Goal: Navigation & Orientation: Find specific page/section

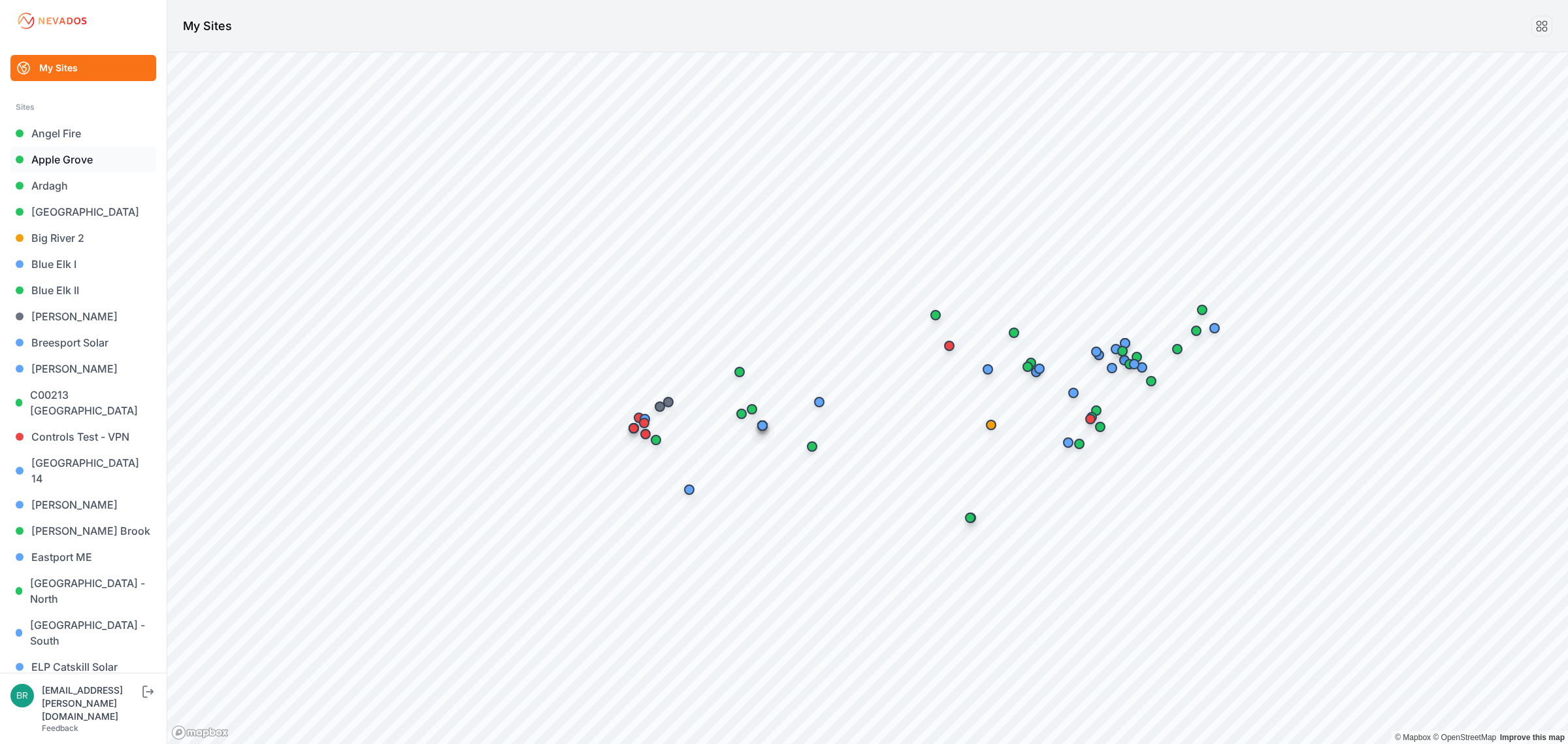
click at [82, 169] on link "Apple Grove" at bounding box center [84, 159] width 146 height 26
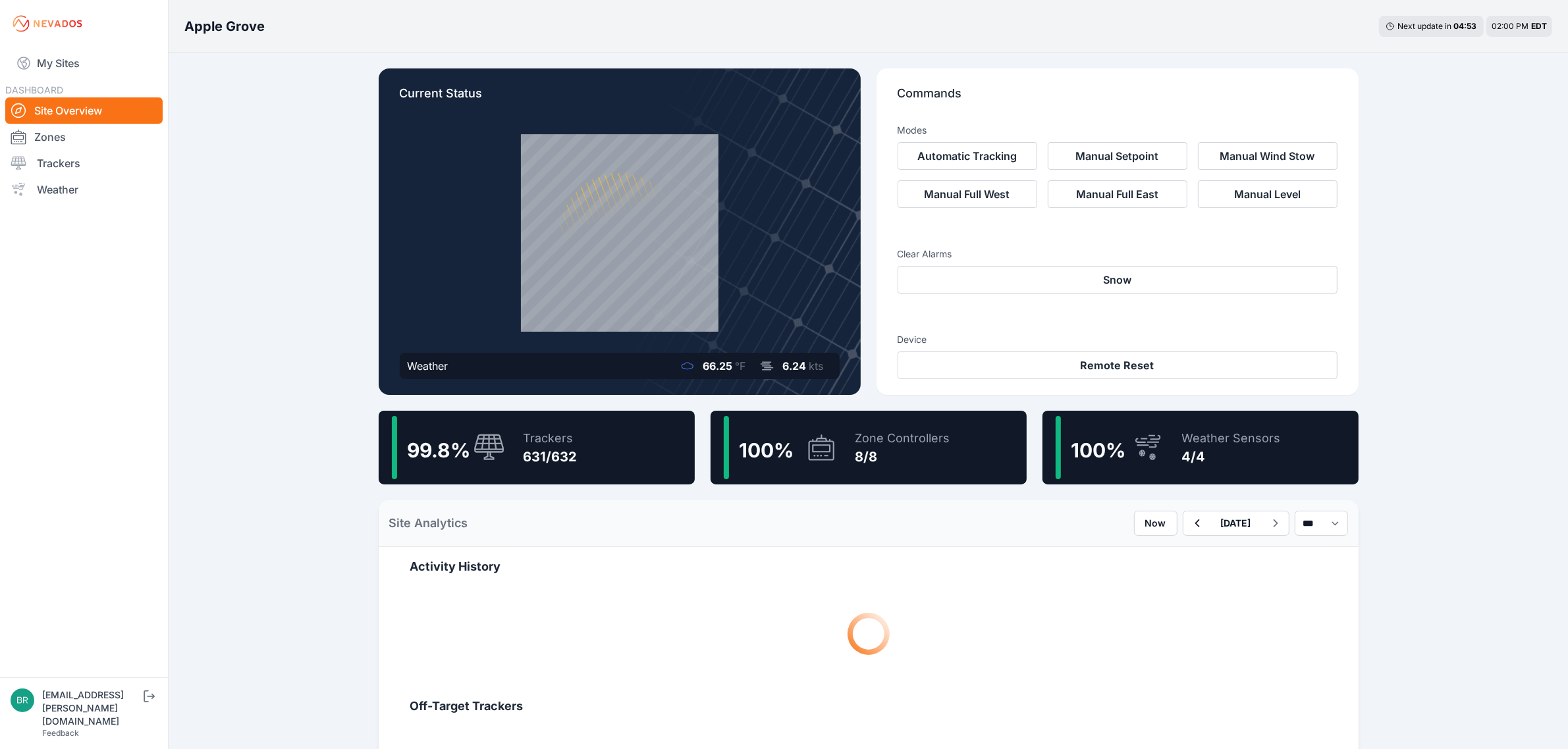
click at [562, 431] on div "Trackers" at bounding box center [550, 438] width 54 height 18
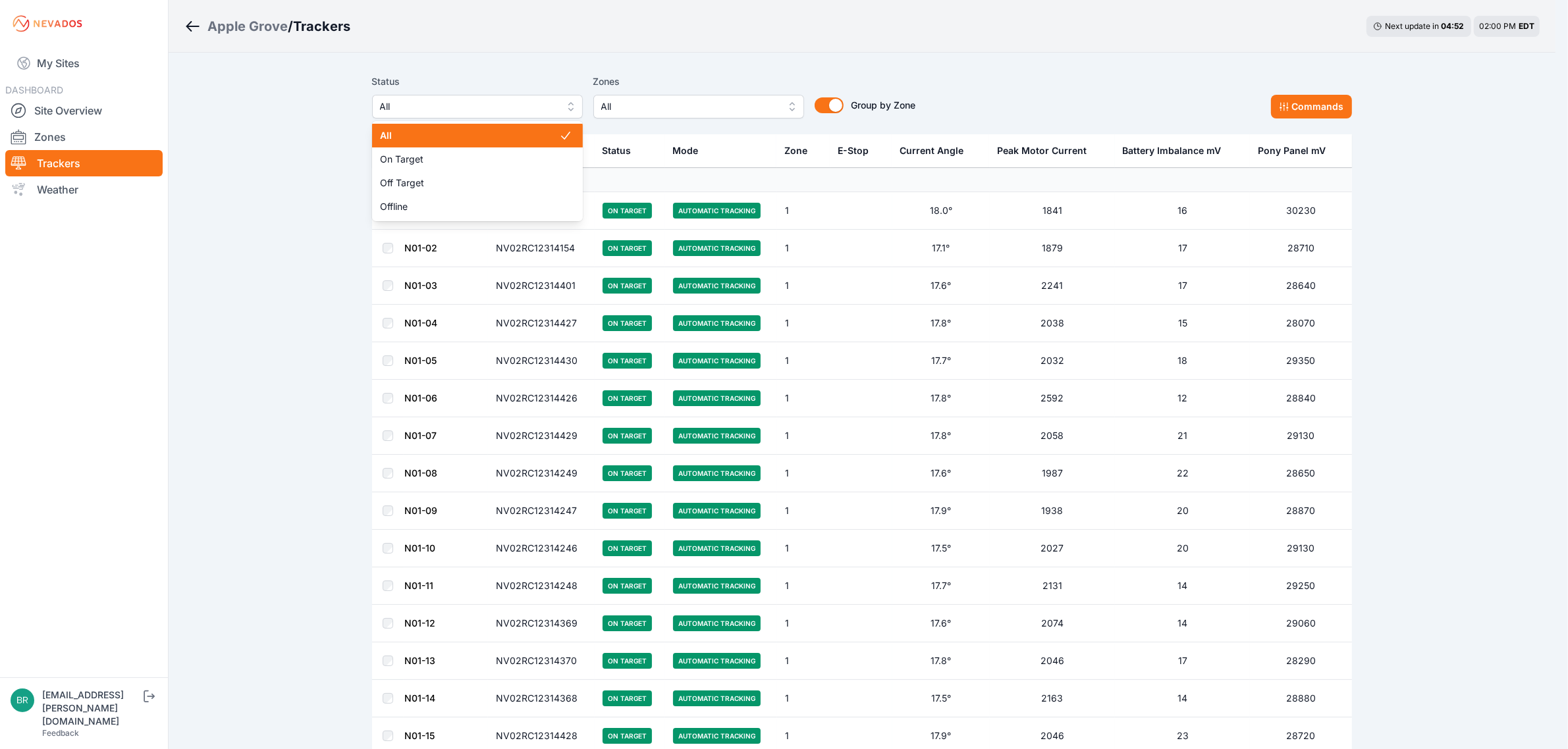
click at [508, 106] on span "All" at bounding box center [468, 106] width 177 height 16
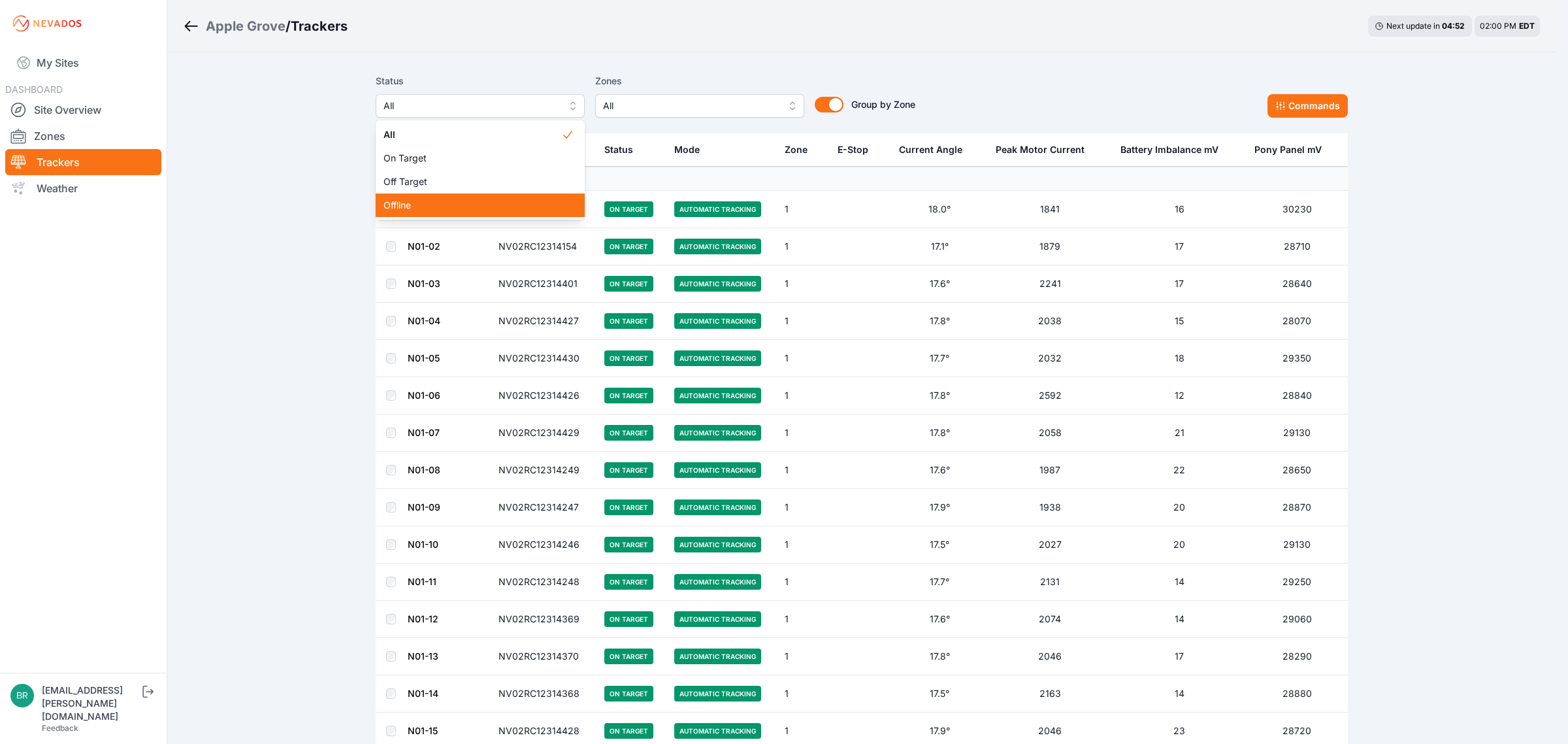
click at [455, 213] on div "Offline" at bounding box center [480, 205] width 209 height 23
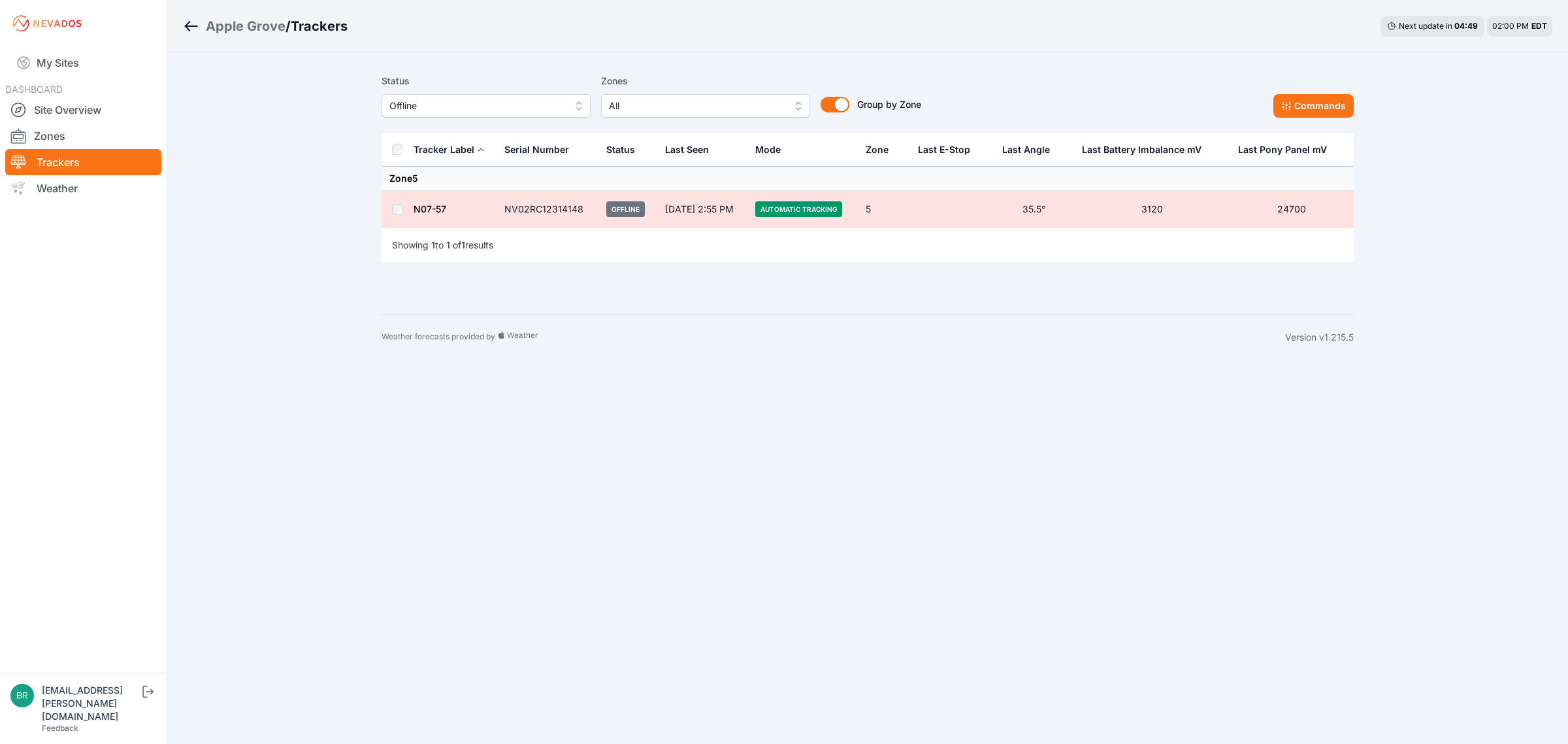
click at [428, 210] on link "N07-57" at bounding box center [430, 209] width 33 height 11
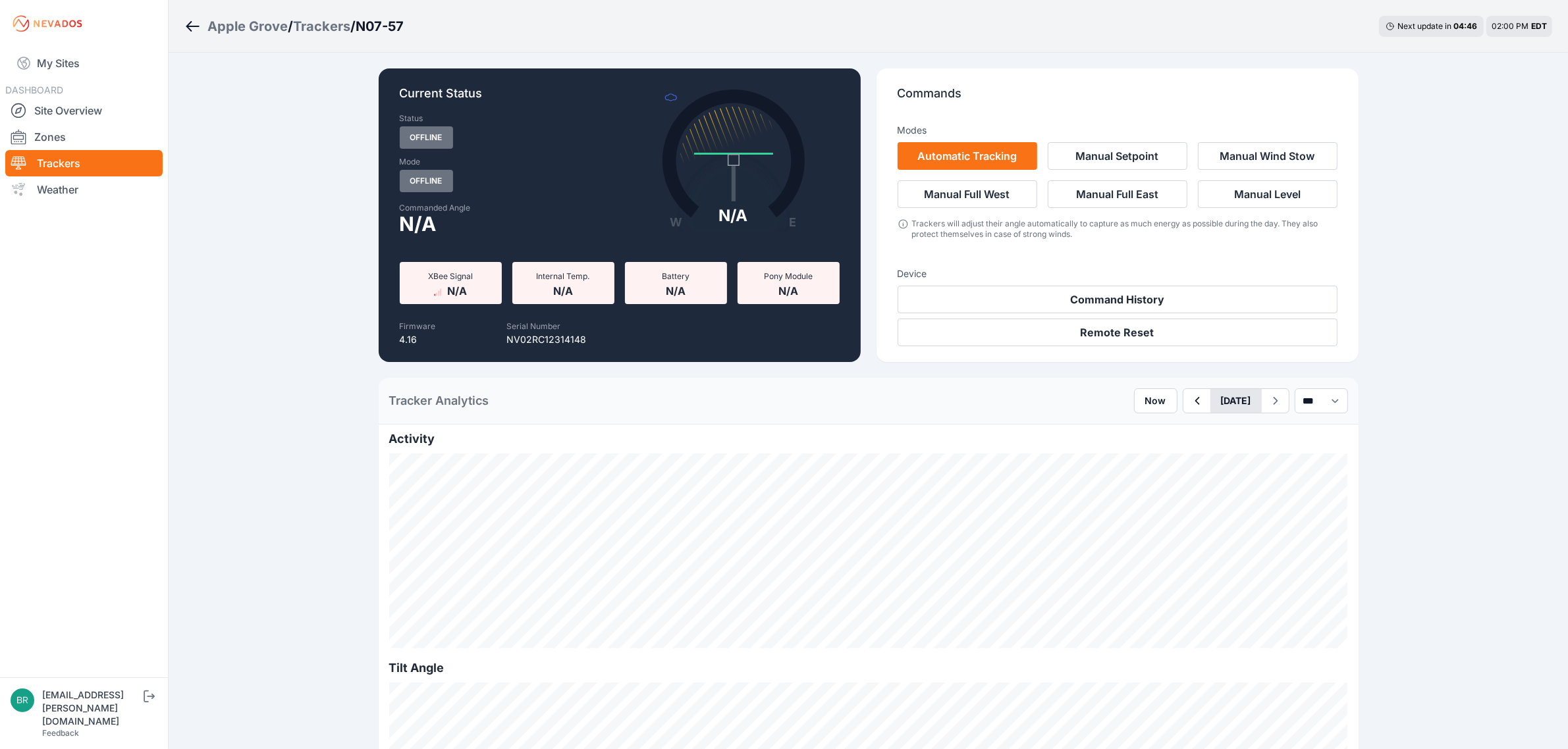
click at [1210, 397] on button "[DATE]" at bounding box center [1236, 400] width 51 height 24
click at [1236, 499] on div "8" at bounding box center [1244, 495] width 18 height 18
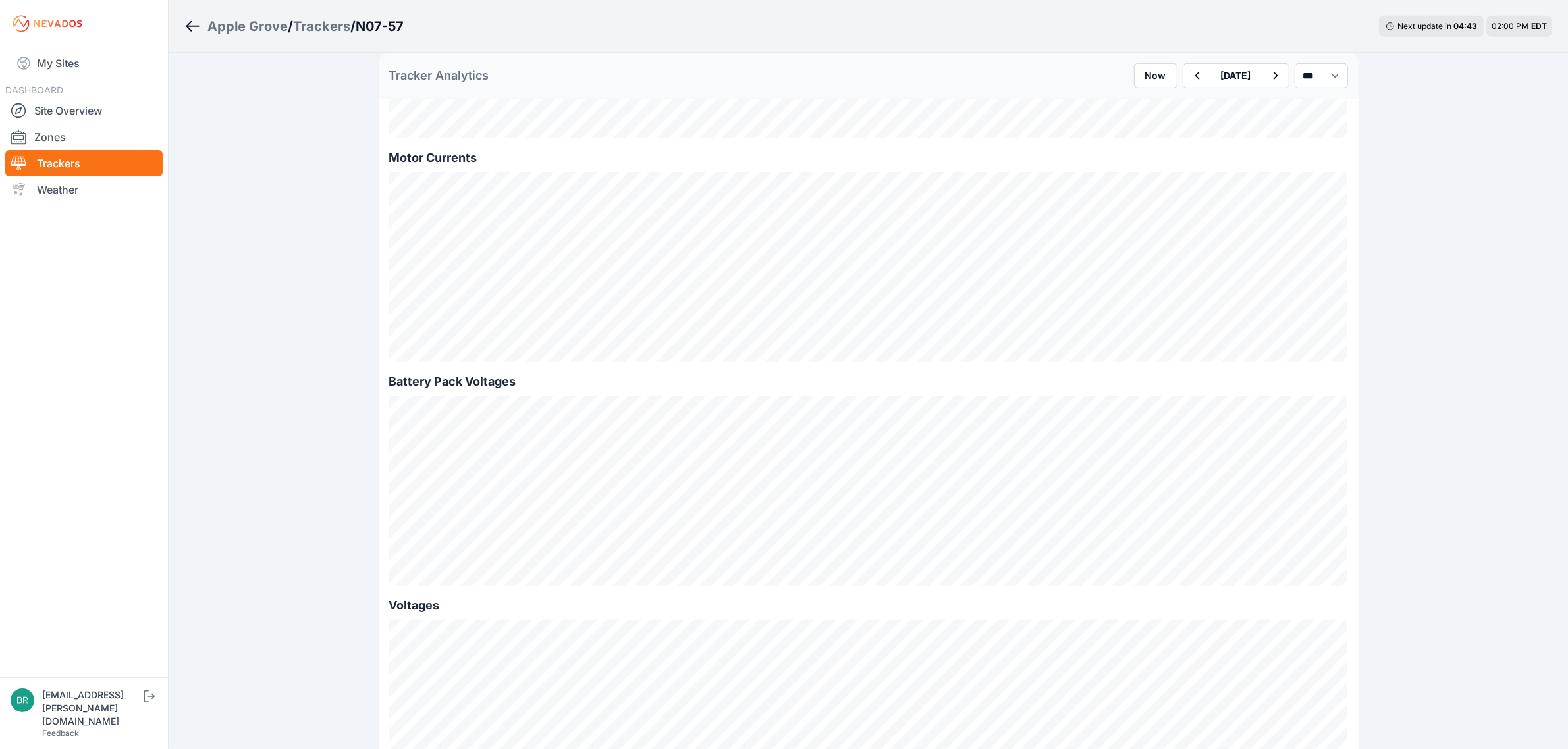
scroll to position [987, 0]
click at [1142, 74] on button "Now" at bounding box center [1155, 76] width 43 height 25
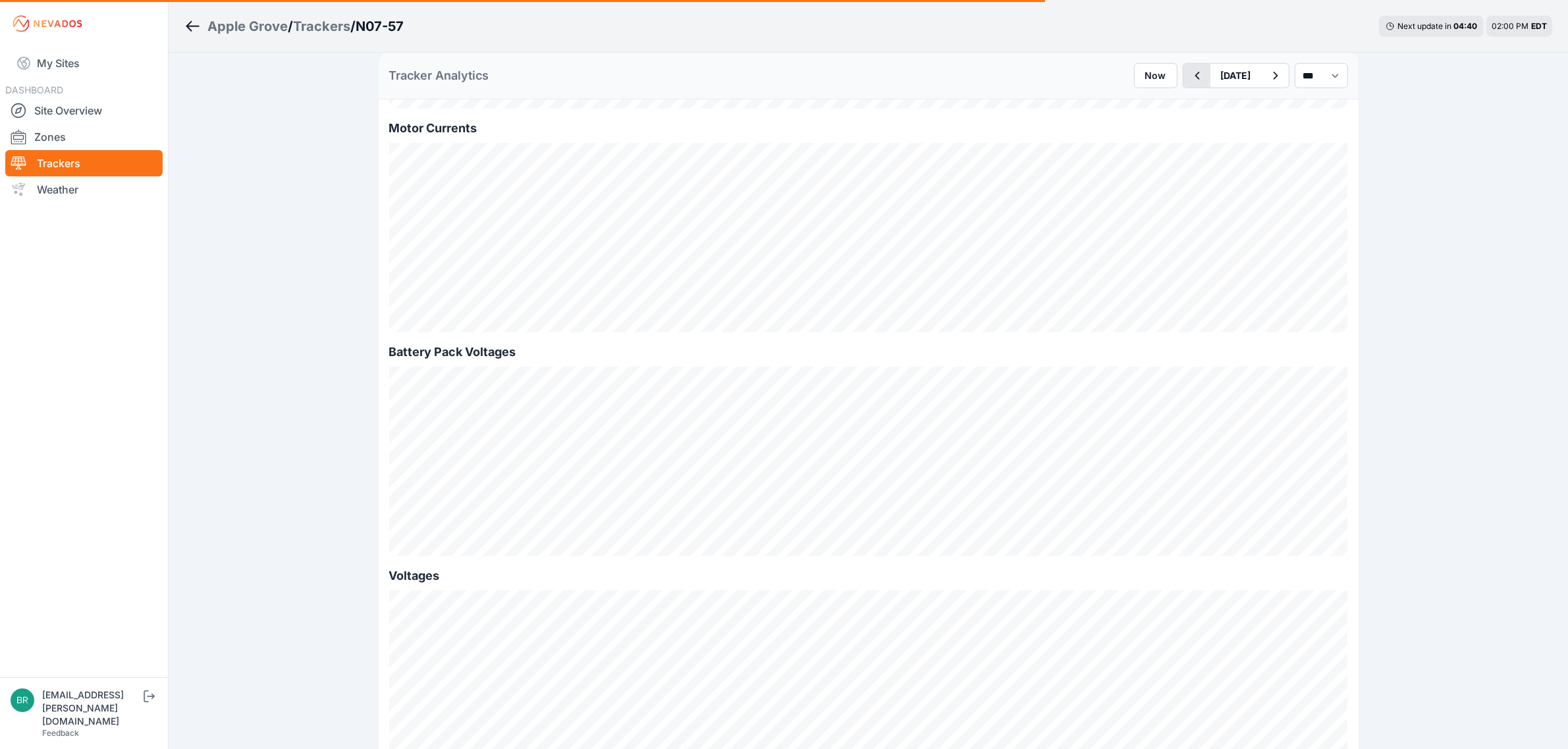
click at [1188, 74] on icon "button" at bounding box center [1196, 76] width 16 height 16
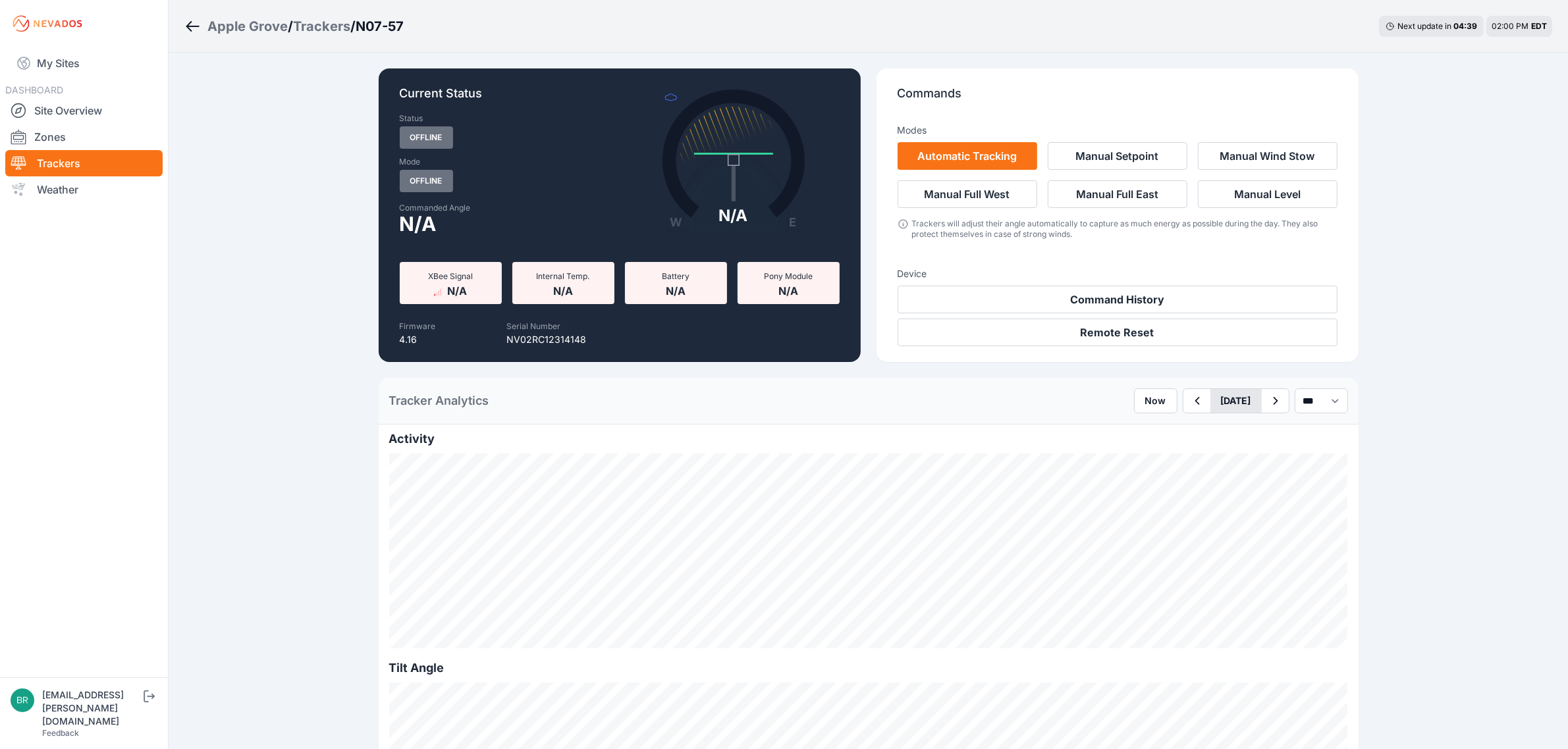
click at [1210, 402] on button "[DATE]" at bounding box center [1236, 400] width 51 height 24
click at [827, 419] on div "Tracker Analytics Now [DATE] Previous Month [DATE] Su Mo Tu We Th Fr Sa 28 29 3…" at bounding box center [868, 400] width 980 height 47
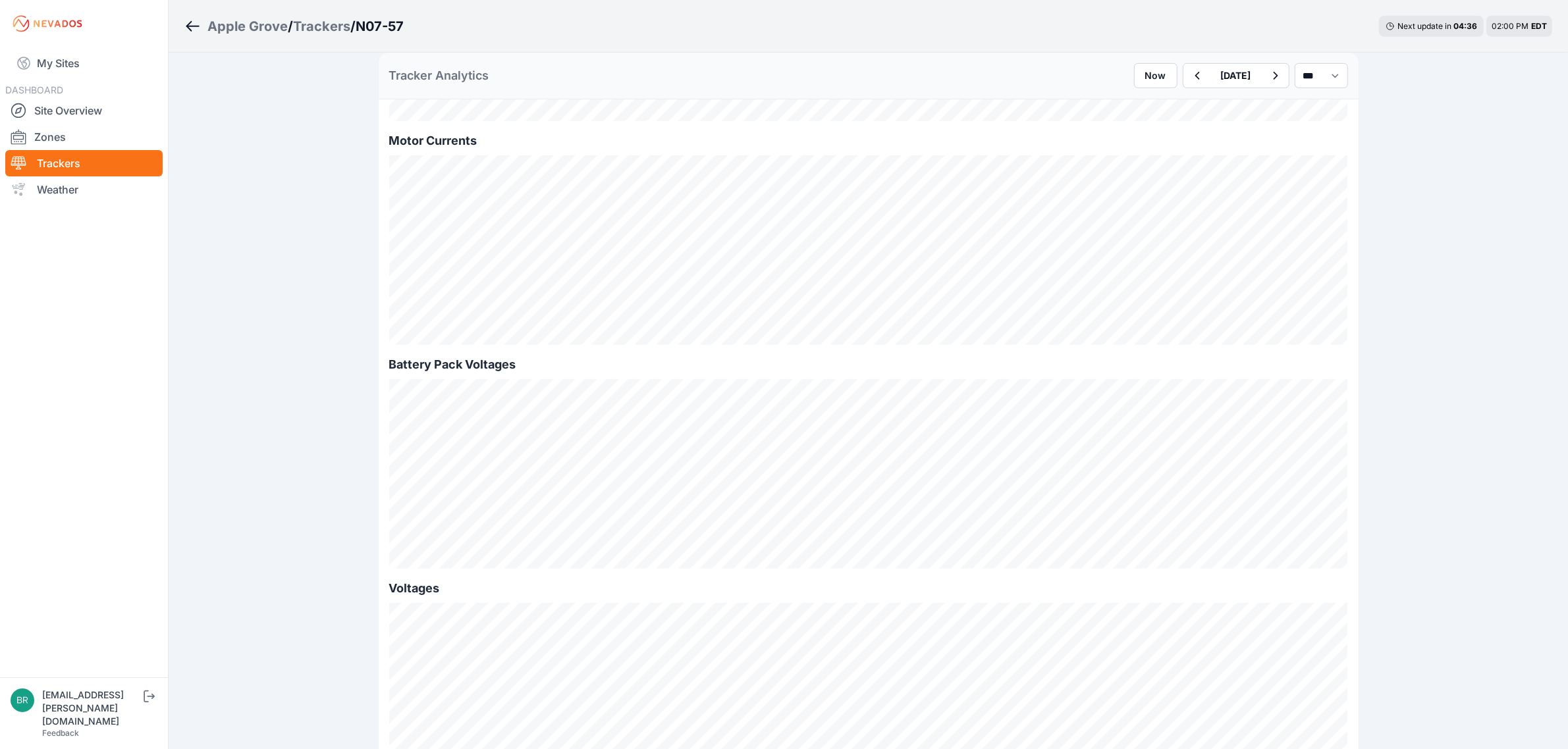
scroll to position [1069, 0]
click at [385, 22] on h3 "N07-57" at bounding box center [379, 26] width 48 height 18
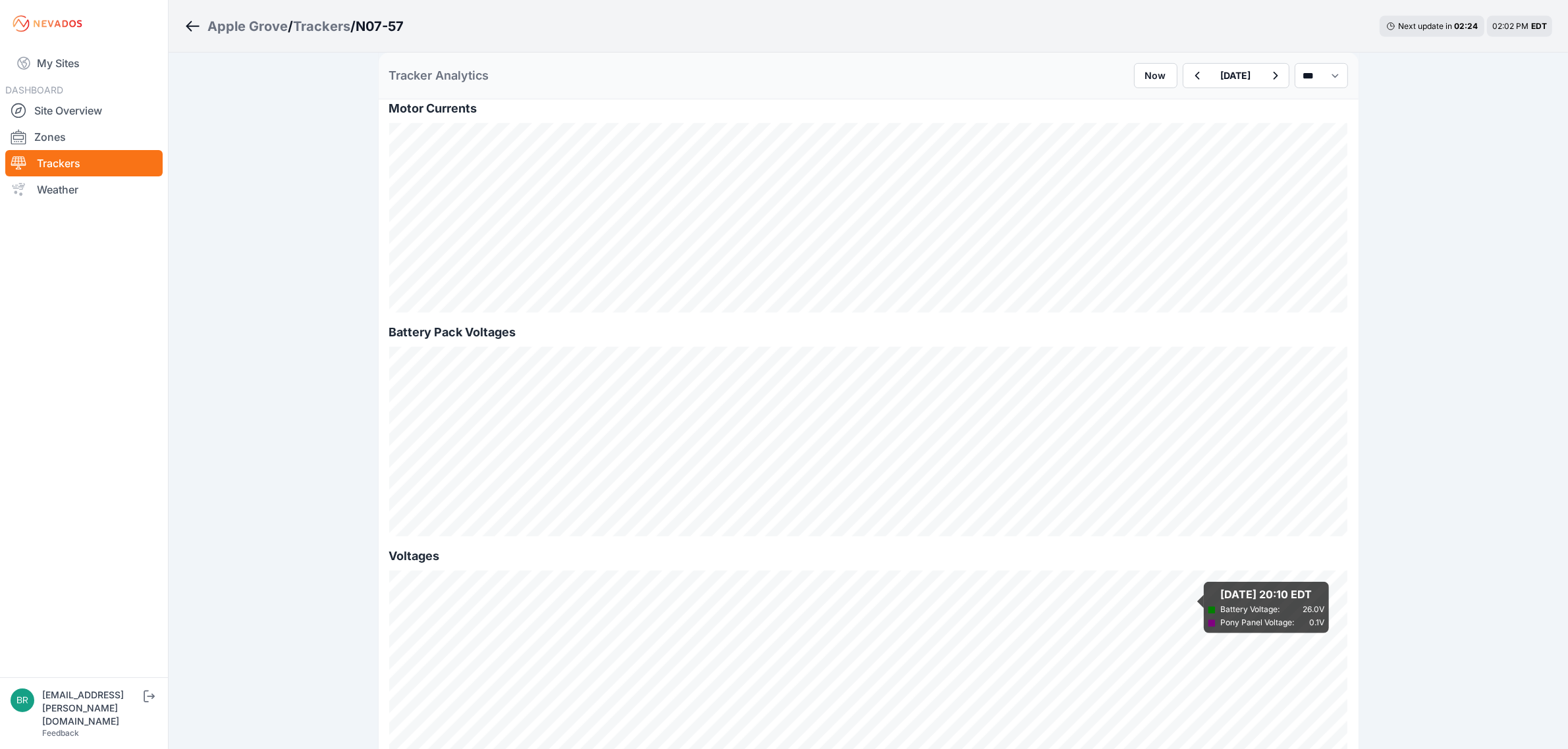
scroll to position [1152, 0]
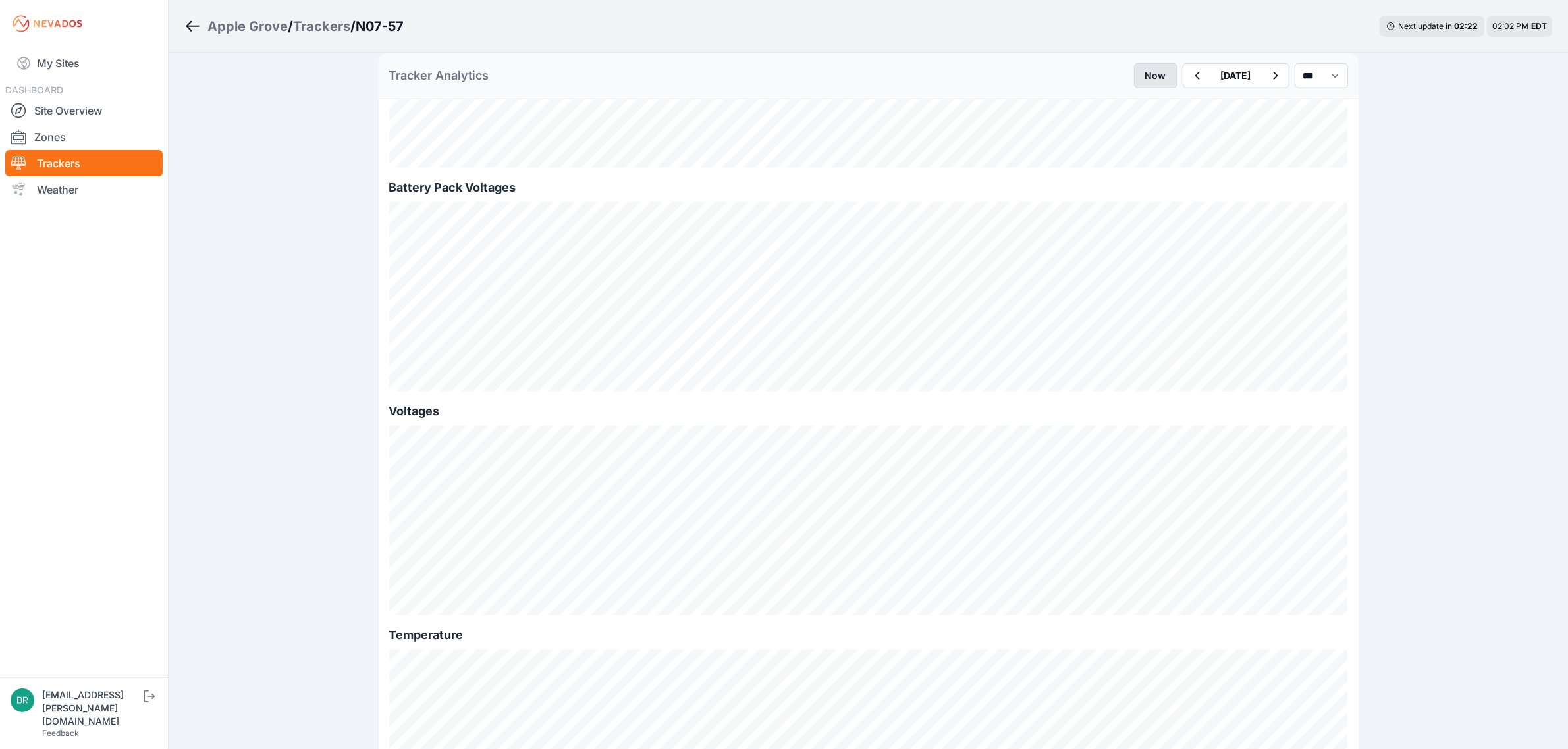
click at [1134, 84] on button "Now" at bounding box center [1155, 76] width 43 height 25
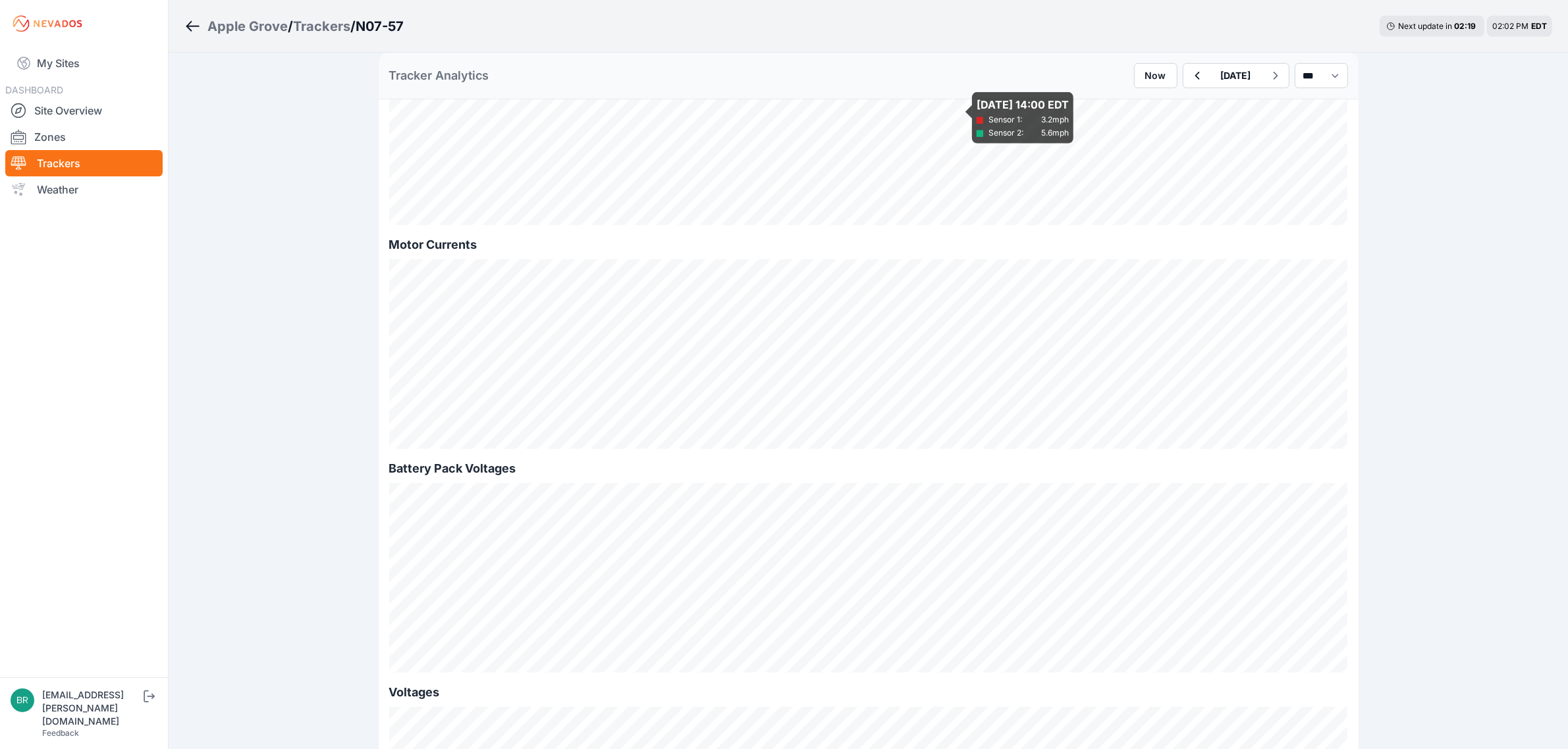
scroll to position [905, 0]
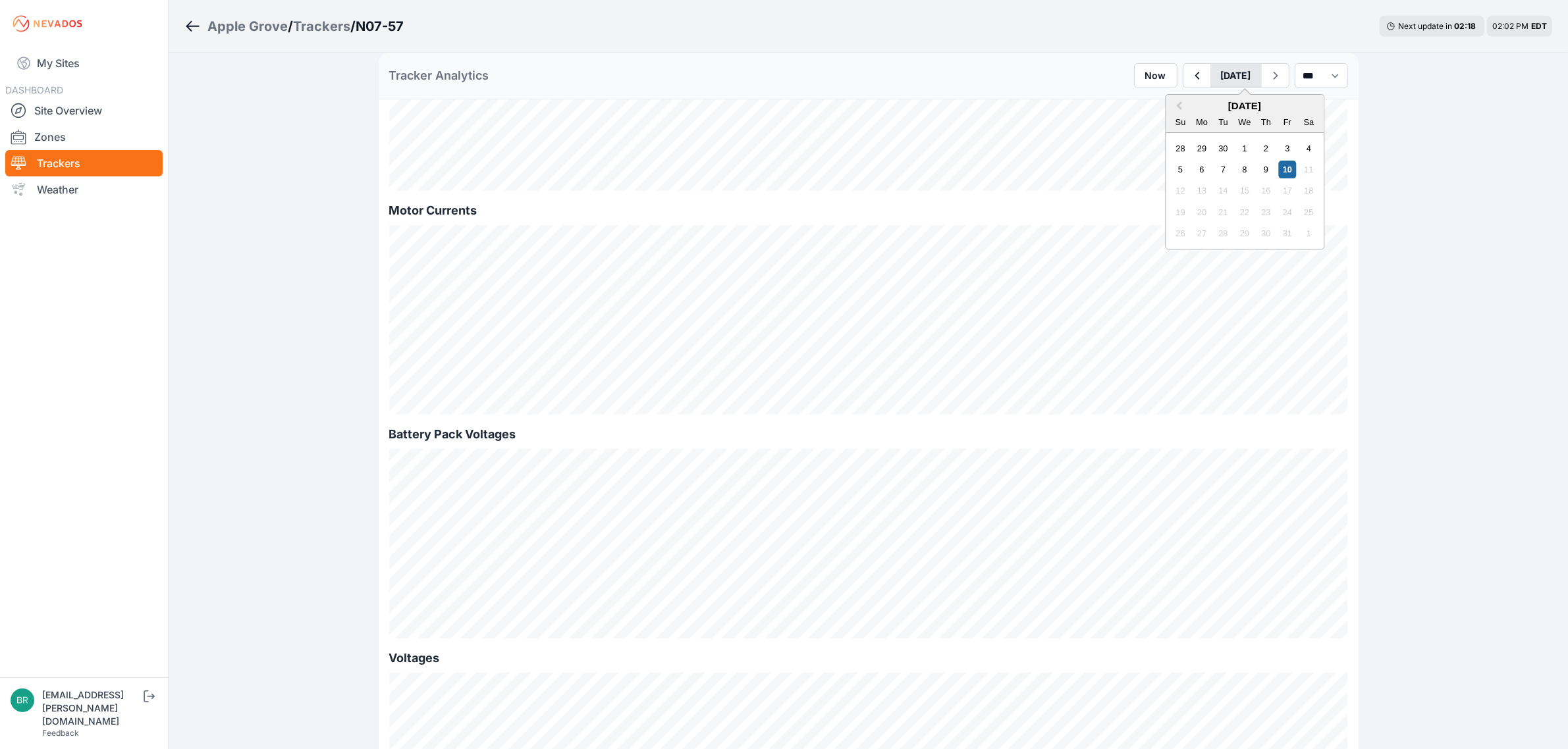
click at [1219, 73] on button "[DATE]" at bounding box center [1236, 76] width 51 height 24
click at [1223, 169] on div "5 6 7 8 9 10 11" at bounding box center [1244, 169] width 150 height 21
click at [1214, 167] on div "7" at bounding box center [1223, 169] width 18 height 18
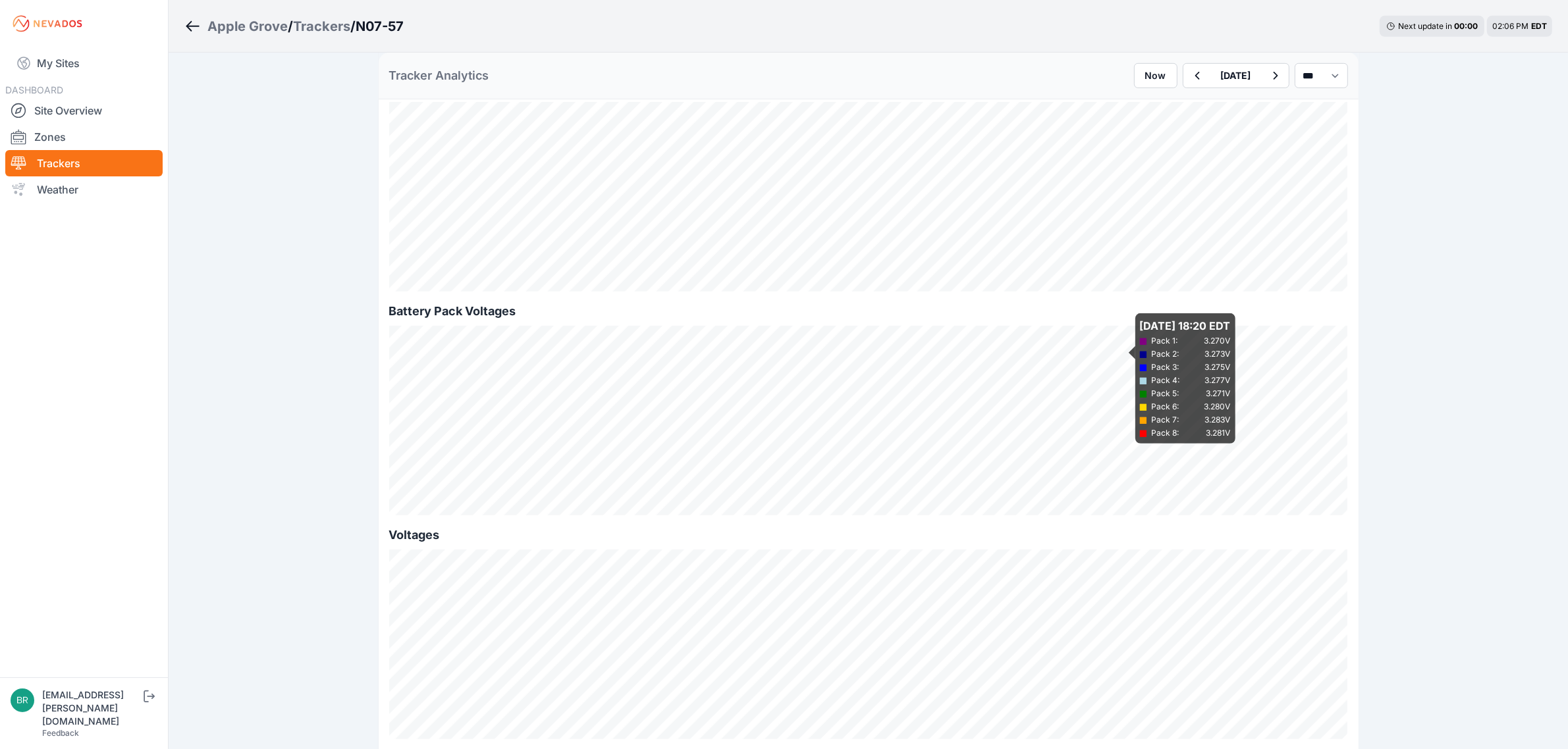
scroll to position [1069, 0]
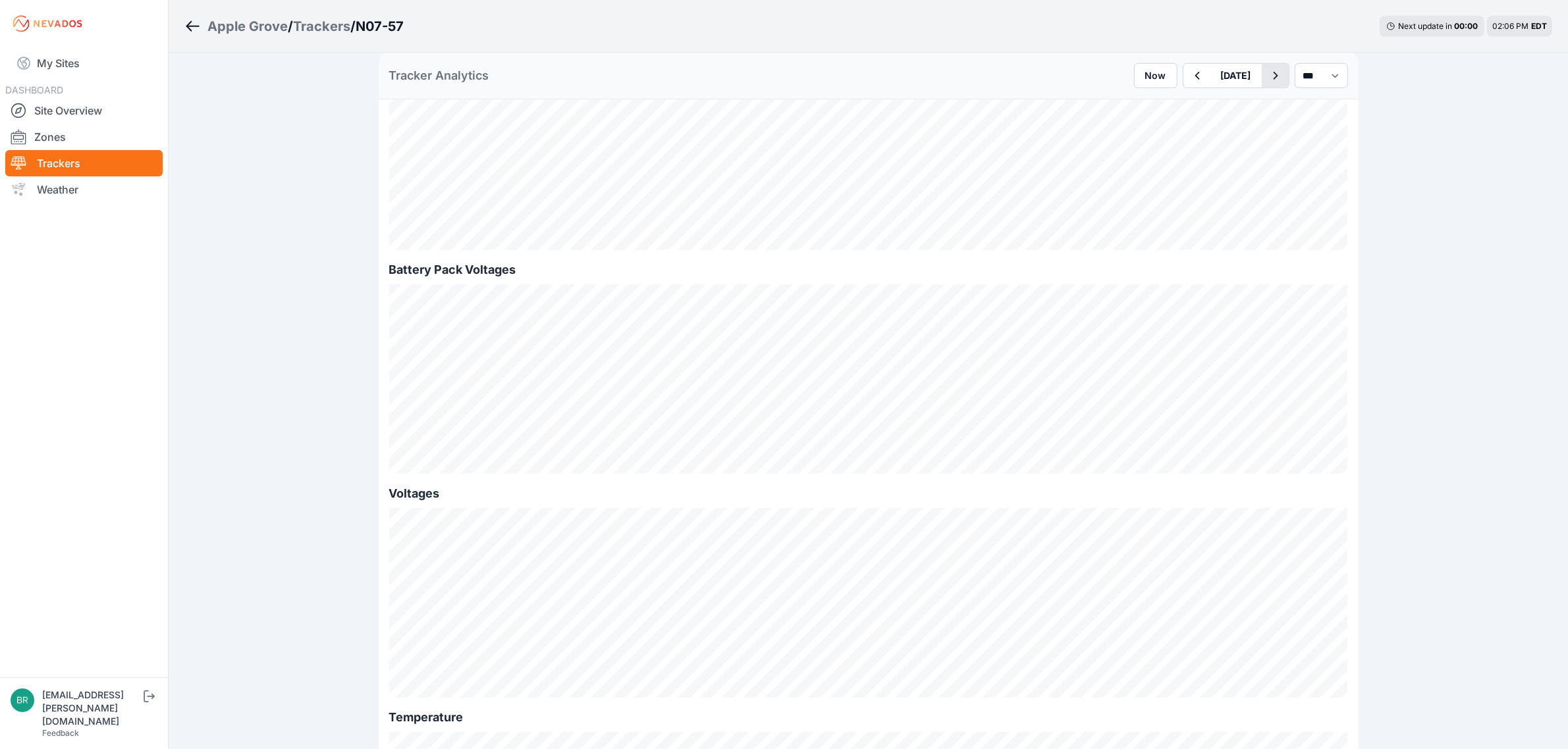
click at [1267, 70] on icon "button" at bounding box center [1275, 76] width 16 height 16
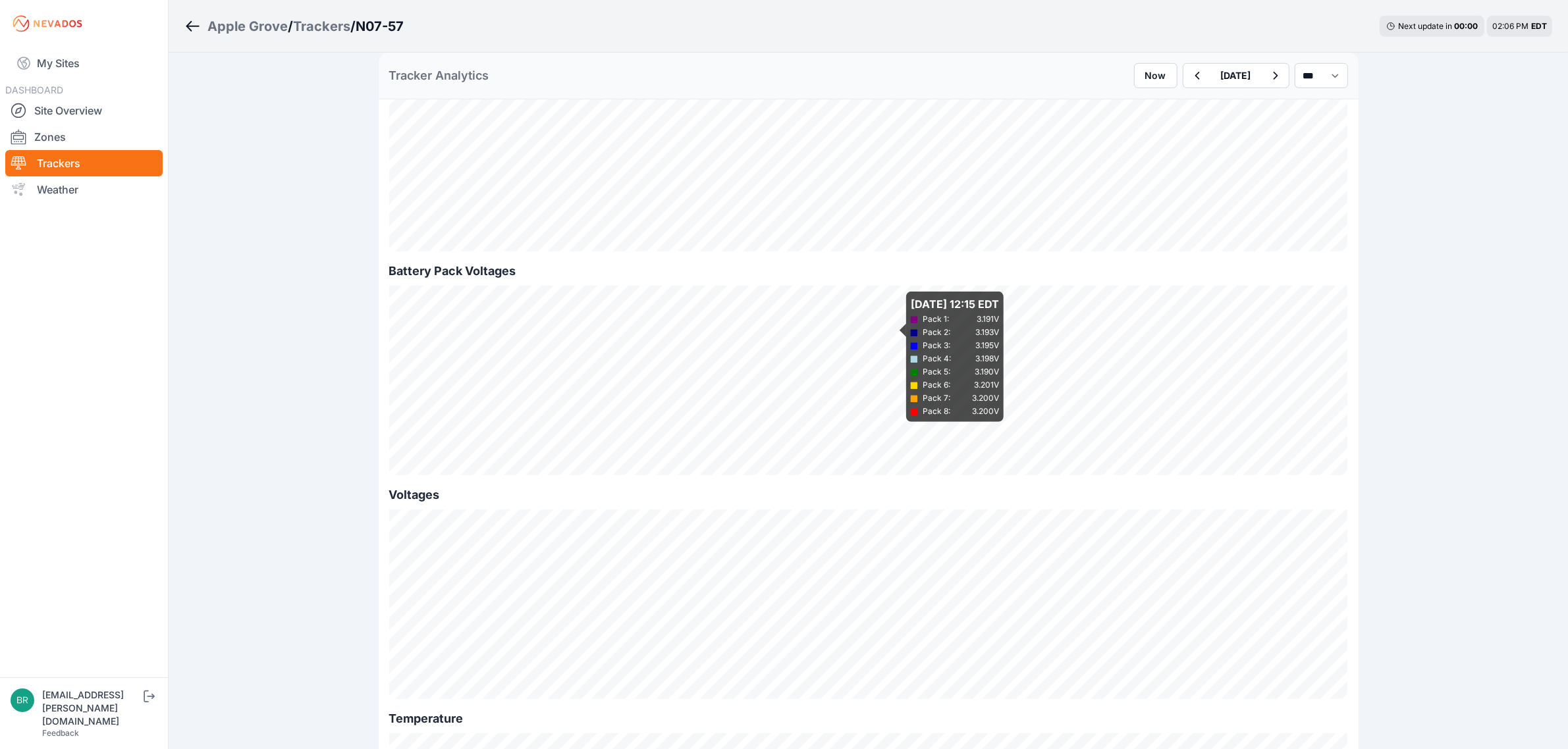
scroll to position [1069, 0]
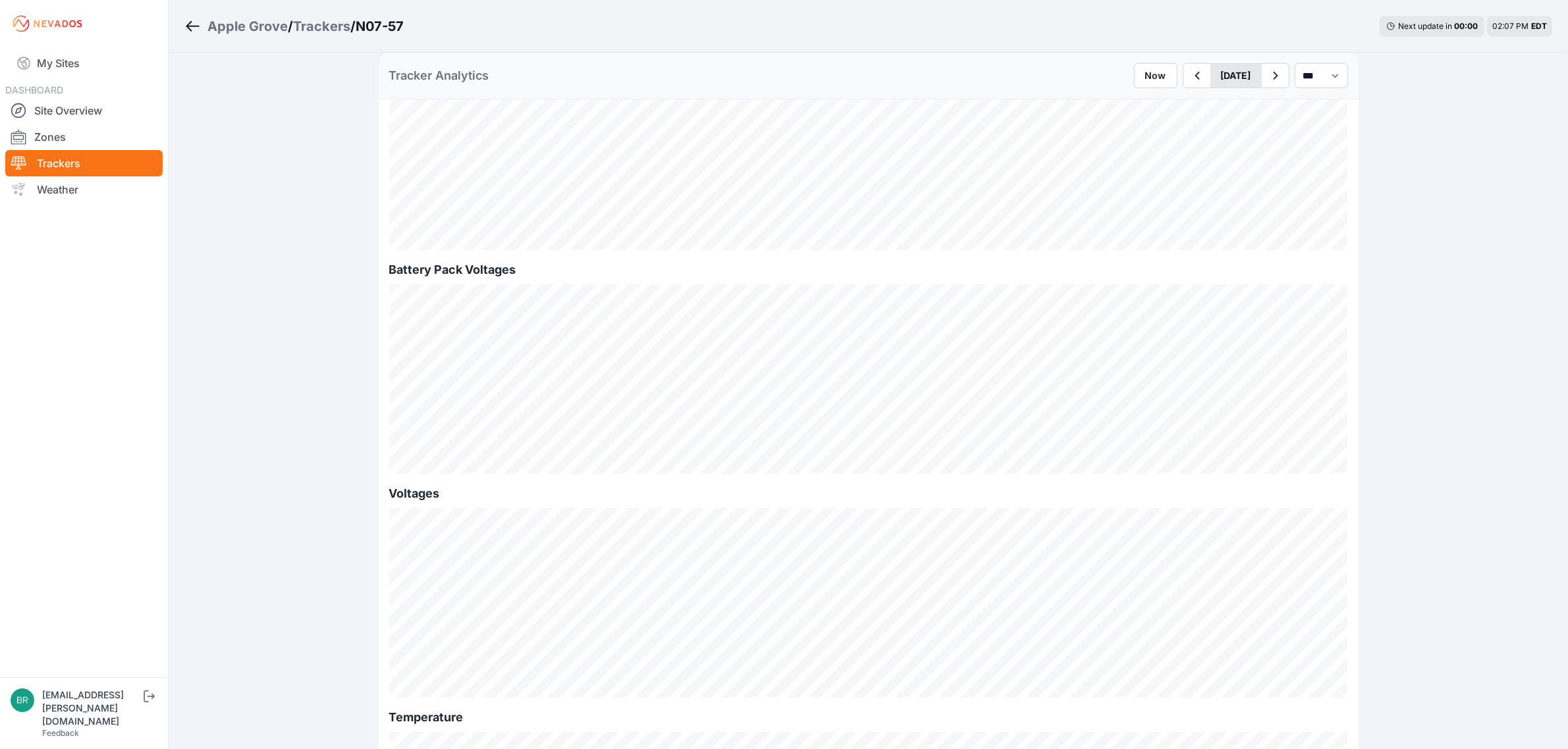
click at [1226, 70] on button "[DATE]" at bounding box center [1236, 76] width 51 height 24
click at [1237, 145] on div "1" at bounding box center [1246, 148] width 18 height 18
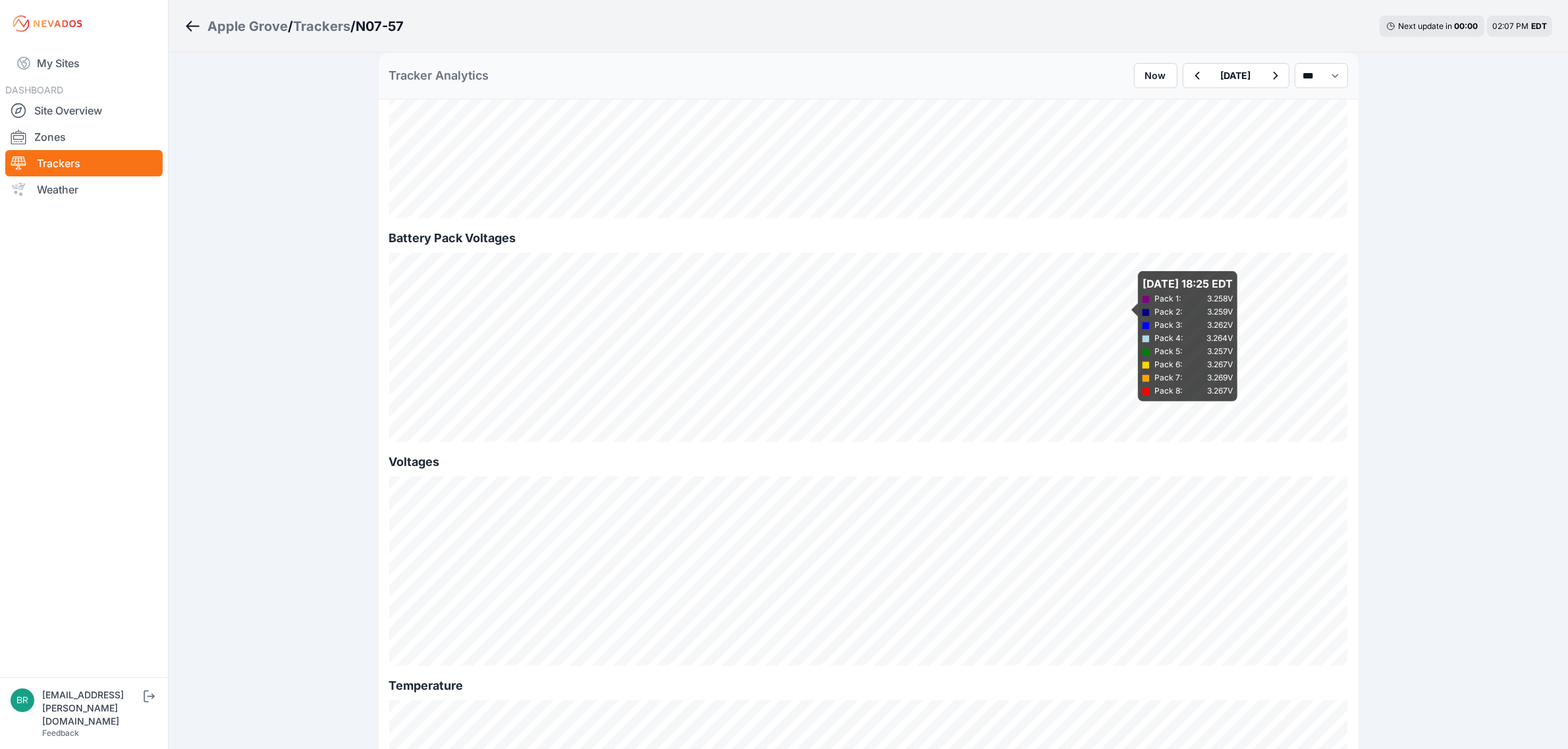
scroll to position [1067, 0]
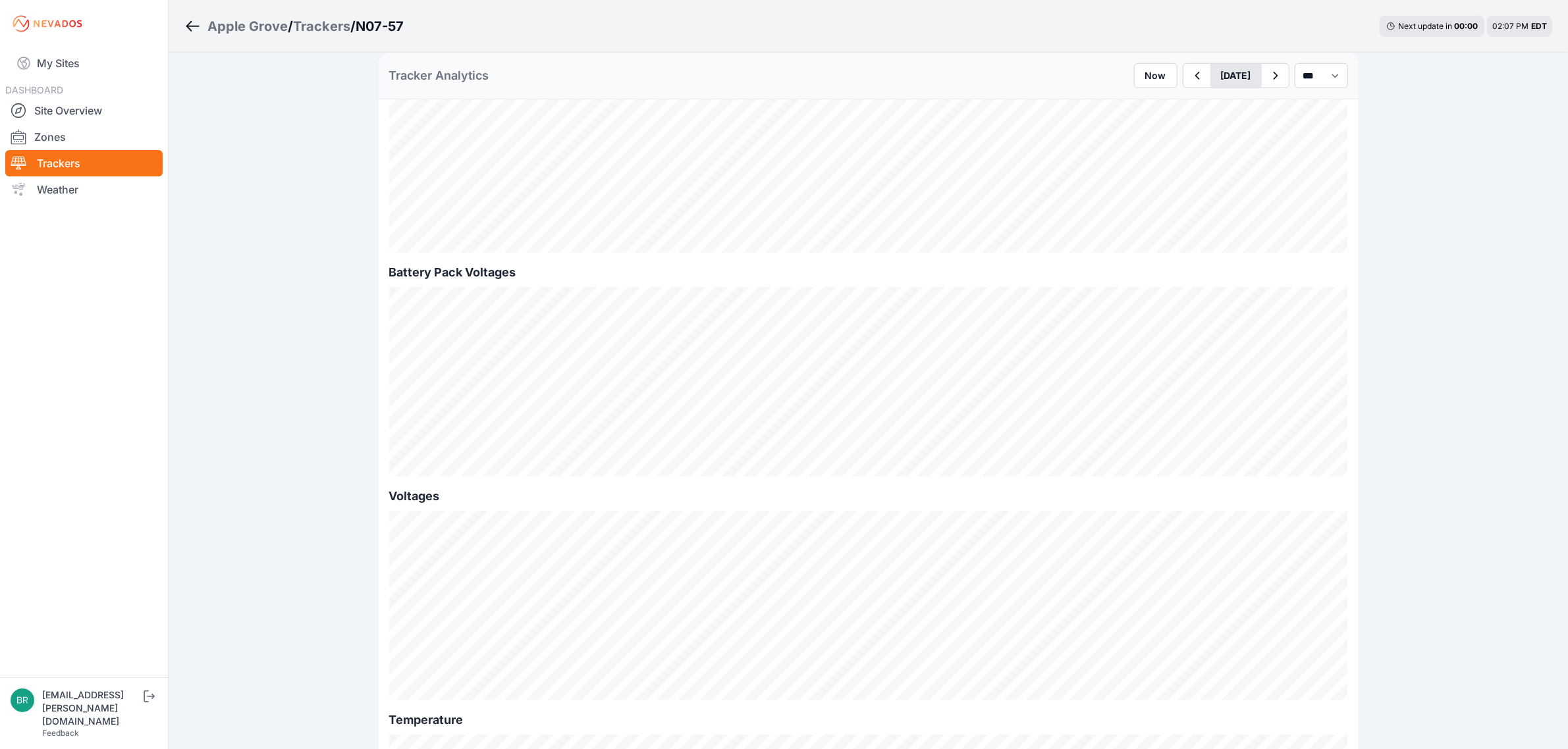
click at [1243, 77] on button "[DATE]" at bounding box center [1236, 76] width 51 height 24
click at [1257, 168] on div "9" at bounding box center [1266, 169] width 18 height 18
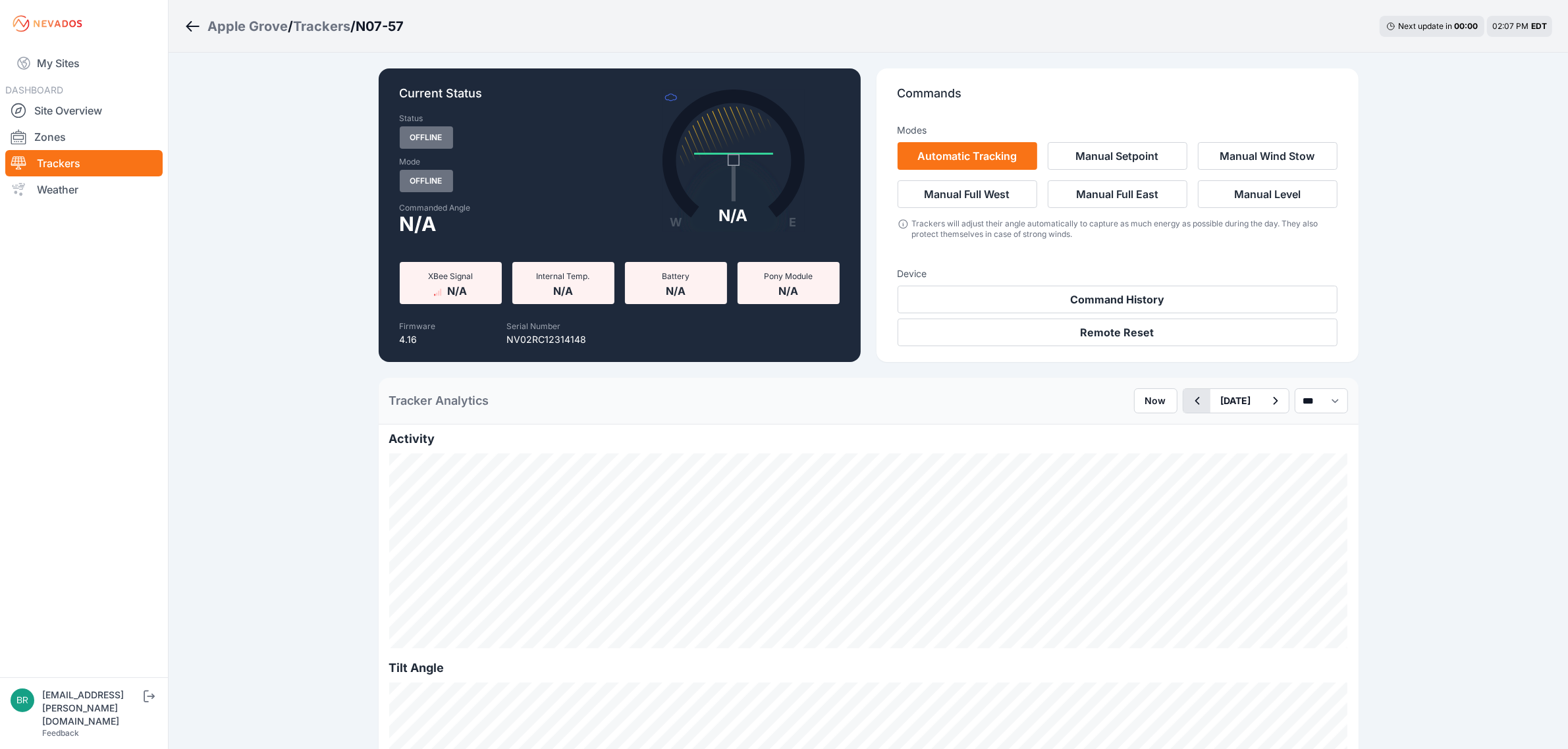
click at [1183, 400] on button "button" at bounding box center [1196, 400] width 27 height 24
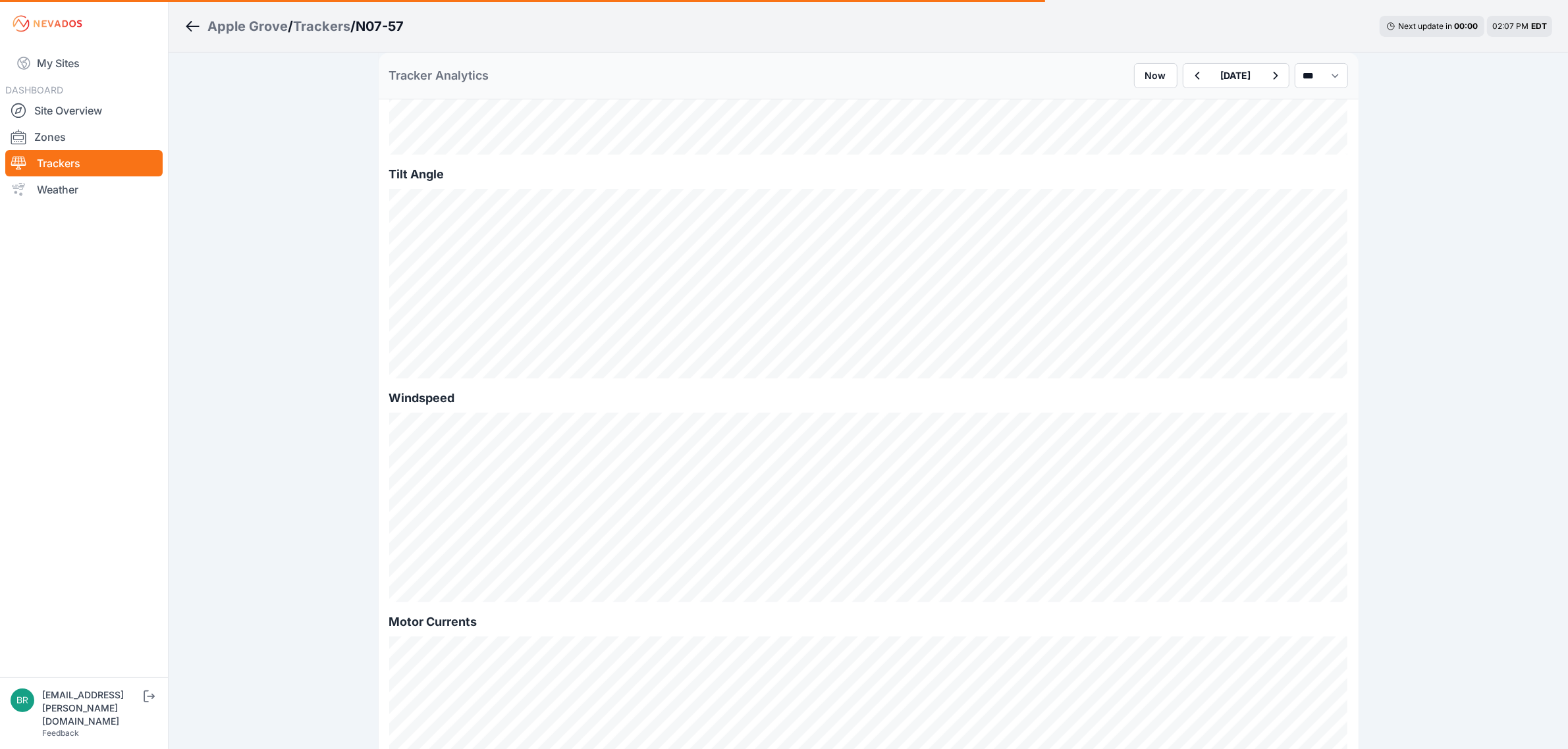
scroll to position [546, 0]
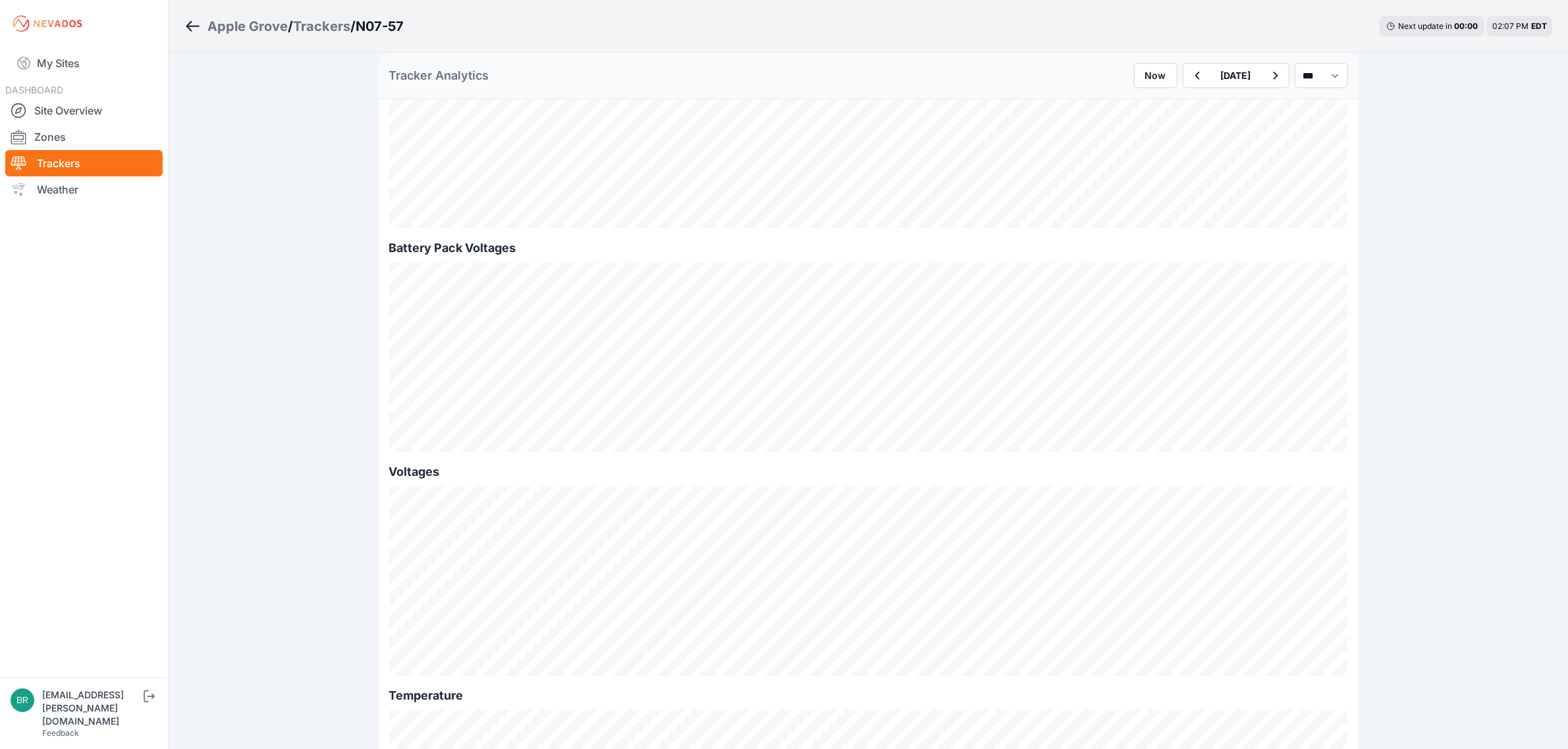
scroll to position [1152, 0]
click at [321, 20] on div "Trackers" at bounding box center [321, 26] width 57 height 18
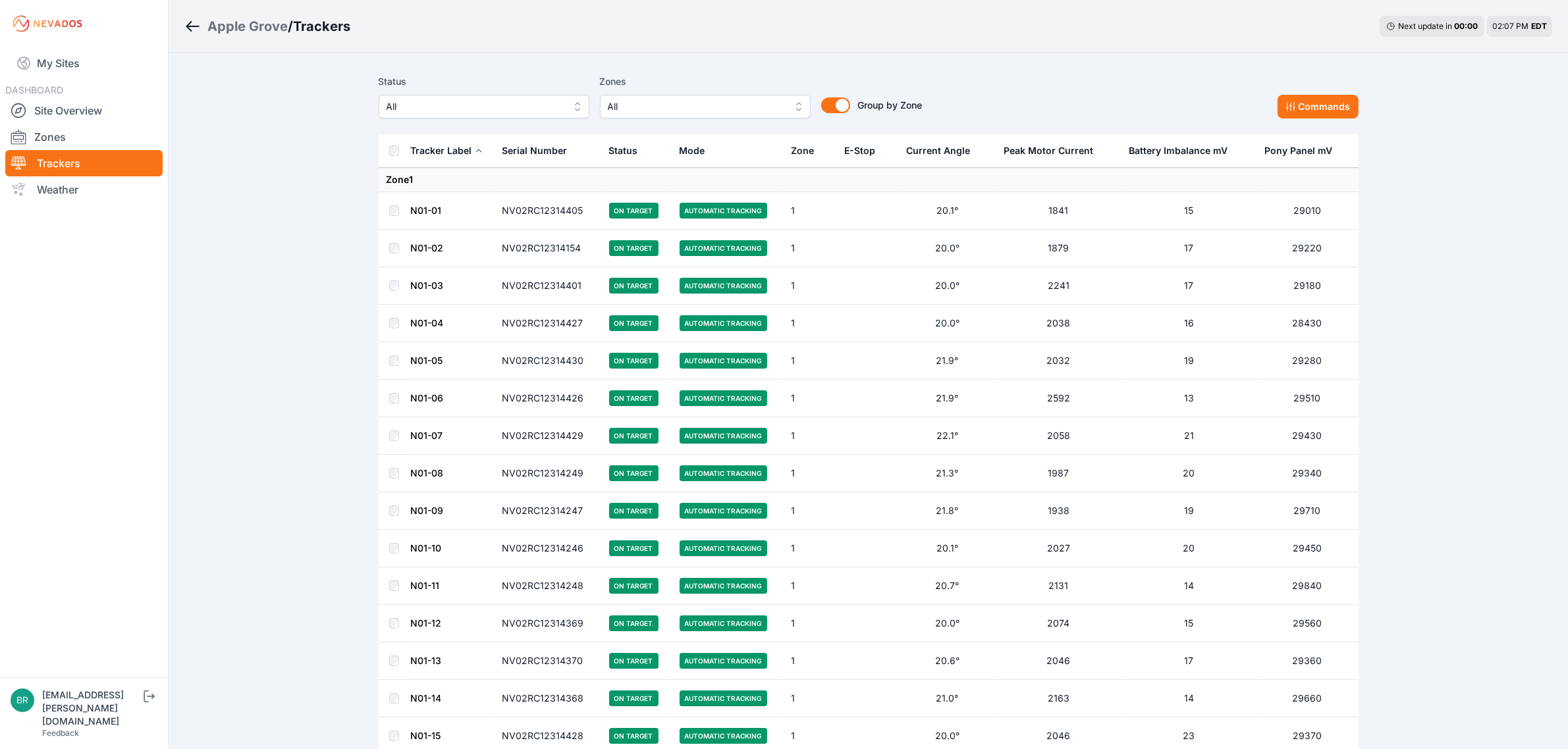
click at [435, 212] on link "N01-01" at bounding box center [426, 210] width 31 height 11
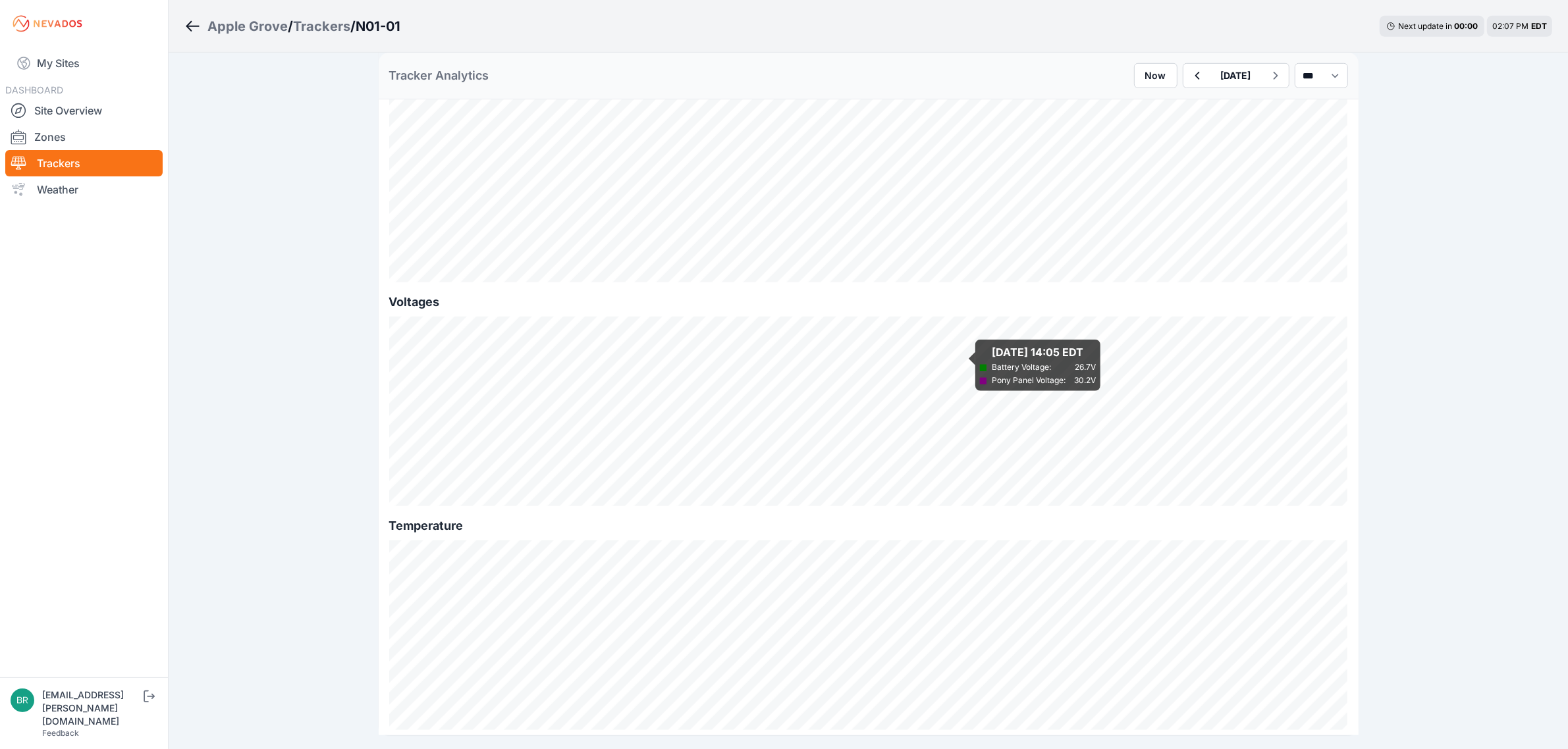
scroll to position [1232, 0]
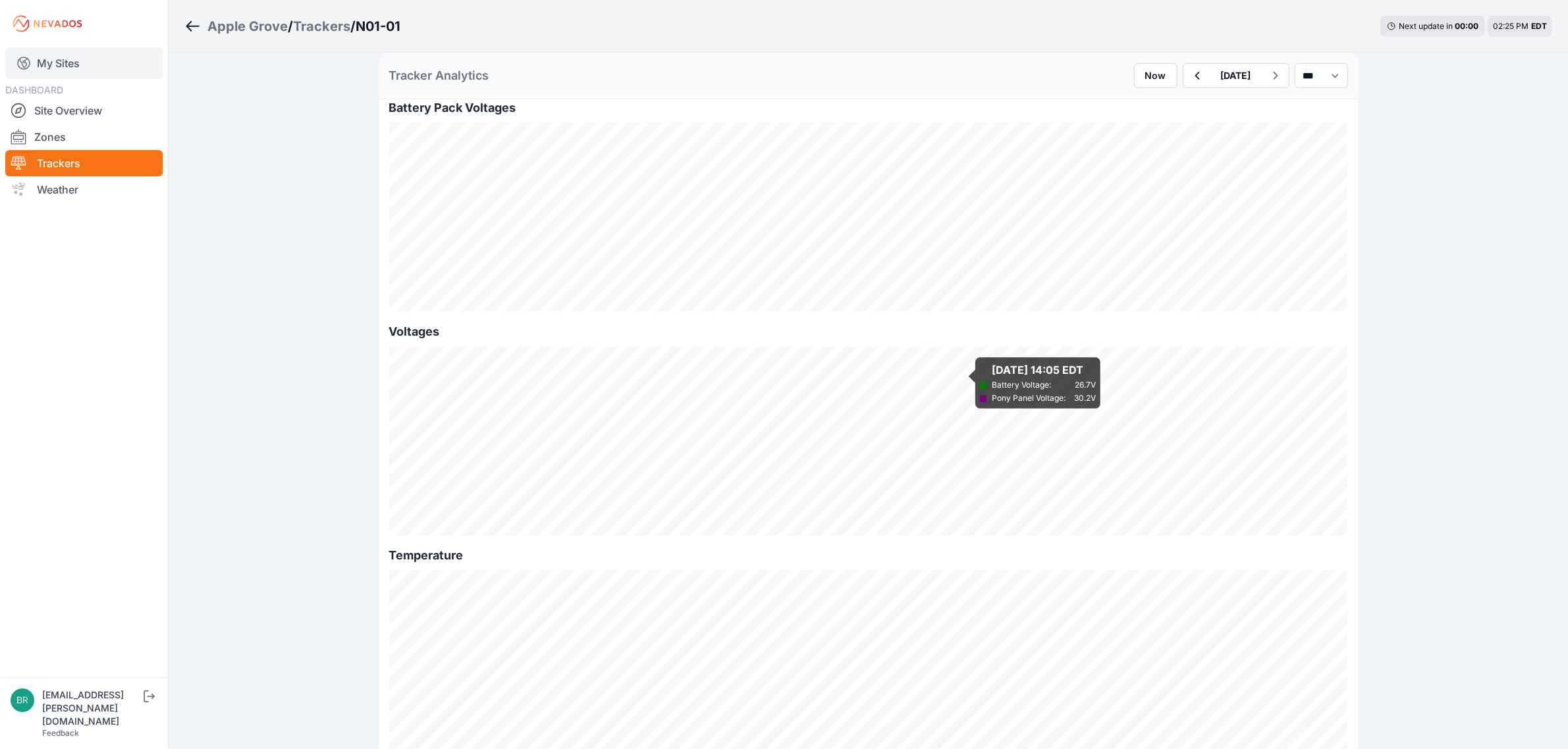
click at [96, 63] on link "My Sites" at bounding box center [84, 63] width 157 height 32
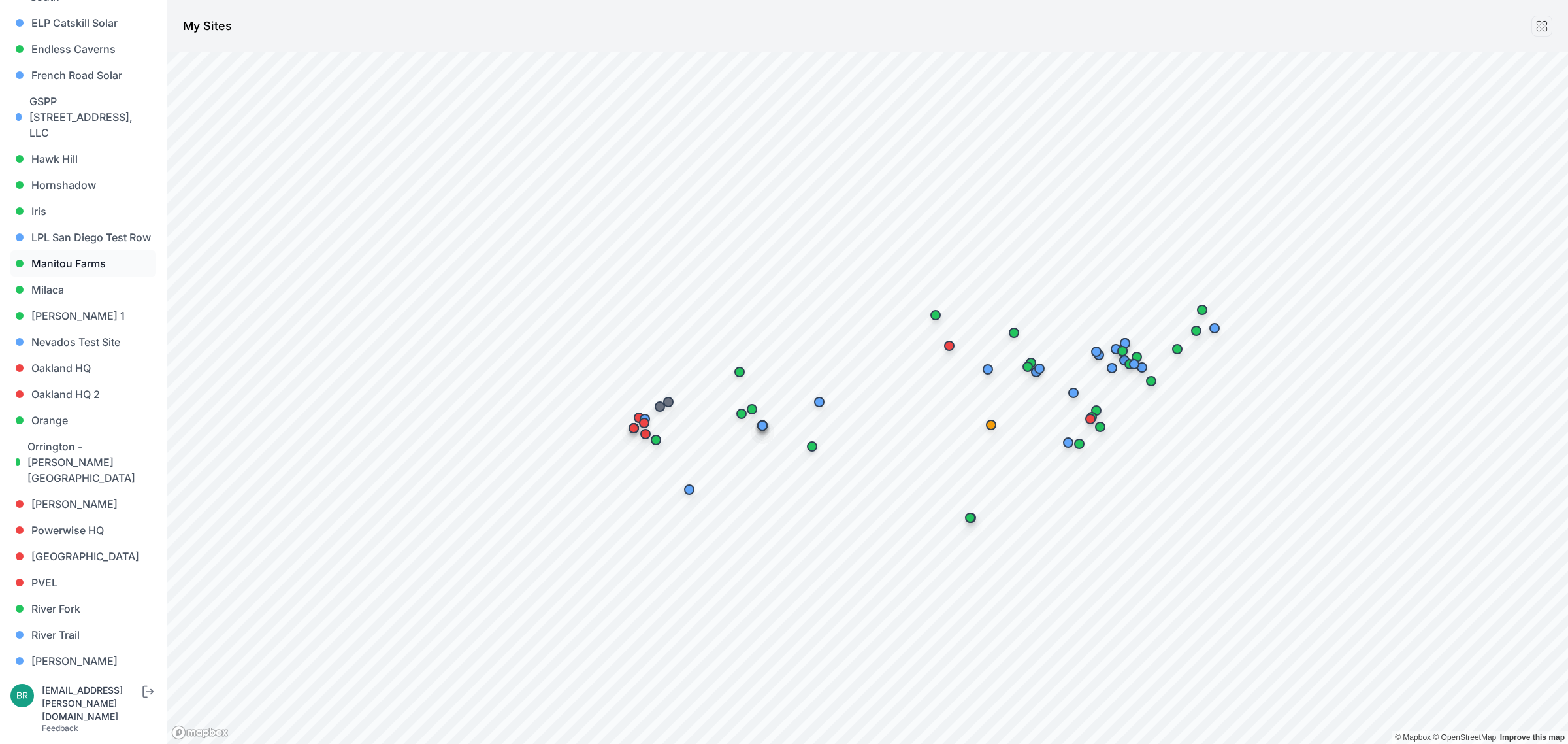
scroll to position [654, 0]
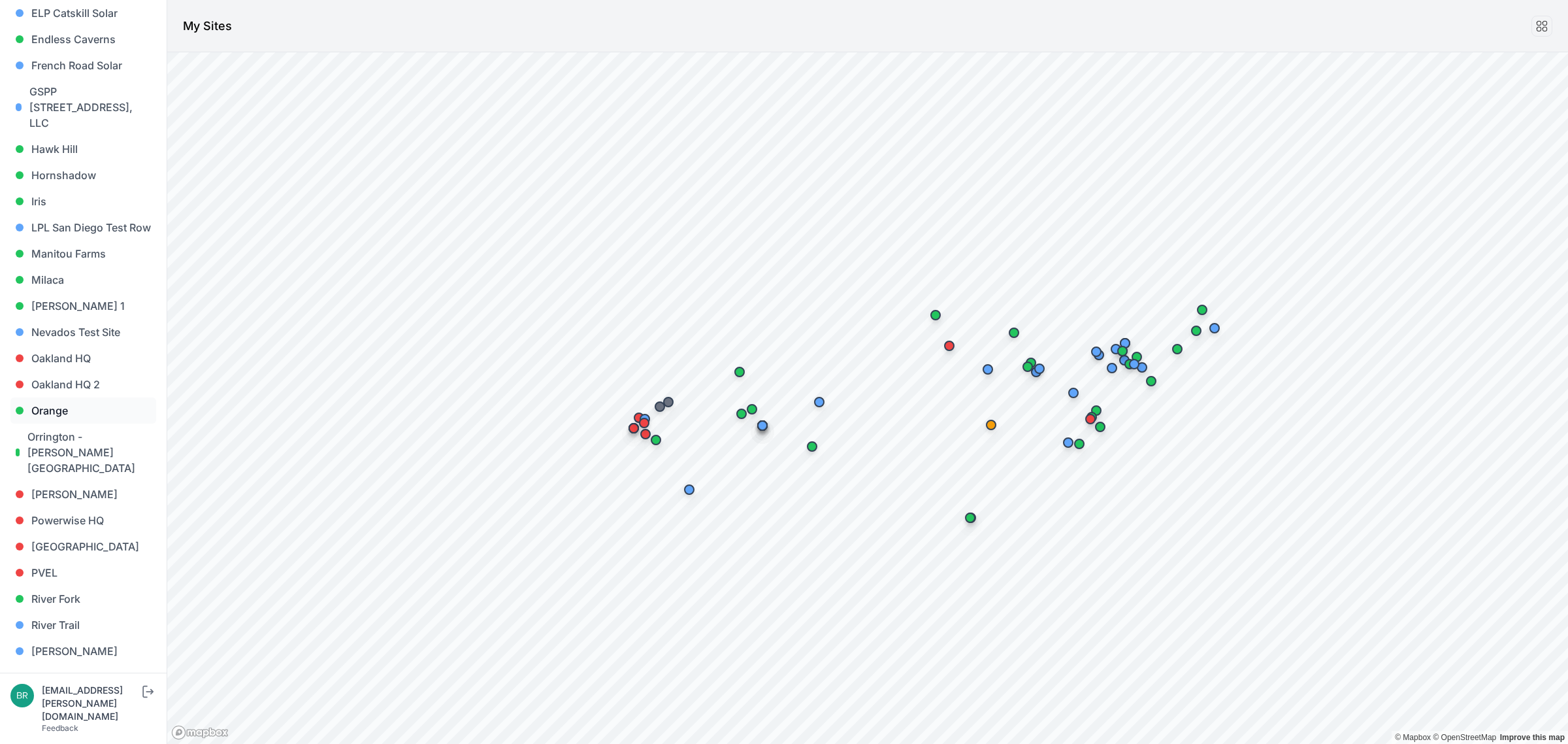
click at [58, 398] on link "Orange" at bounding box center [84, 411] width 146 height 26
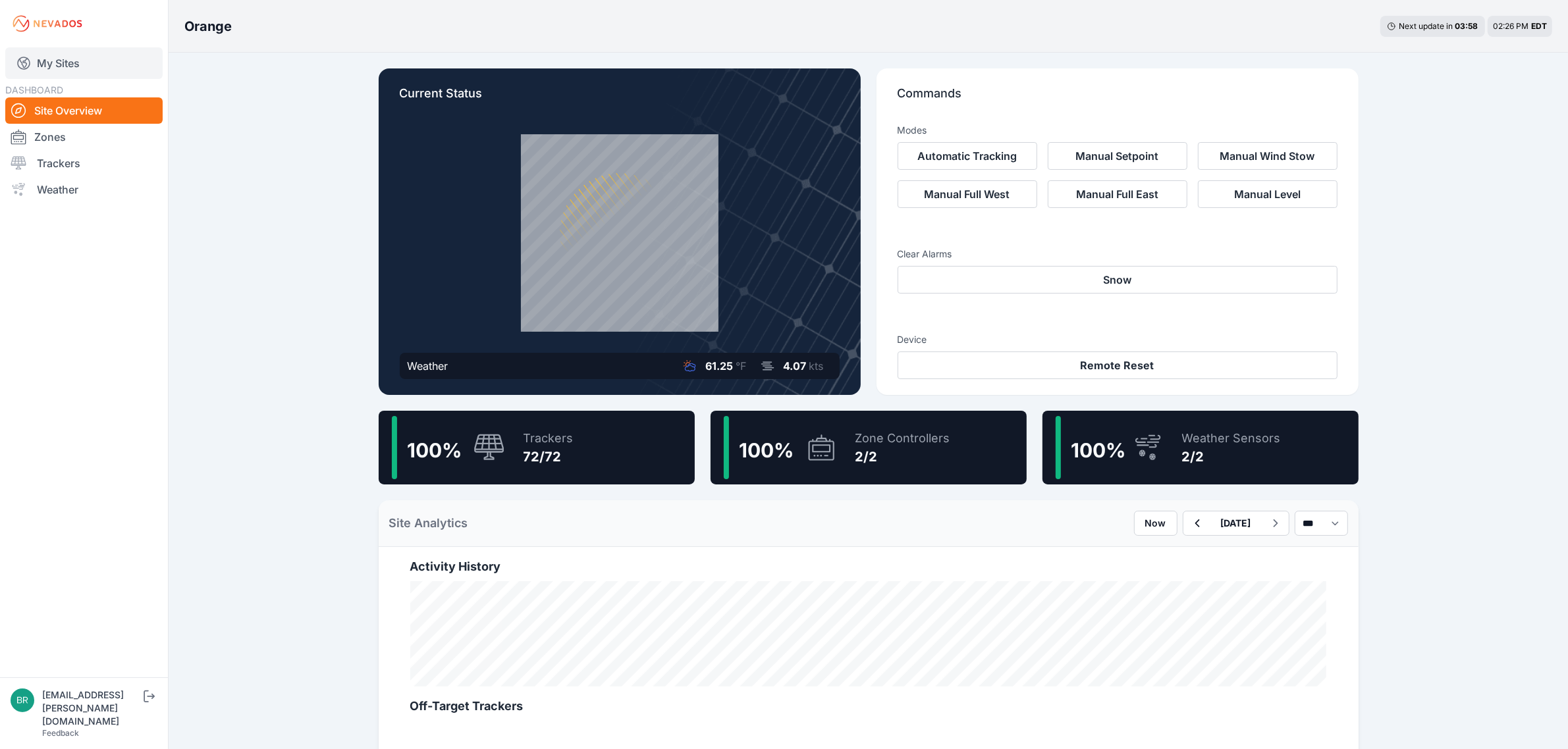
click at [110, 68] on link "My Sites" at bounding box center [84, 63] width 157 height 32
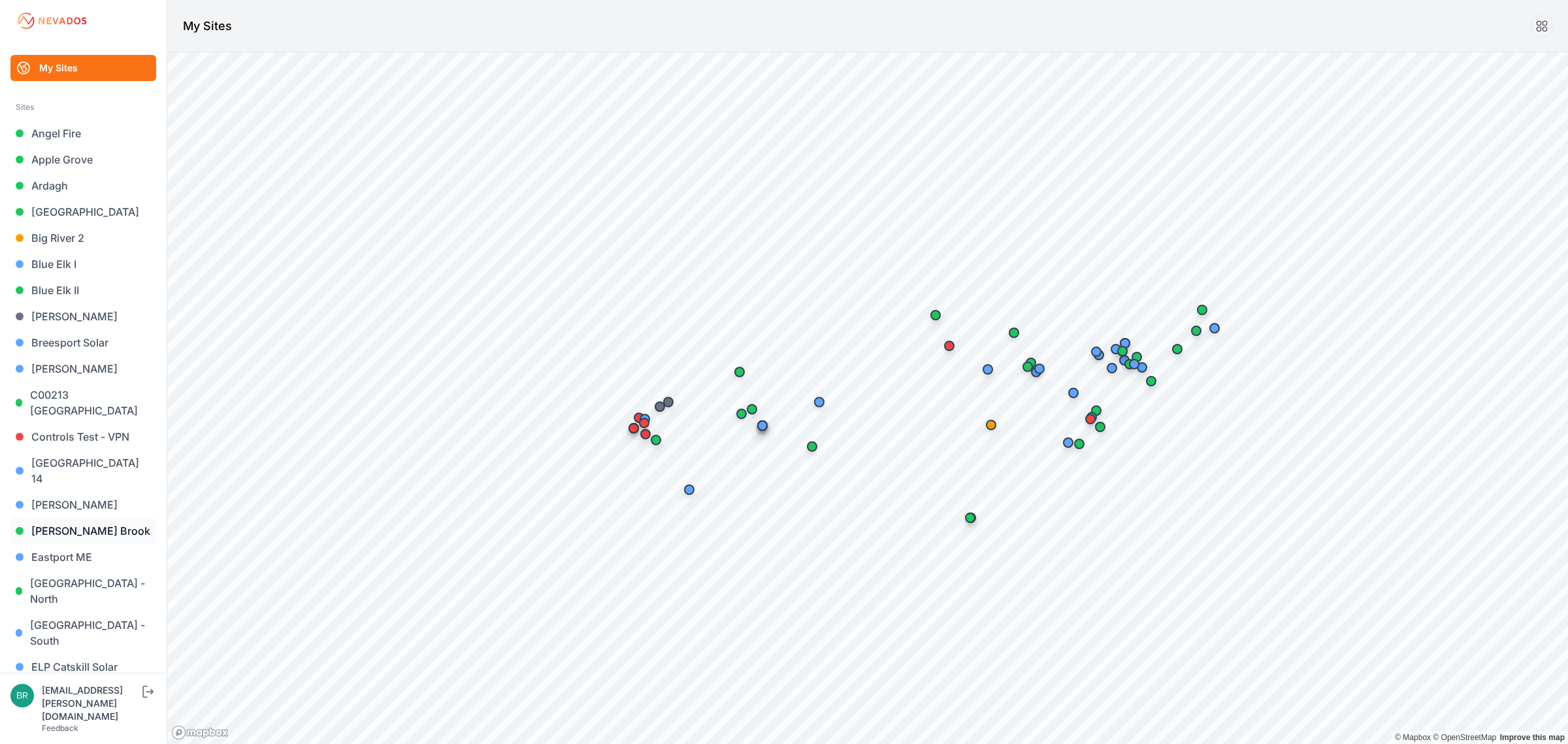
click at [86, 524] on link "[PERSON_NAME] Brook" at bounding box center [84, 530] width 146 height 26
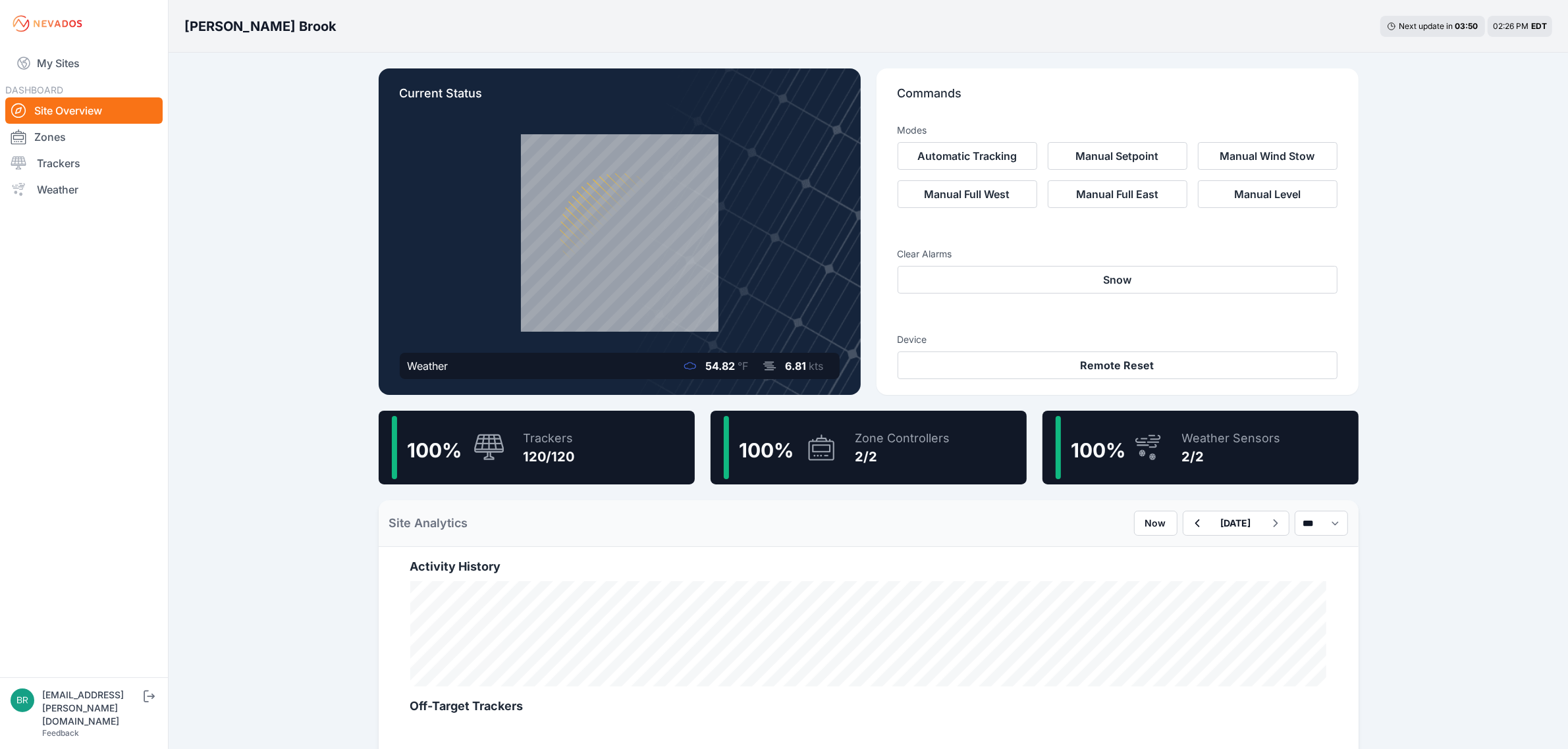
click at [524, 425] on div "Trackers 120/120" at bounding box center [543, 448] width 65 height 63
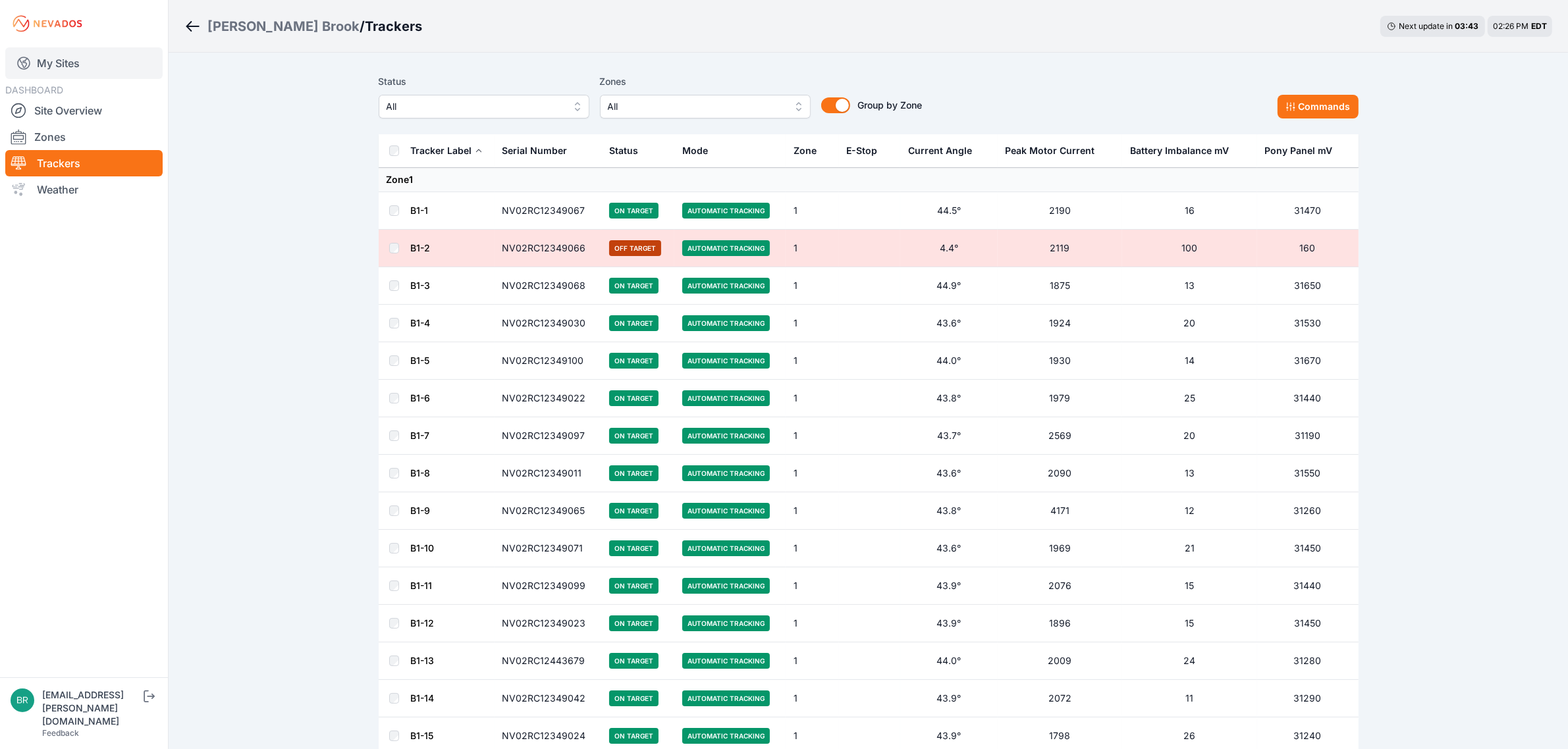
click at [51, 56] on link "My Sites" at bounding box center [84, 63] width 157 height 32
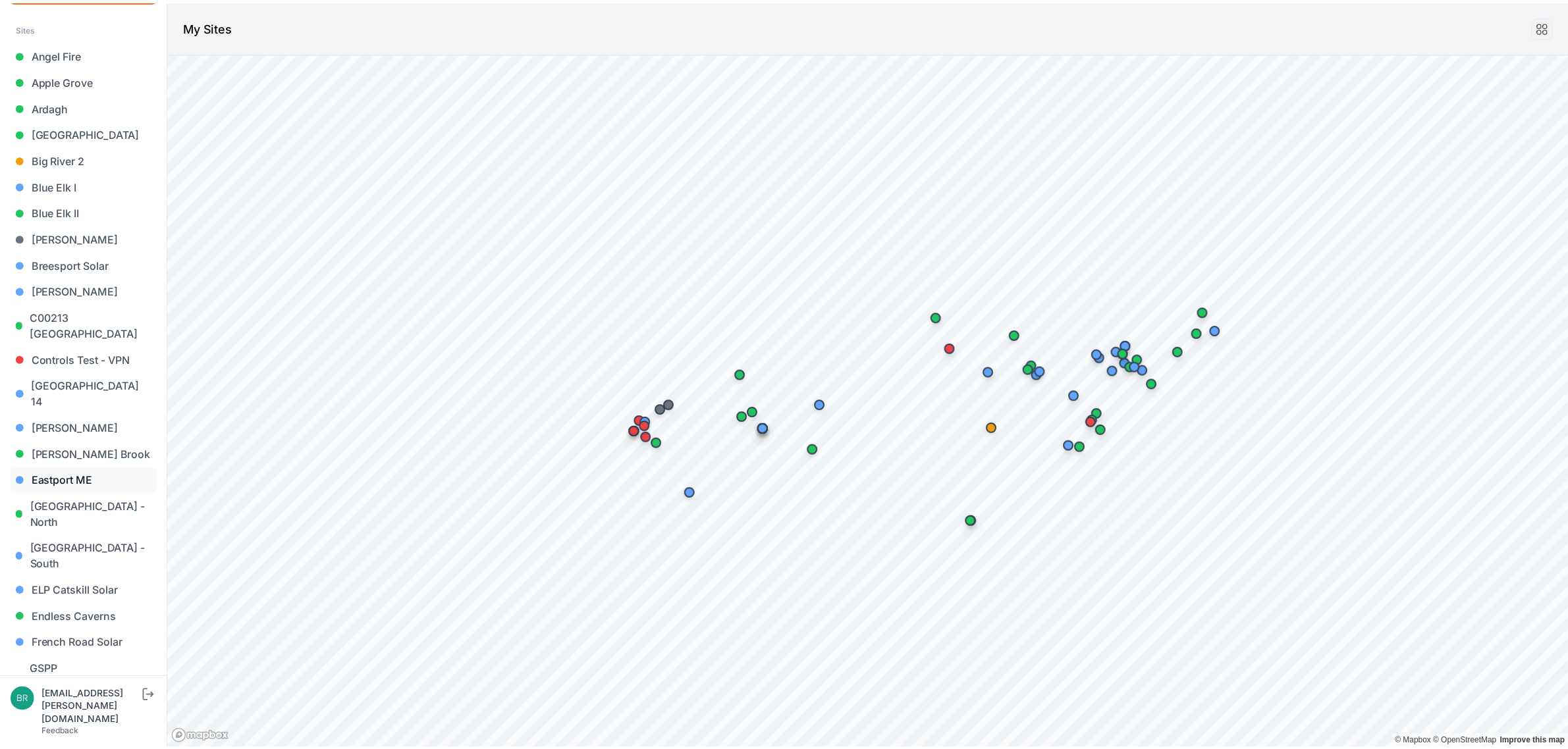
scroll to position [411, 0]
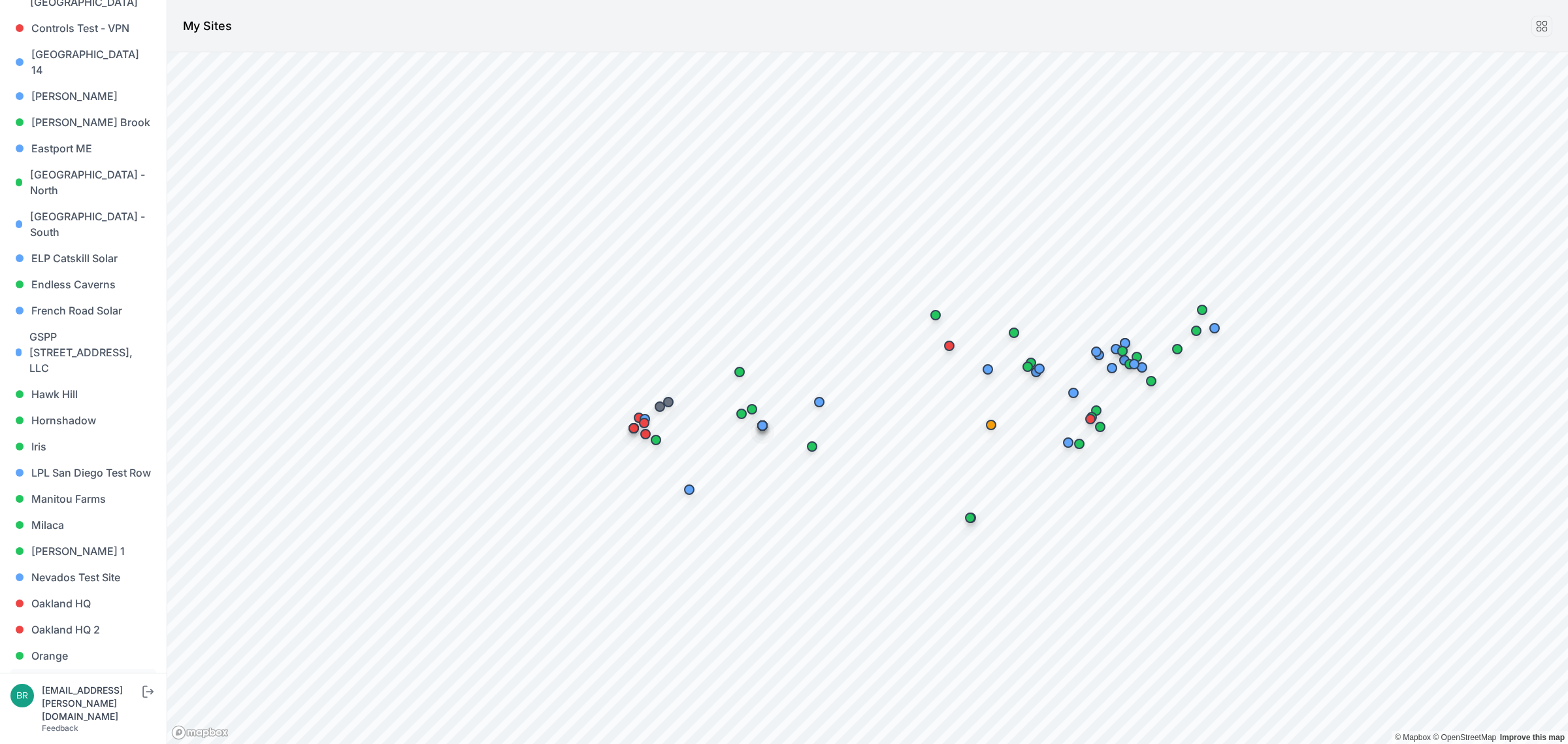
click at [68, 669] on link "Orrington - [PERSON_NAME][GEOGRAPHIC_DATA]" at bounding box center [84, 698] width 146 height 58
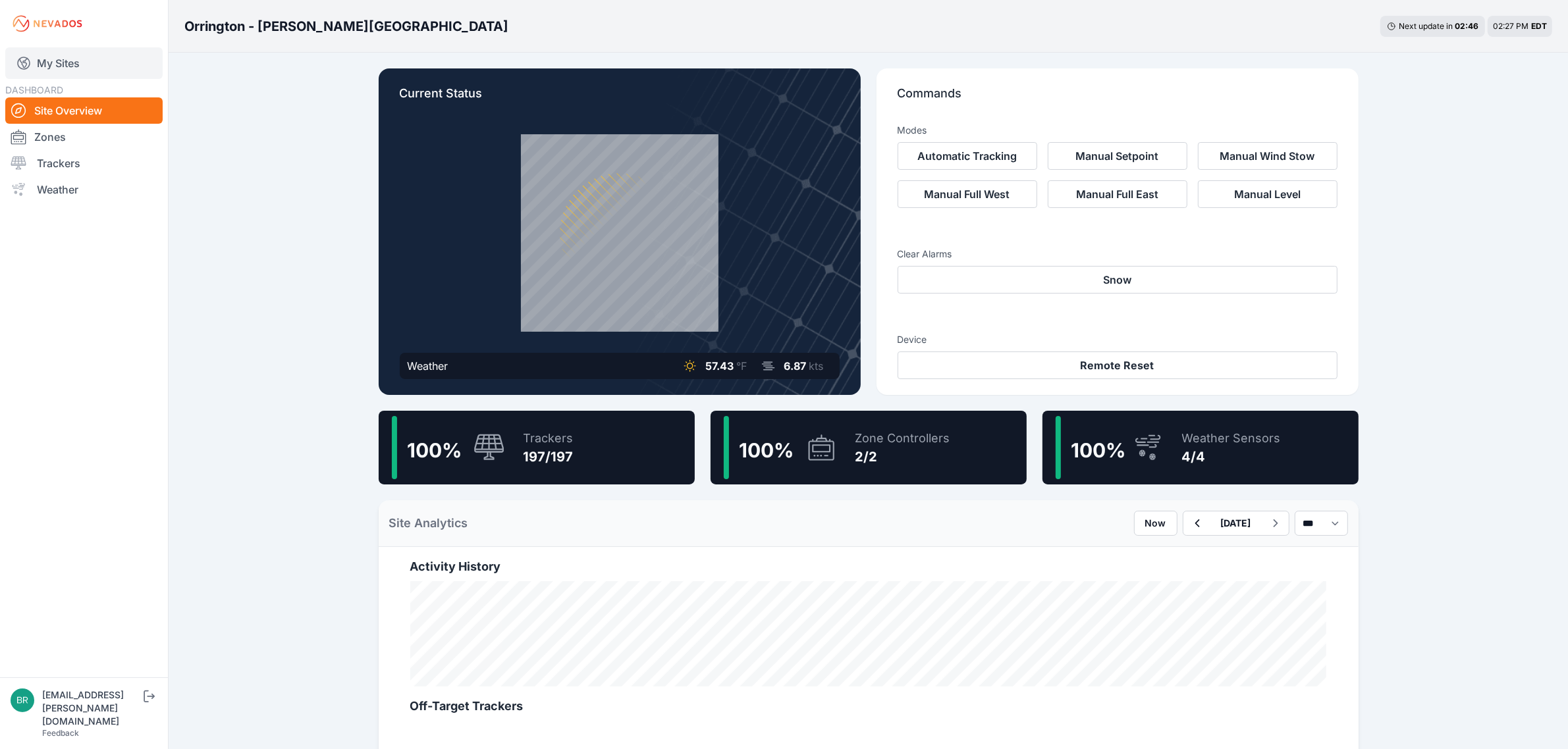
click at [91, 53] on link "My Sites" at bounding box center [84, 63] width 157 height 32
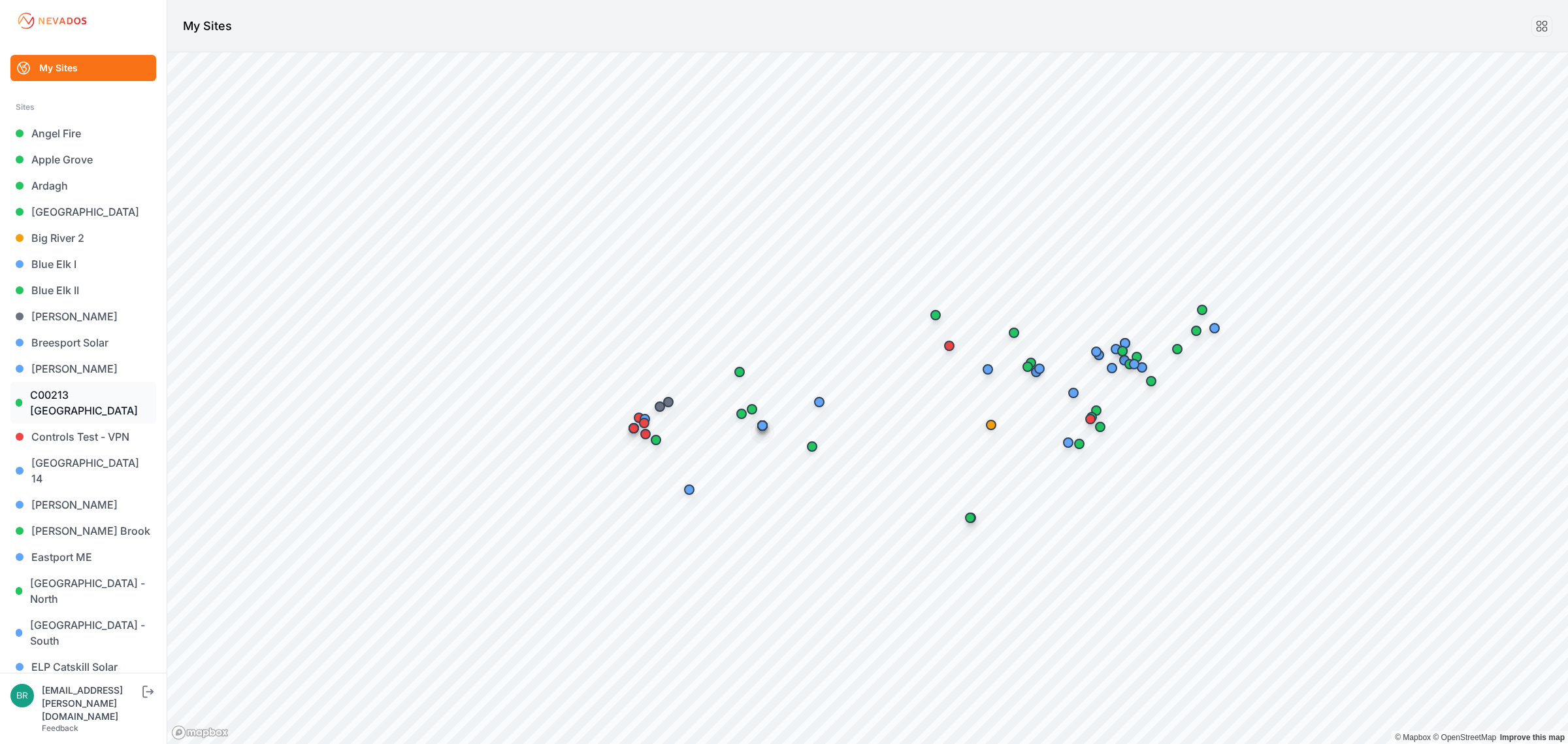
click at [124, 405] on link "C00213 [GEOGRAPHIC_DATA]" at bounding box center [84, 402] width 146 height 42
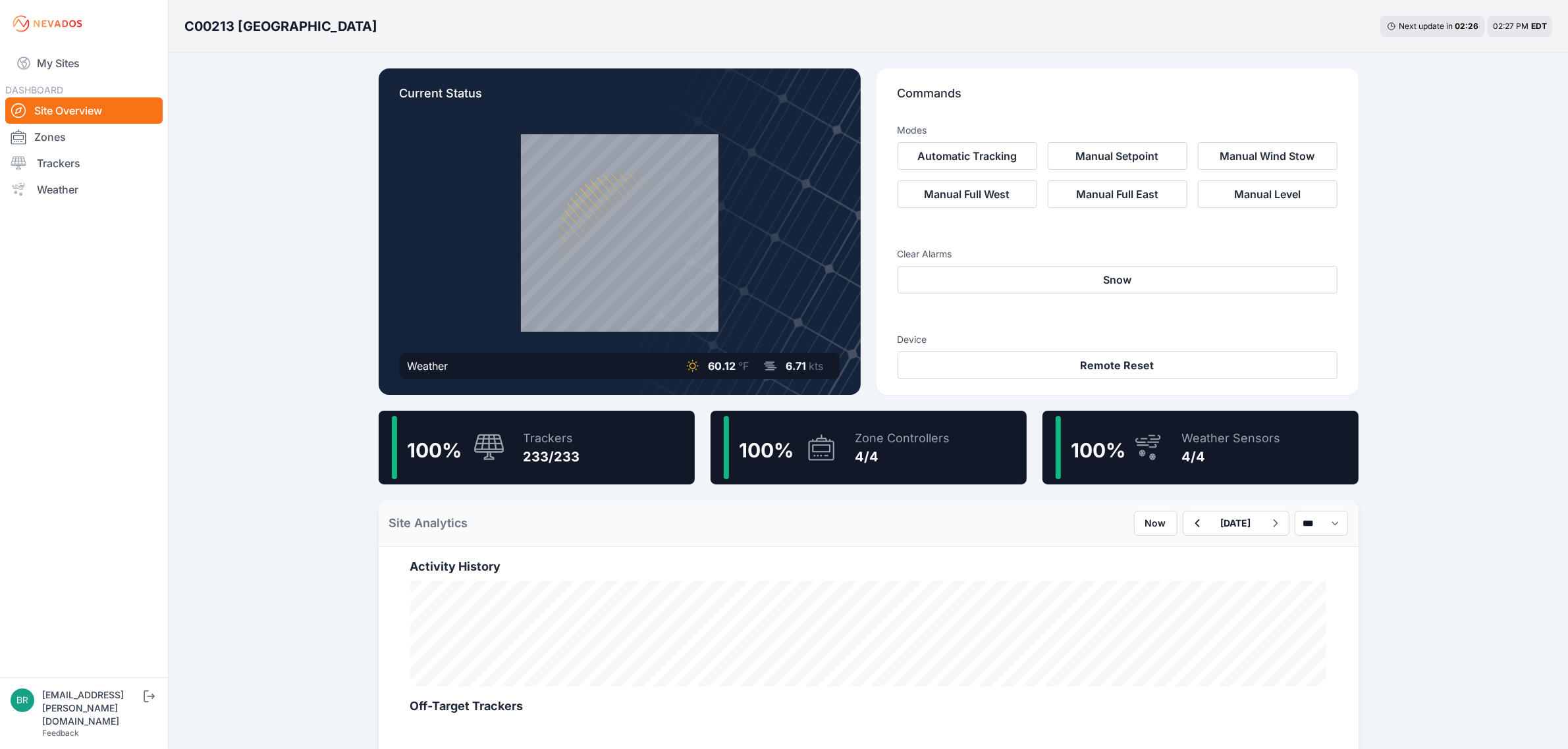
click at [574, 442] on div "Trackers" at bounding box center [552, 438] width 57 height 18
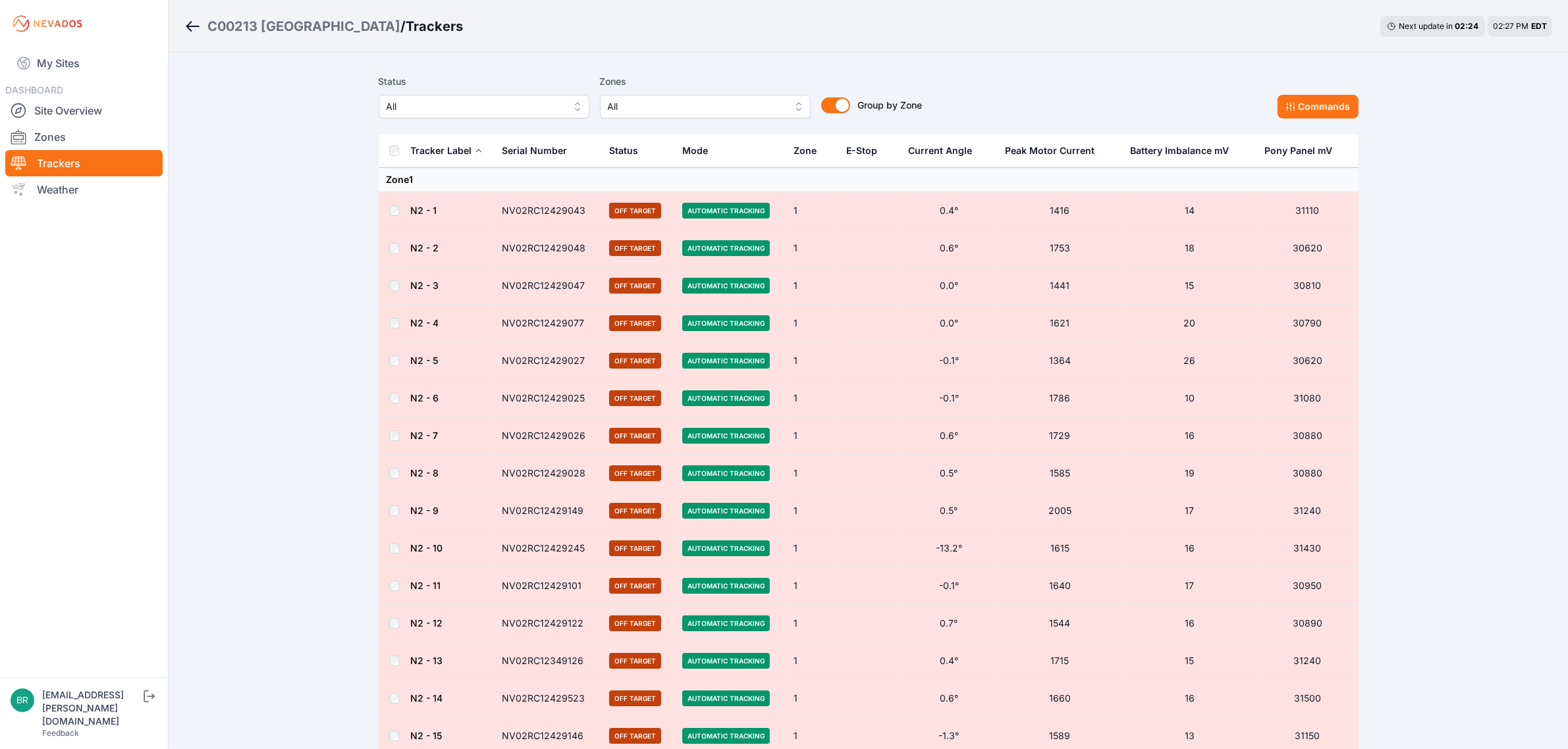
click at [486, 112] on span "All" at bounding box center [475, 106] width 177 height 16
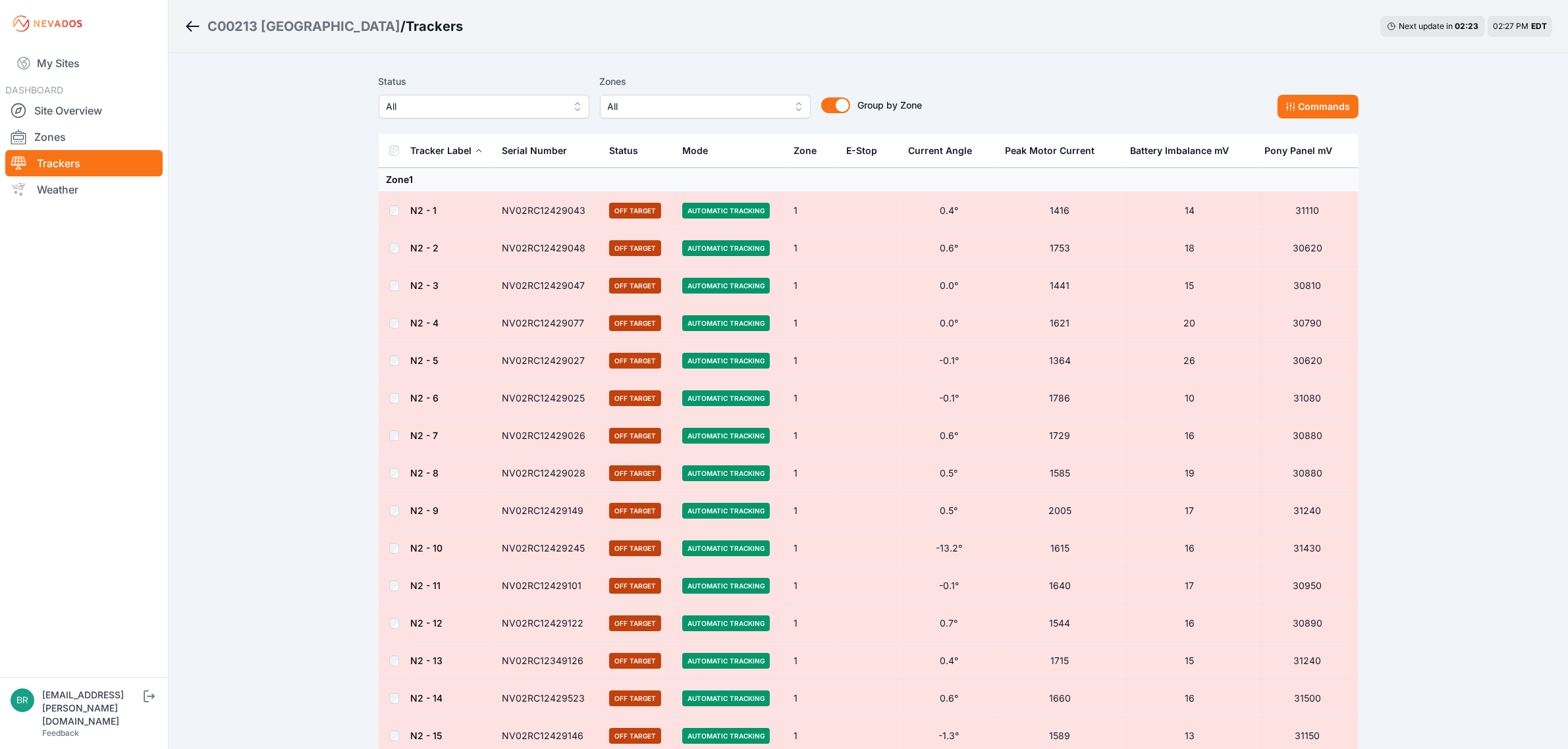
click at [331, 28] on div "C00213 [GEOGRAPHIC_DATA]" at bounding box center [304, 26] width 193 height 18
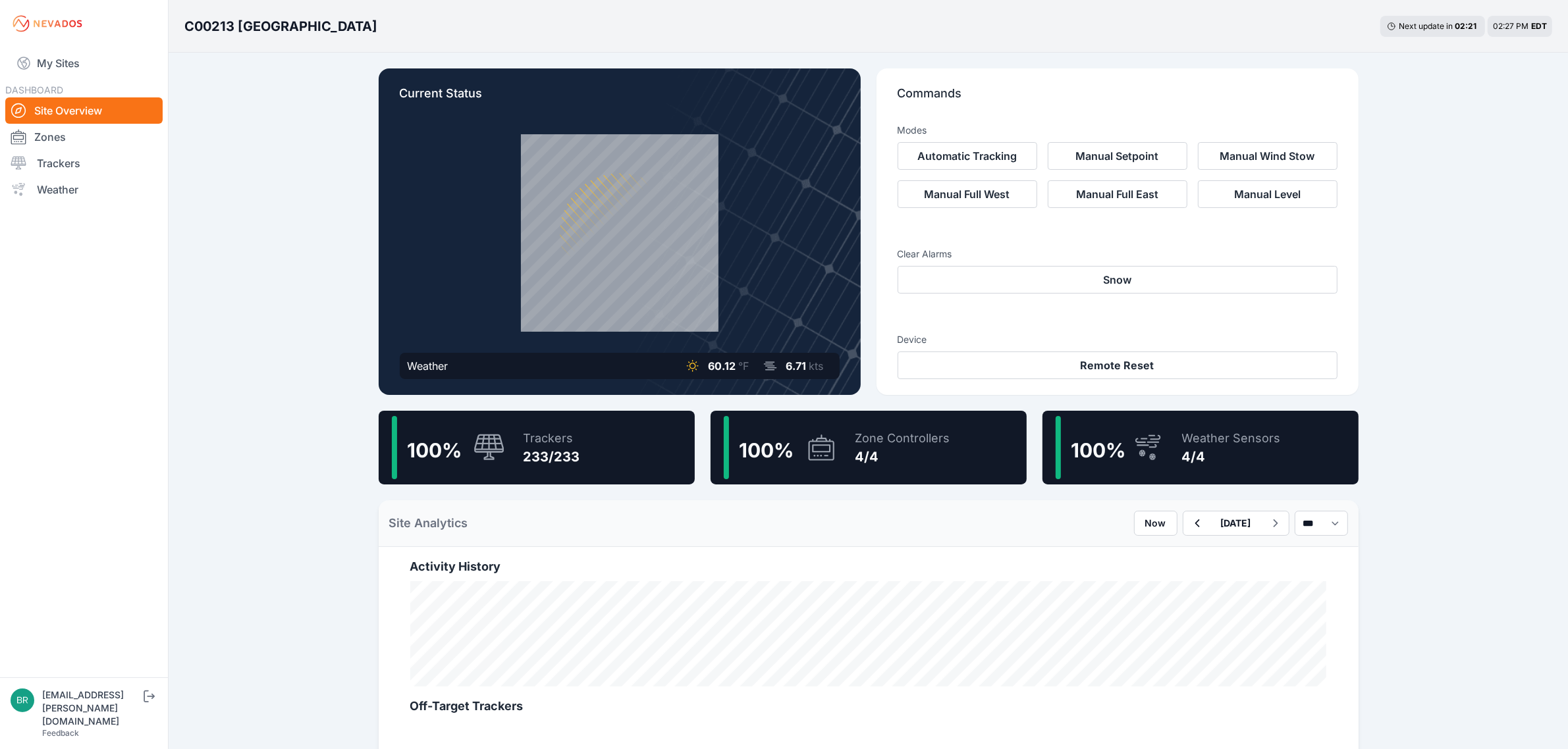
click at [448, 425] on div "100 %" at bounding box center [448, 448] width 113 height 63
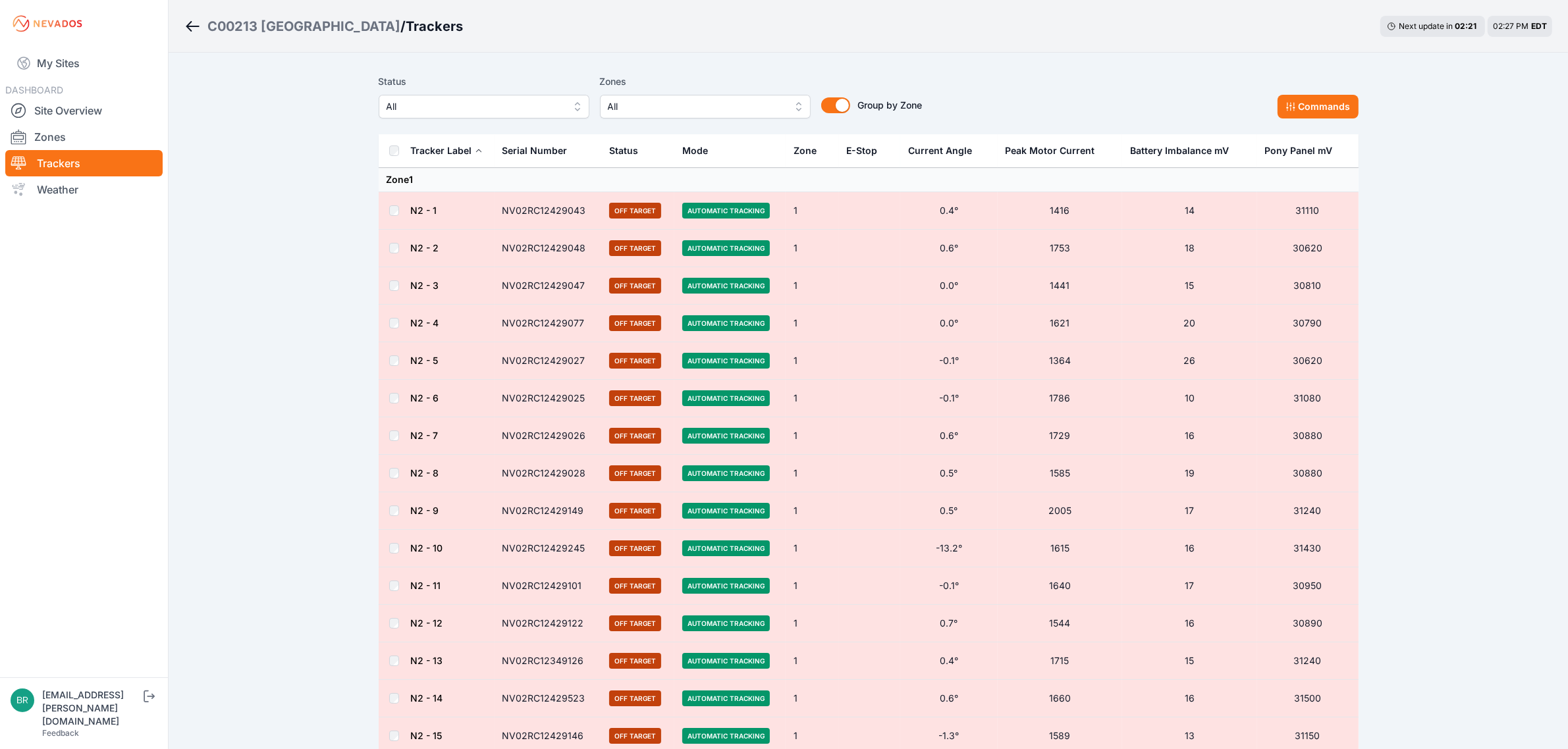
click at [469, 96] on button "All" at bounding box center [484, 107] width 210 height 24
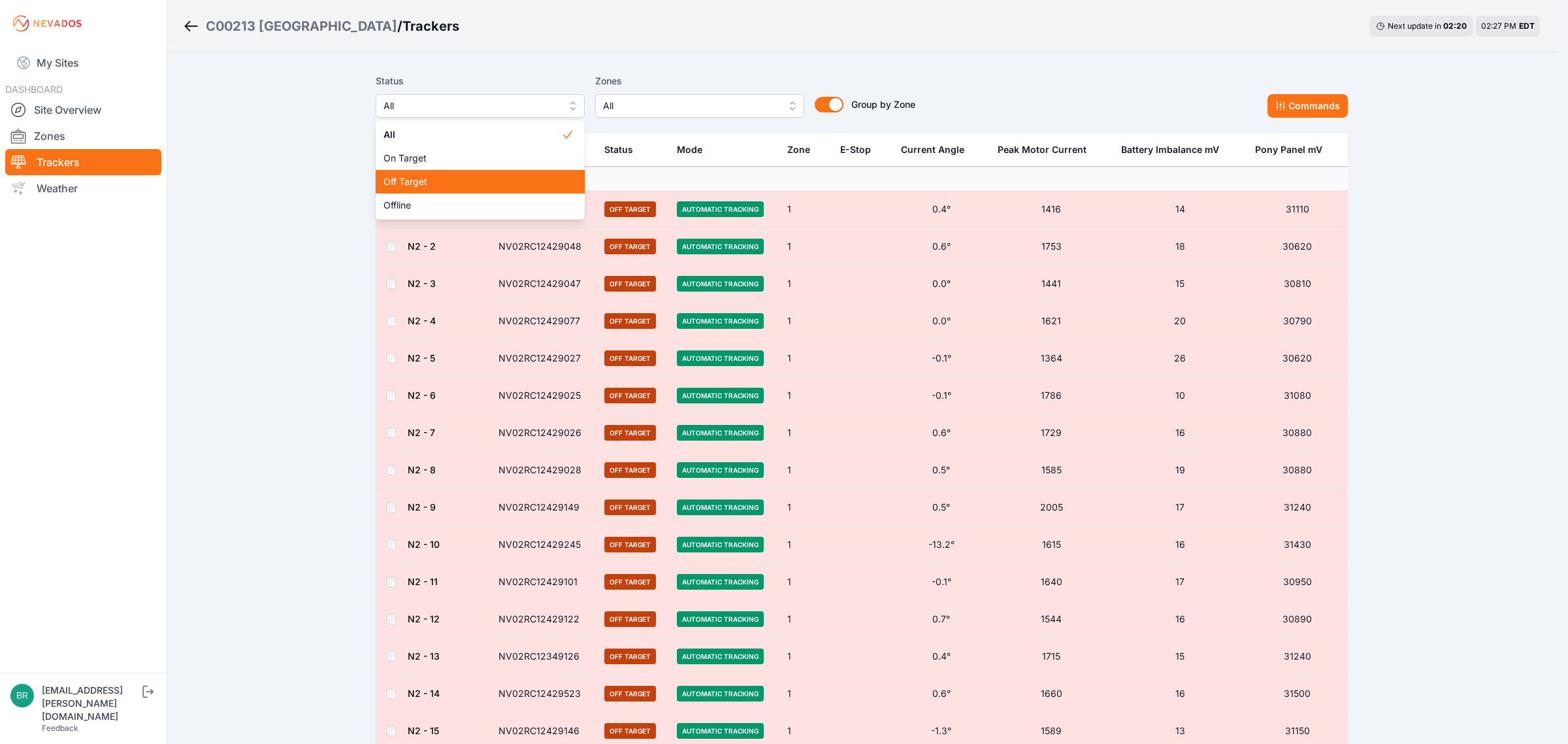
click at [452, 179] on span "Off Target" at bounding box center [472, 182] width 178 height 13
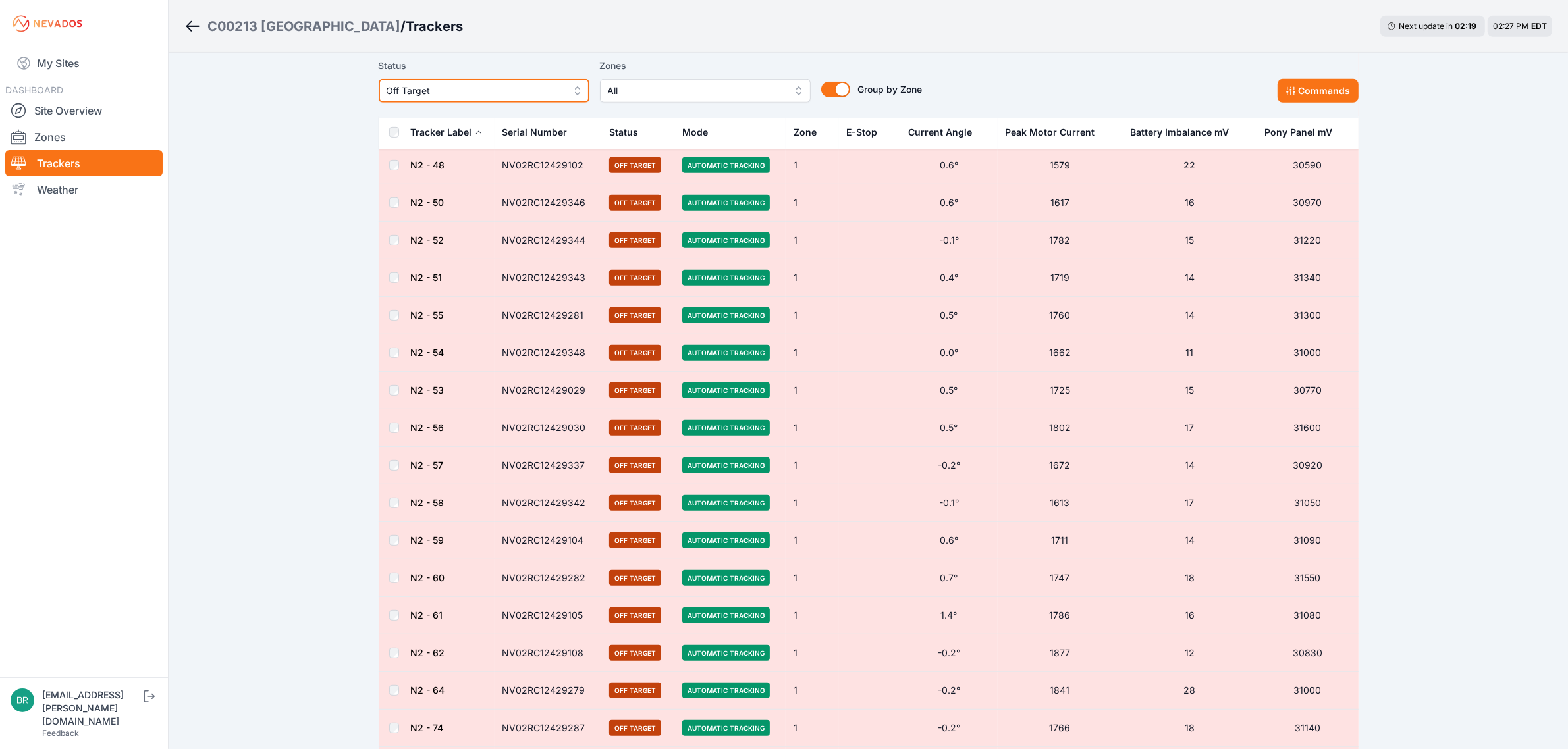
scroll to position [1233, 0]
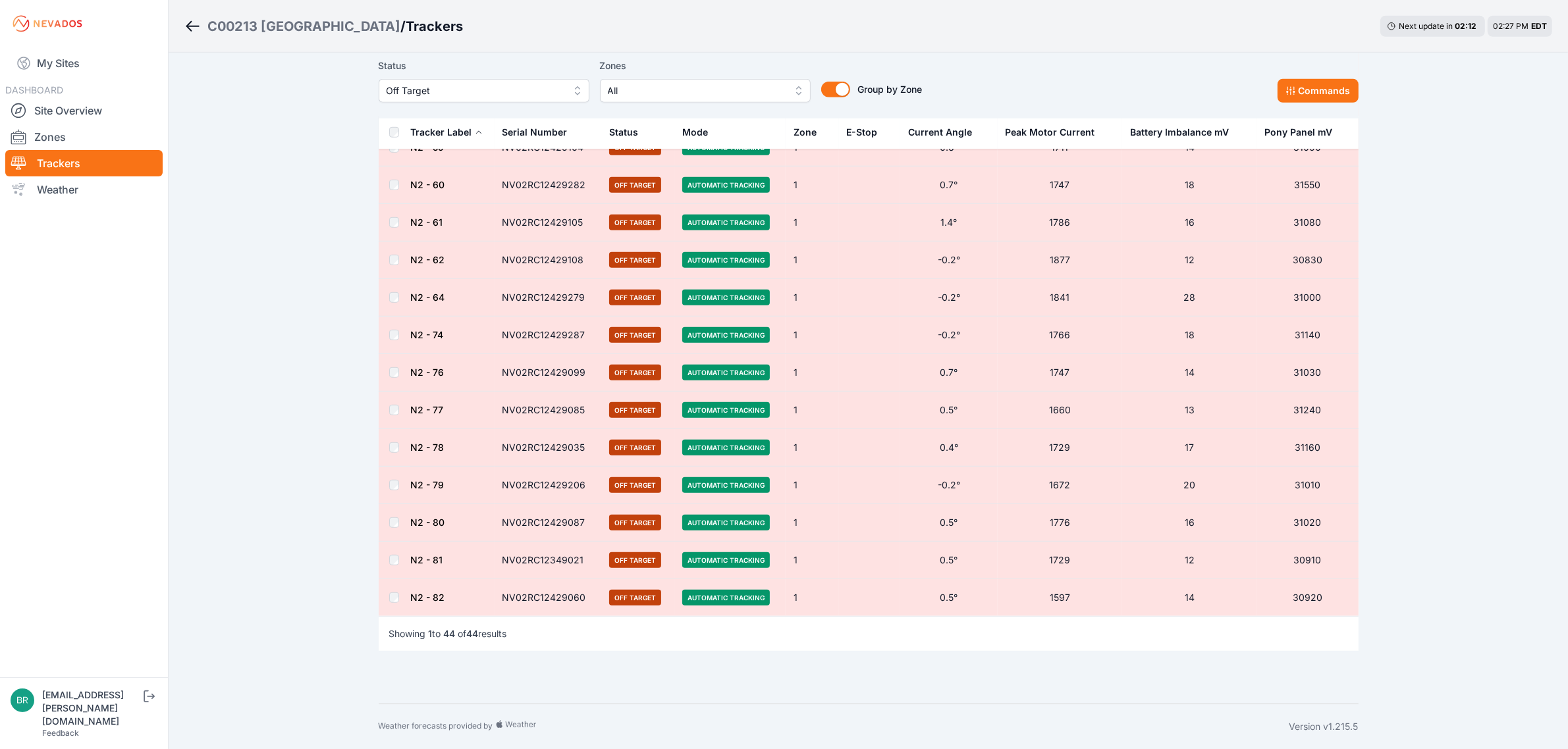
click at [436, 294] on link "N2 - 64" at bounding box center [428, 297] width 34 height 11
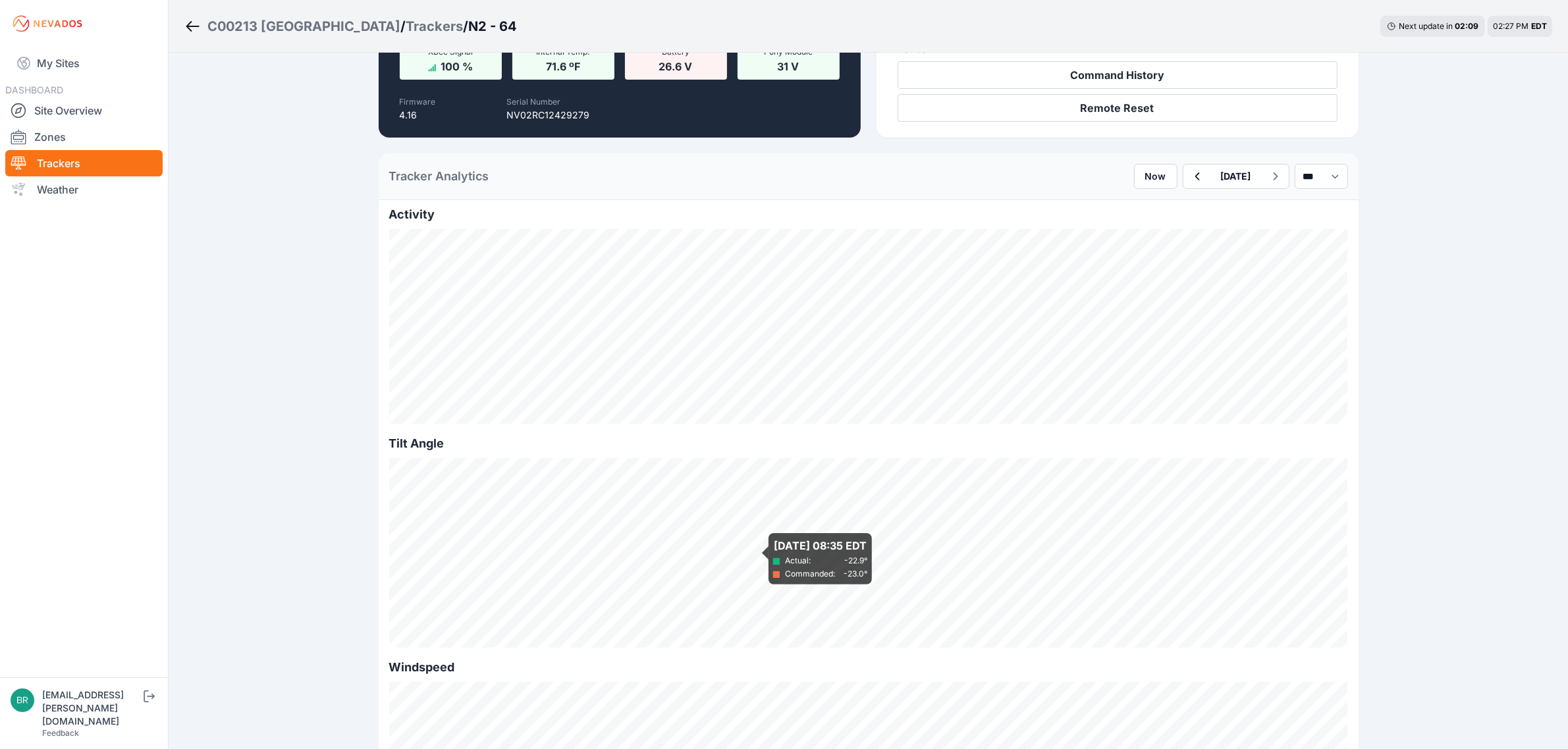
scroll to position [247, 0]
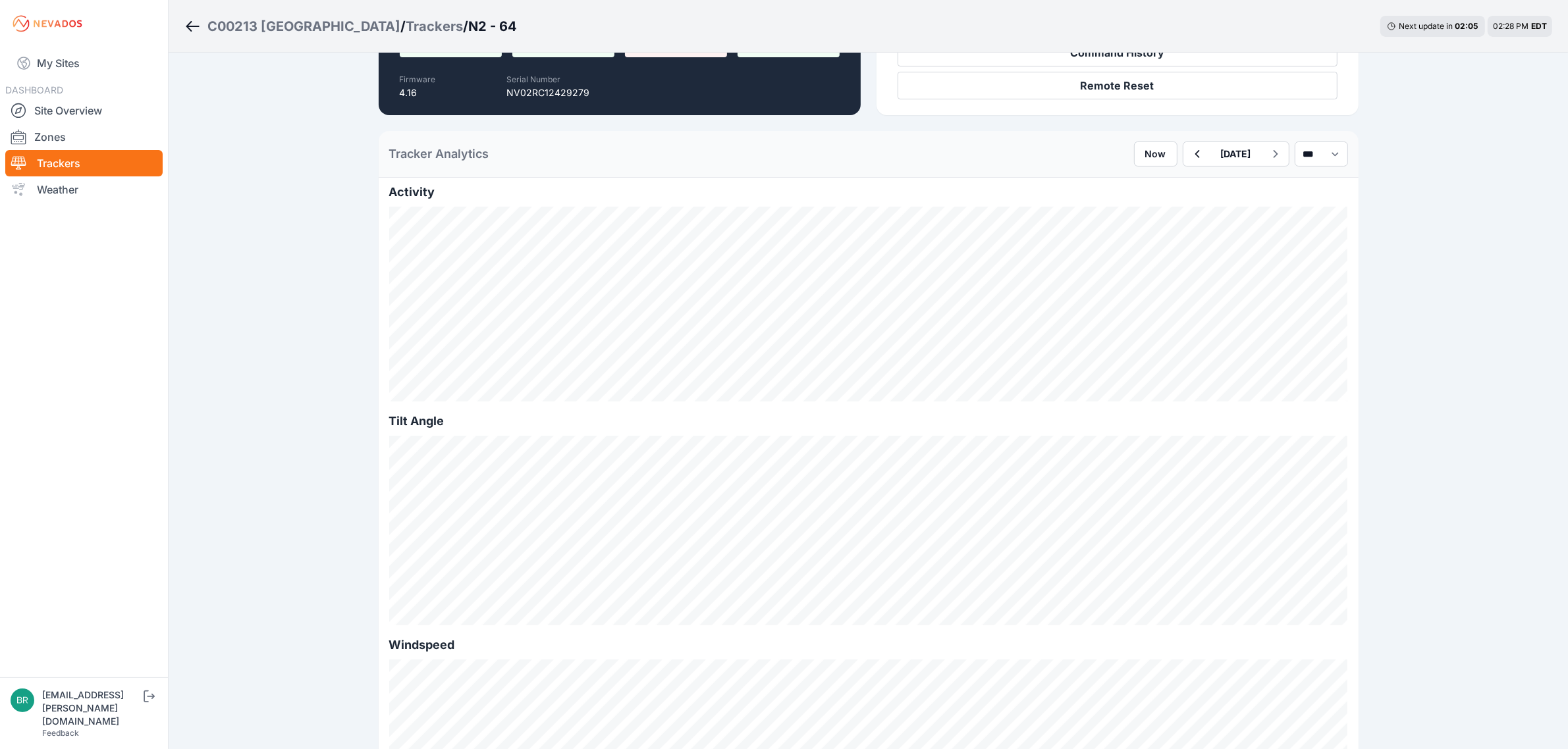
click at [374, 21] on div "C00213 [GEOGRAPHIC_DATA]" at bounding box center [304, 26] width 193 height 18
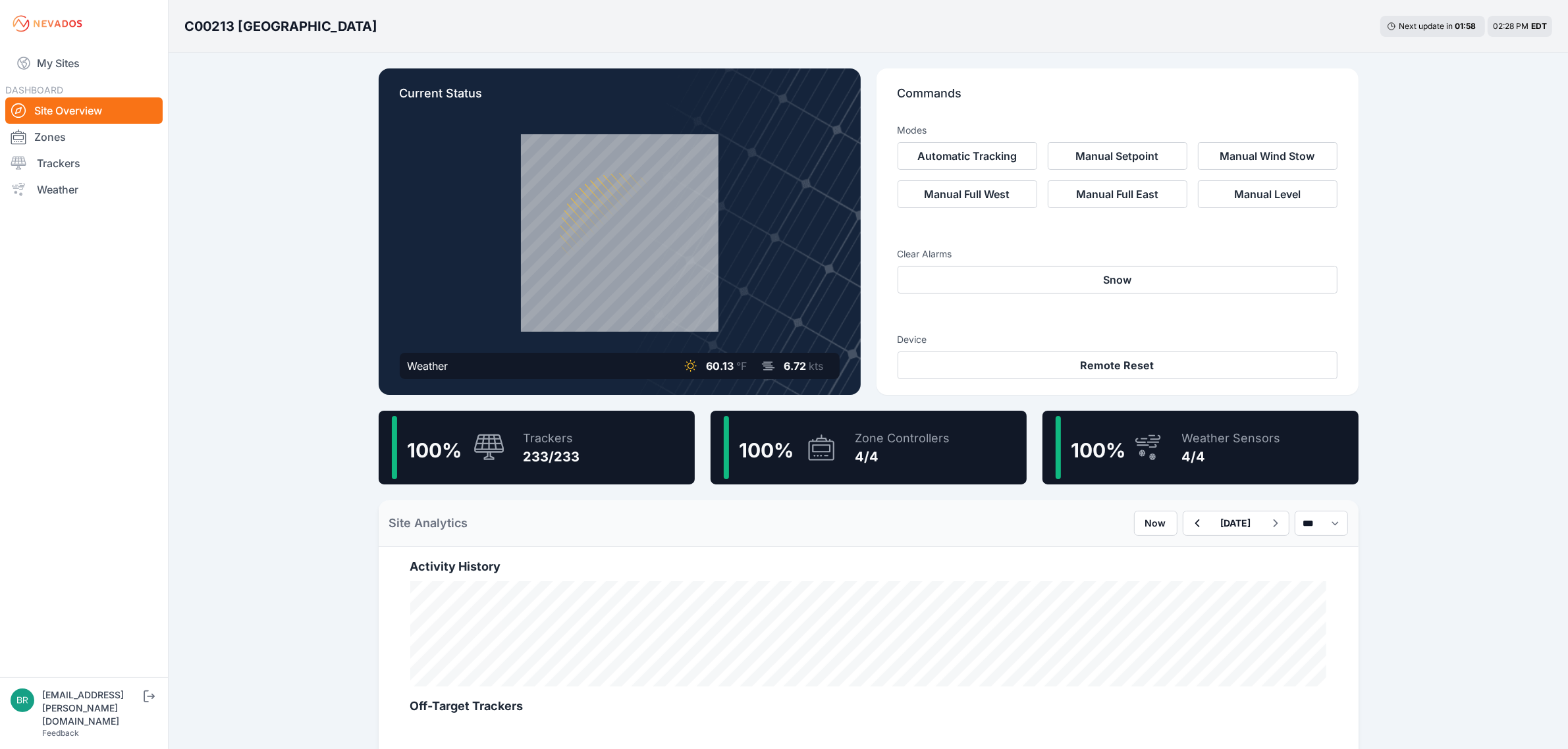
click at [544, 452] on div "233/233" at bounding box center [552, 456] width 57 height 18
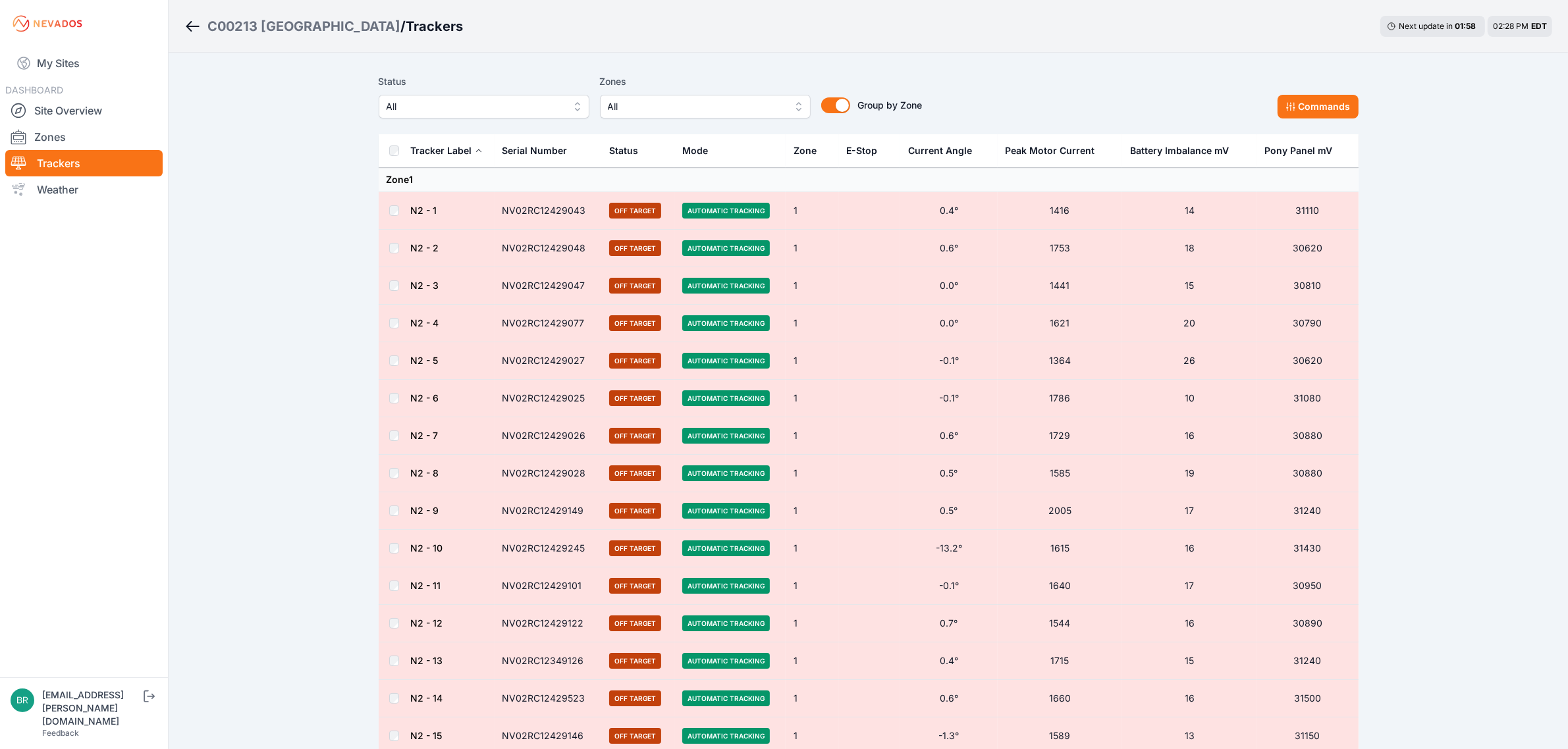
click at [465, 100] on span "All" at bounding box center [475, 106] width 177 height 16
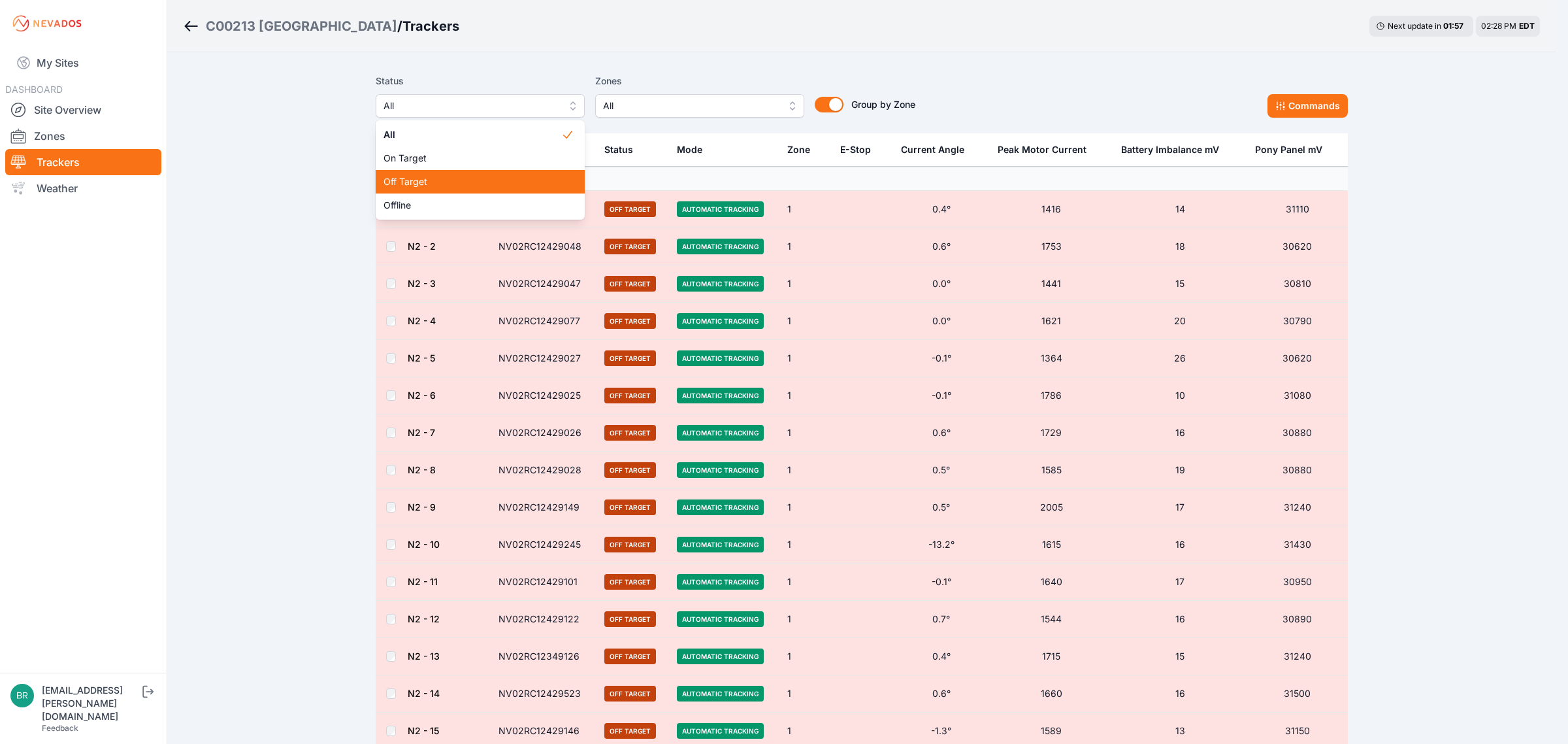
click at [465, 181] on span "Off Target" at bounding box center [472, 182] width 178 height 13
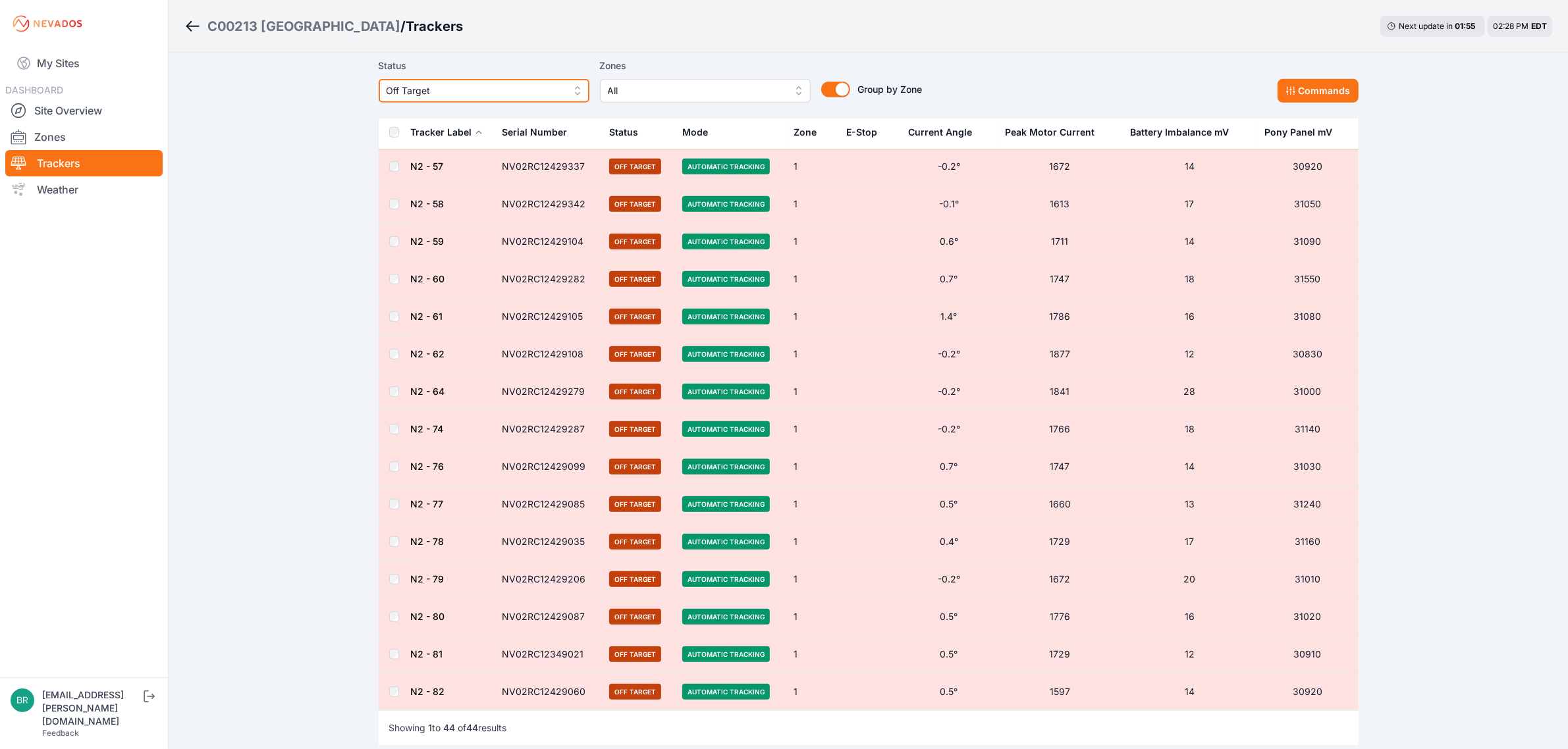
scroll to position [1152, 0]
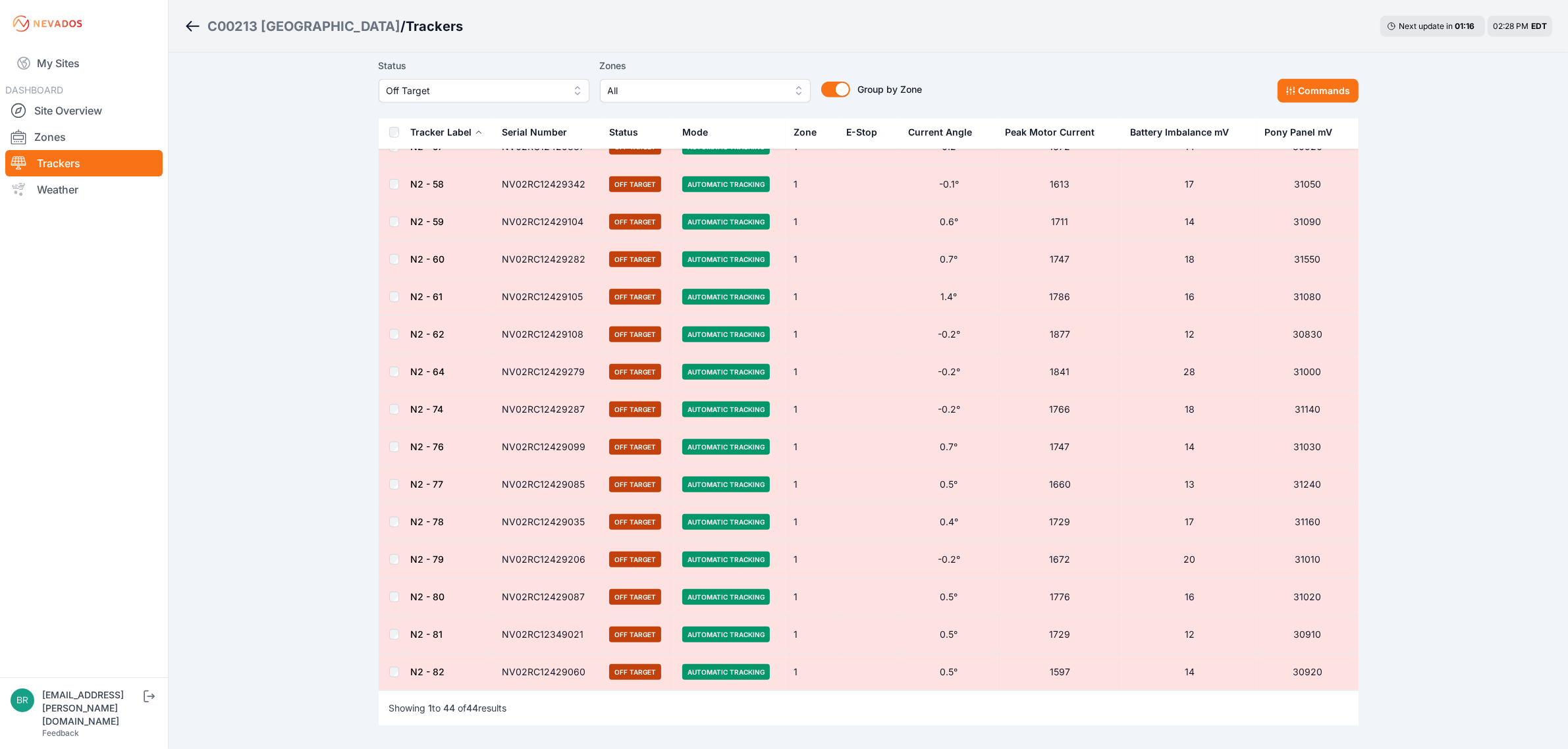
click at [370, 40] on ol "C00213 ME [GEOGRAPHIC_DATA] / Trackers" at bounding box center [323, 26] width 279 height 34
click at [370, 14] on ol "C00213 ME [GEOGRAPHIC_DATA] / Trackers" at bounding box center [323, 26] width 279 height 34
click at [374, 25] on div "C00213 [GEOGRAPHIC_DATA]" at bounding box center [304, 26] width 193 height 18
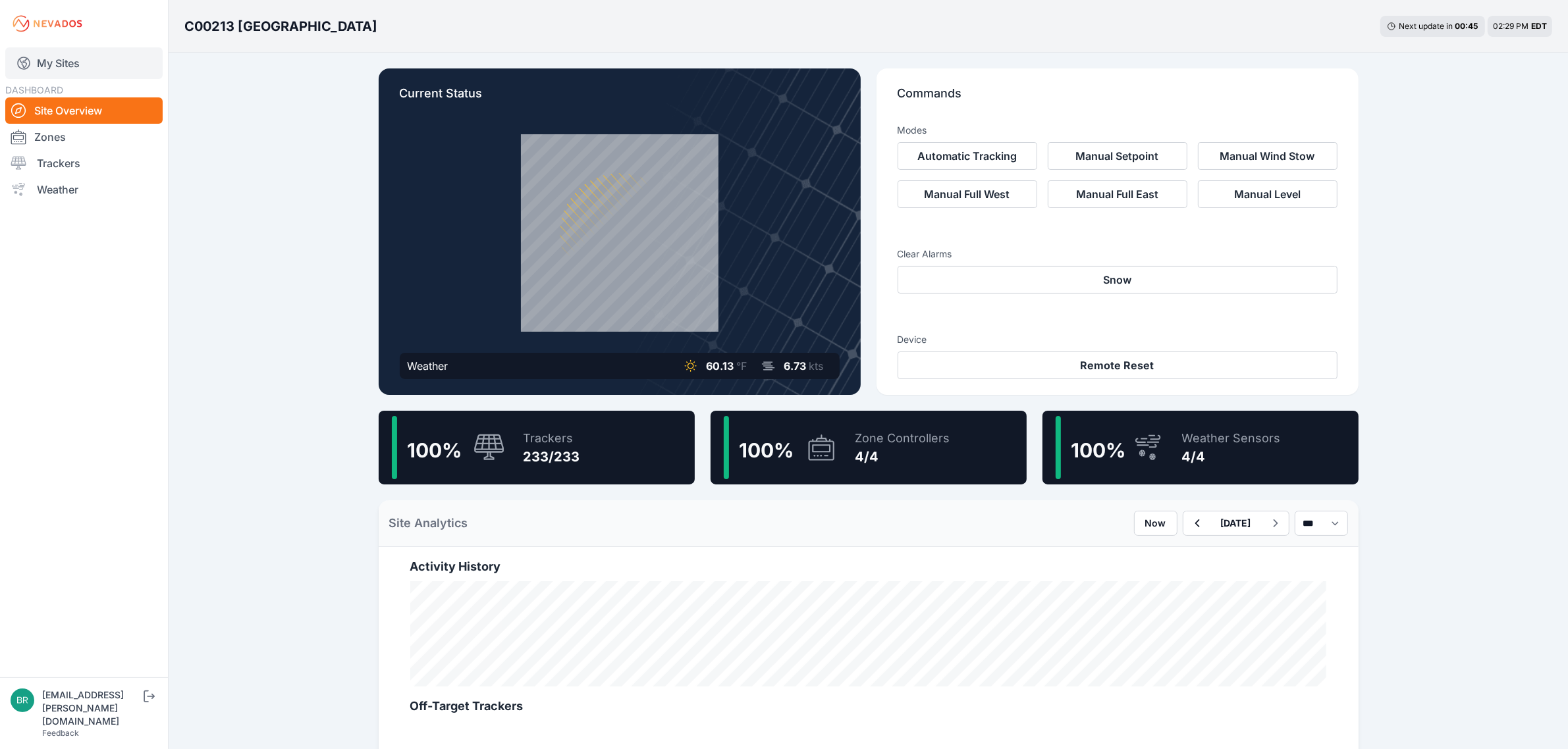
click at [121, 67] on link "My Sites" at bounding box center [84, 63] width 157 height 32
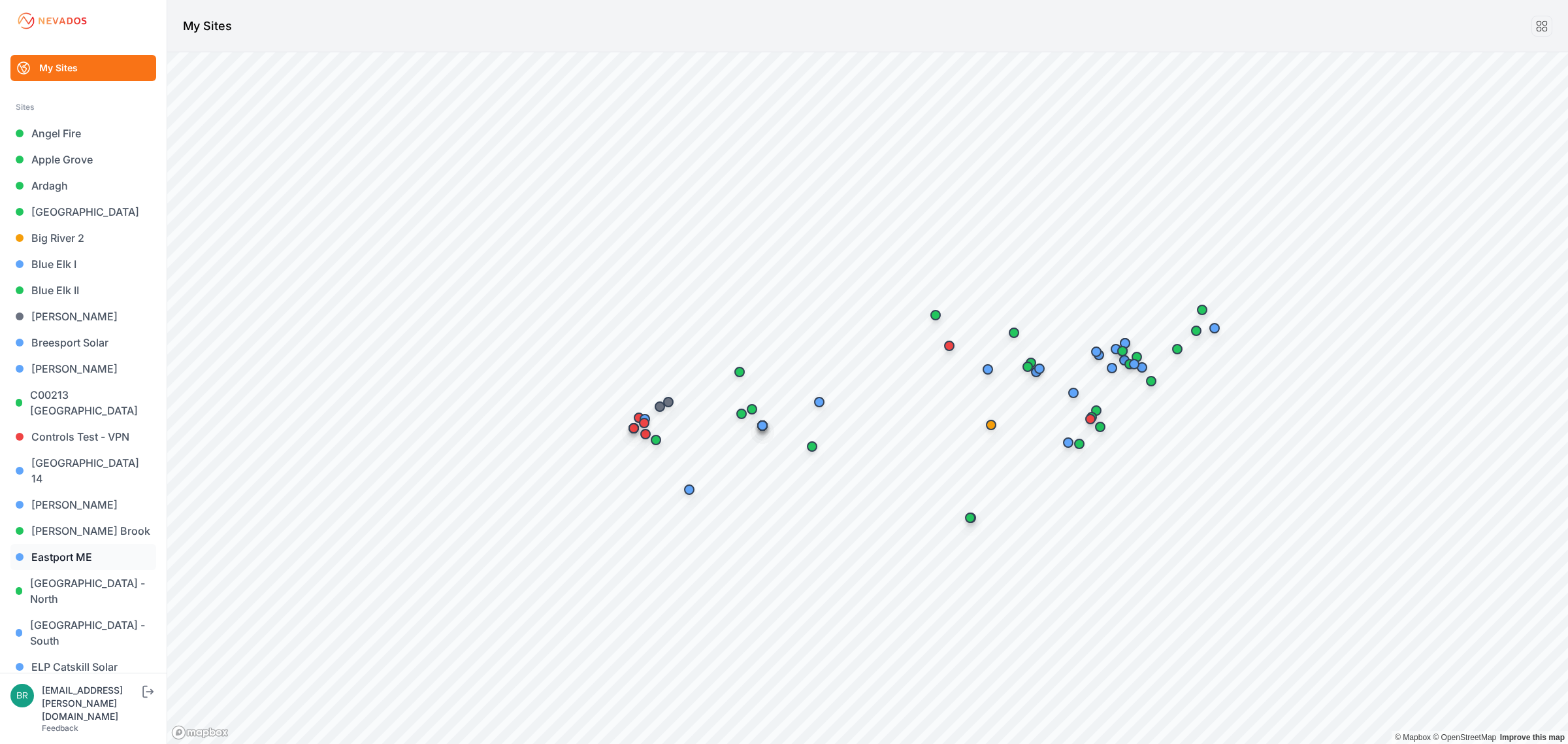
click at [93, 544] on link "Eastport ME" at bounding box center [84, 556] width 146 height 26
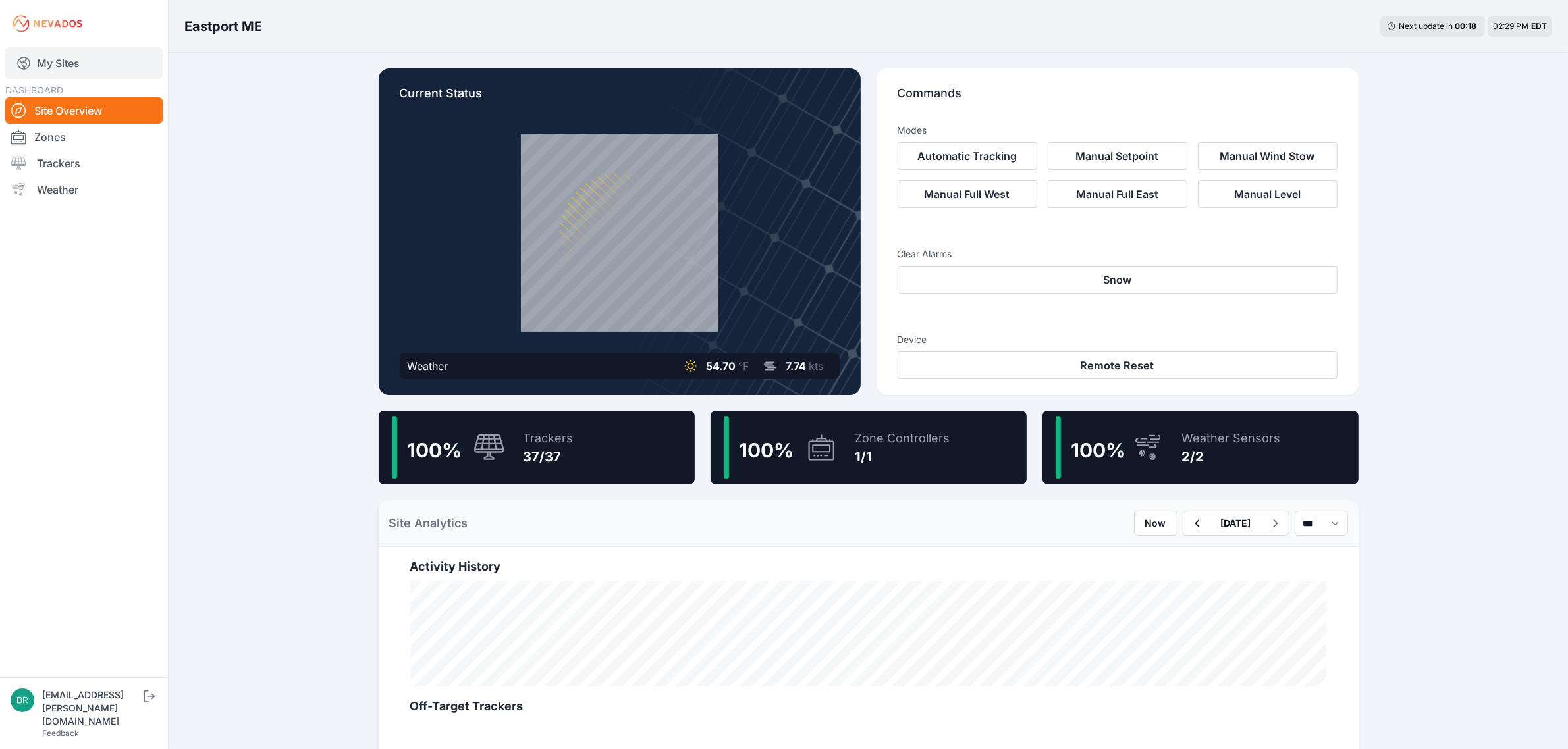
click at [90, 67] on link "My Sites" at bounding box center [84, 63] width 157 height 32
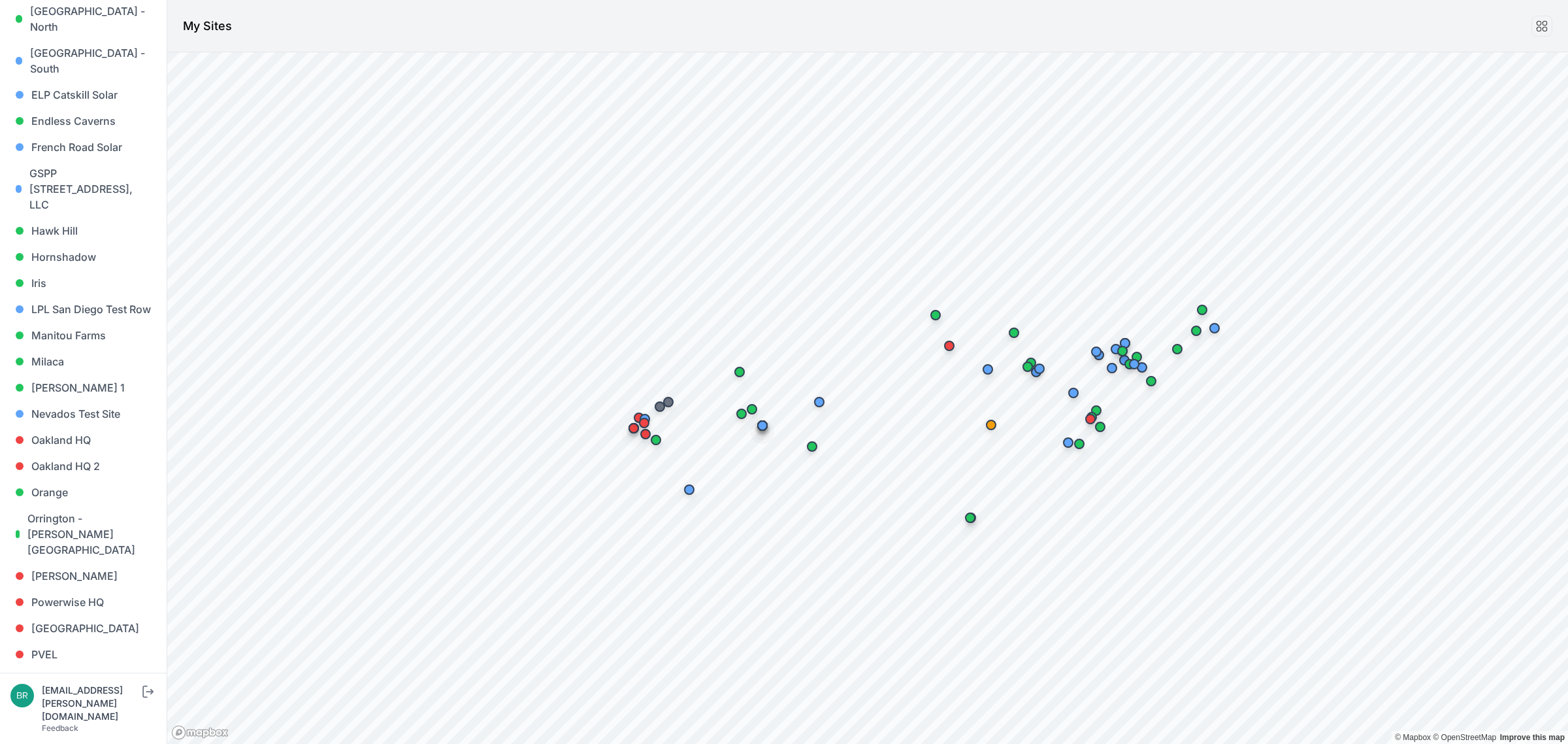
scroll to position [1115, 0]
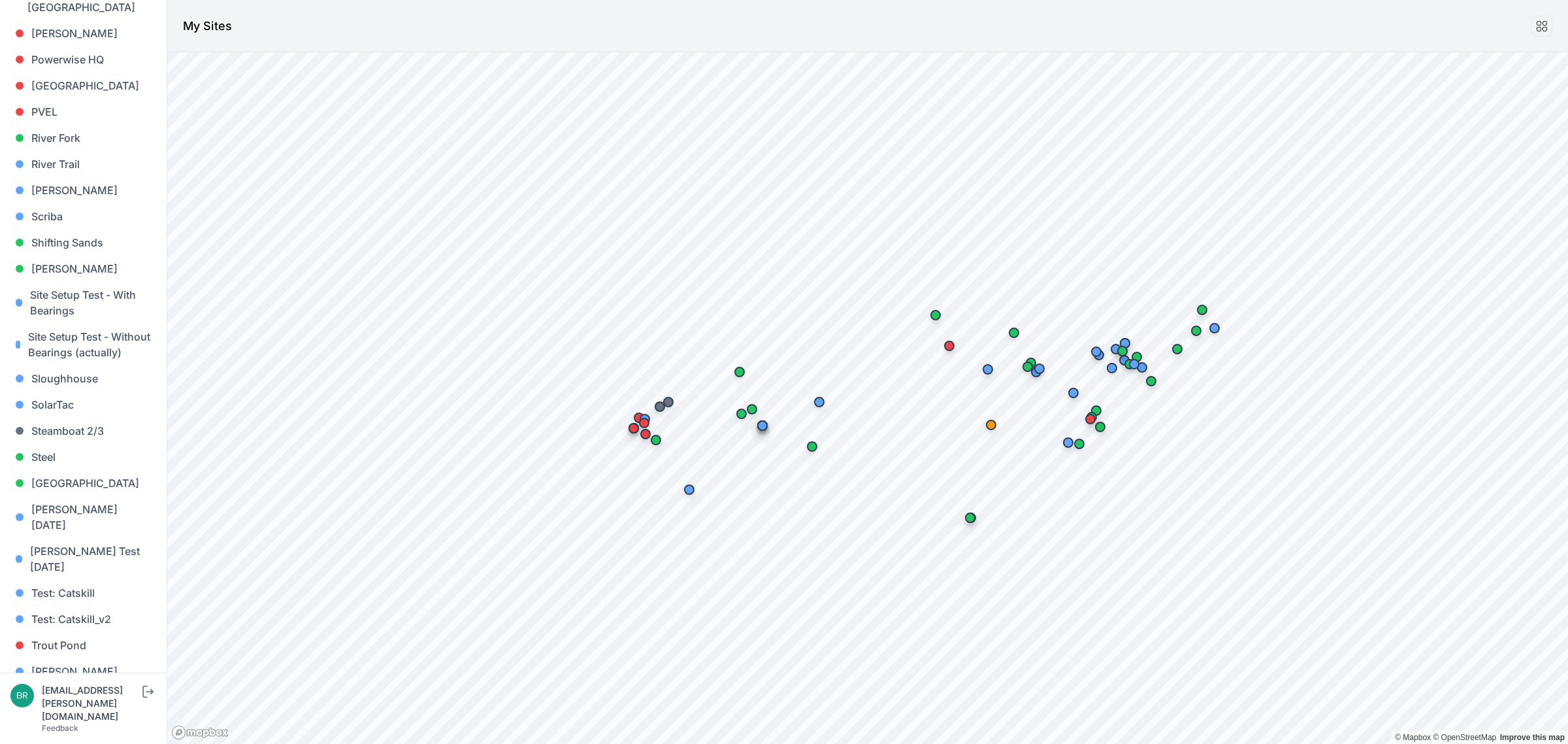
click at [76, 711] on link "[PERSON_NAME] [PERSON_NAME]" at bounding box center [84, 731] width 146 height 42
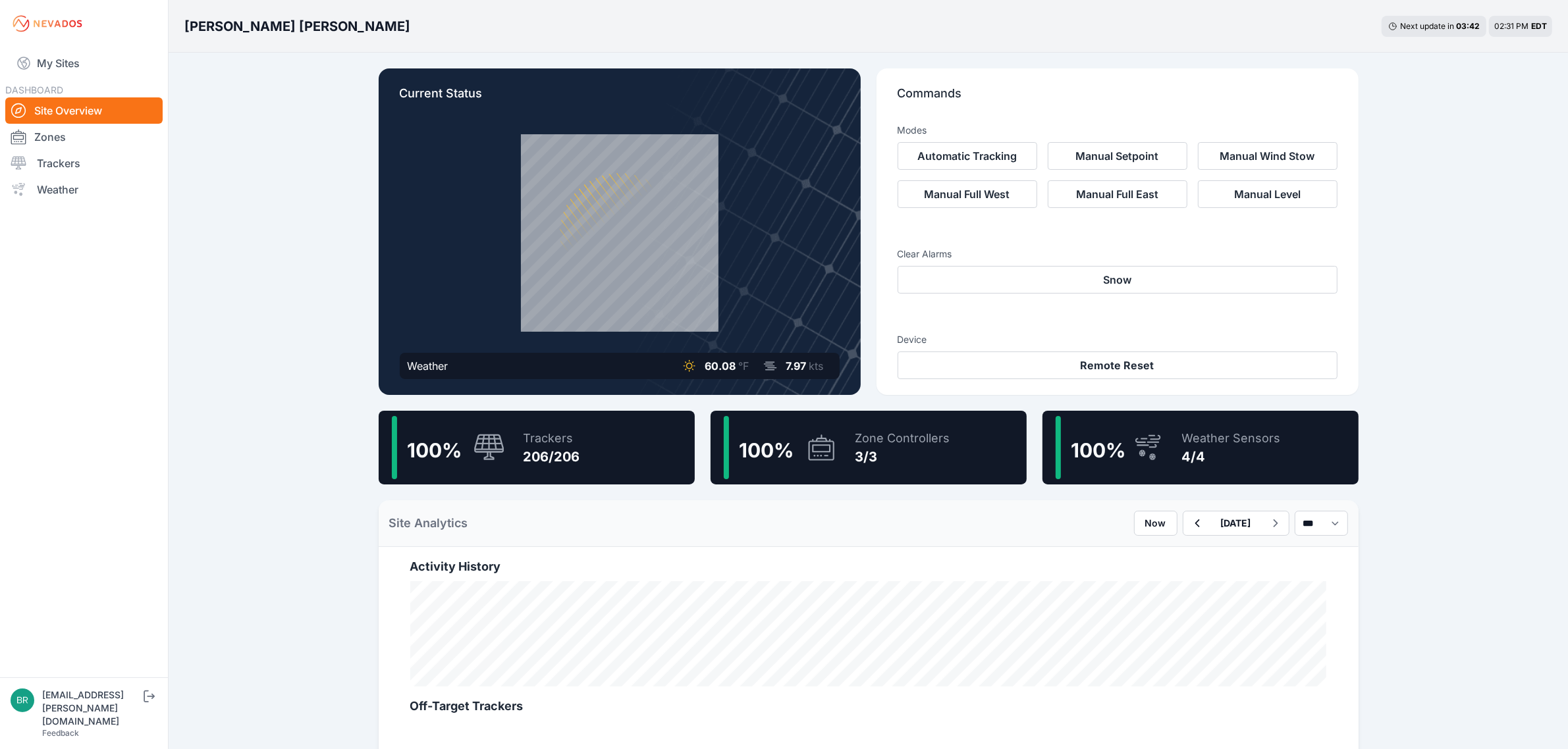
click at [498, 452] on icon at bounding box center [489, 446] width 30 height 26
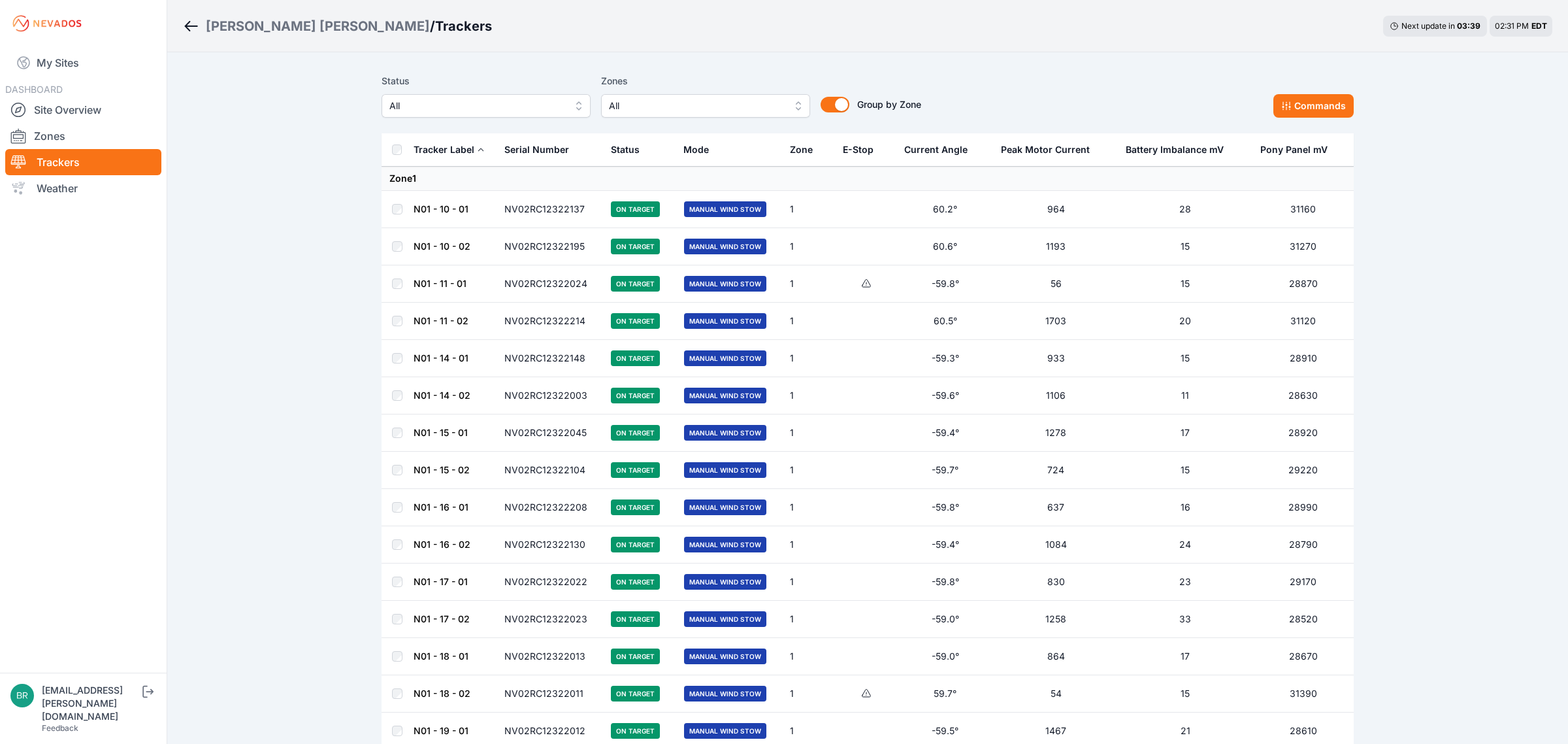
click at [396, 117] on button "All" at bounding box center [486, 106] width 209 height 23
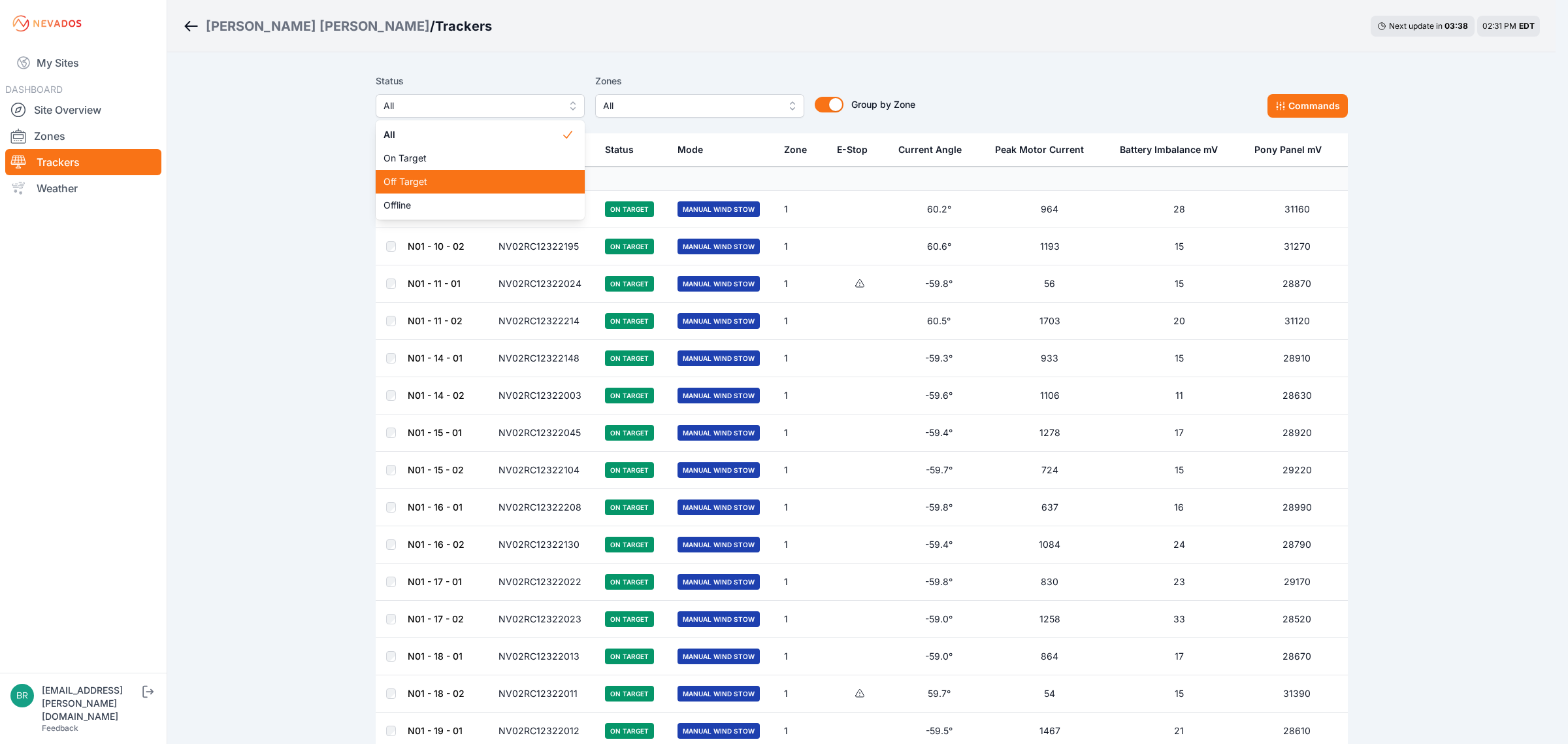
click at [412, 188] on span "Off Target" at bounding box center [472, 182] width 178 height 13
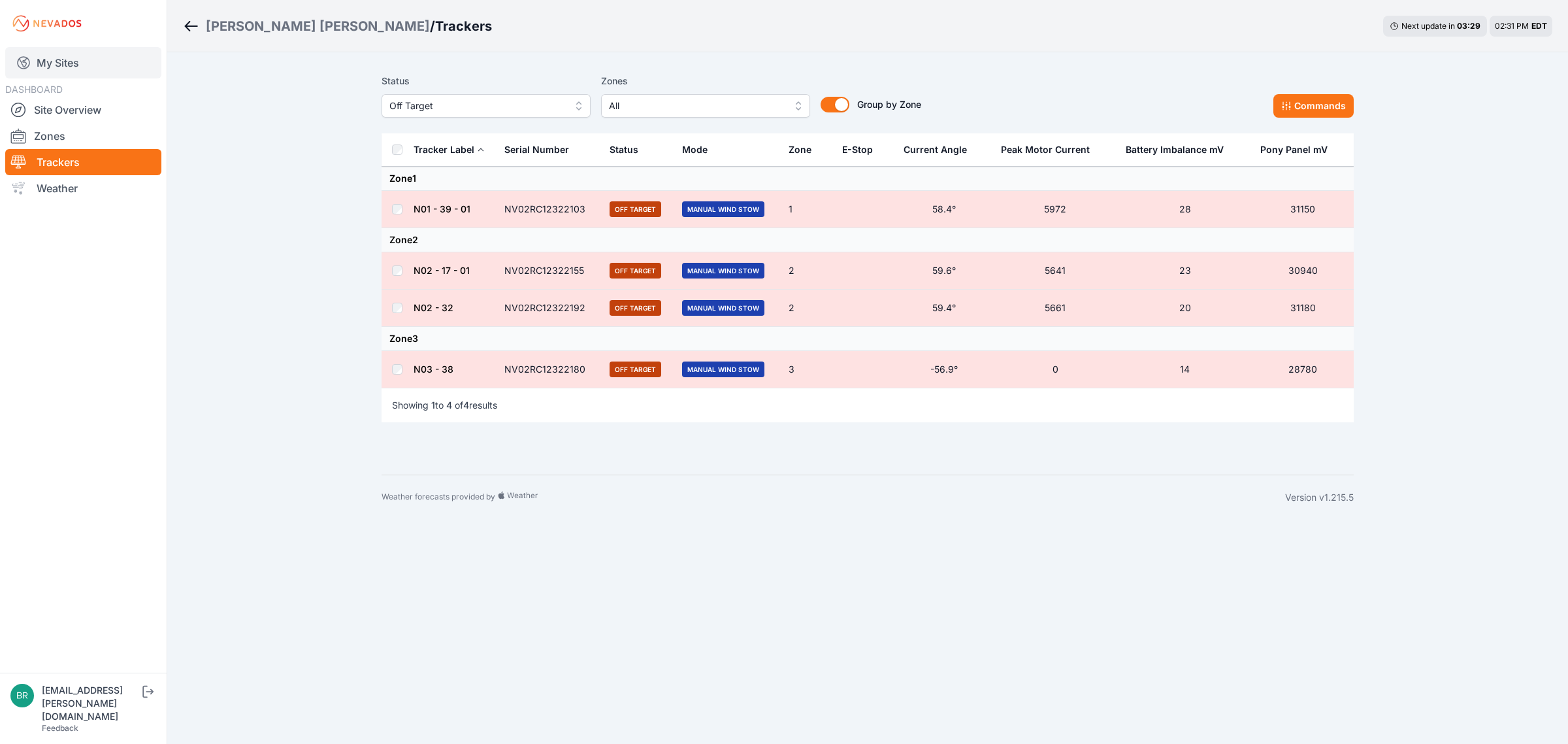
click at [104, 70] on link "My Sites" at bounding box center [83, 62] width 156 height 31
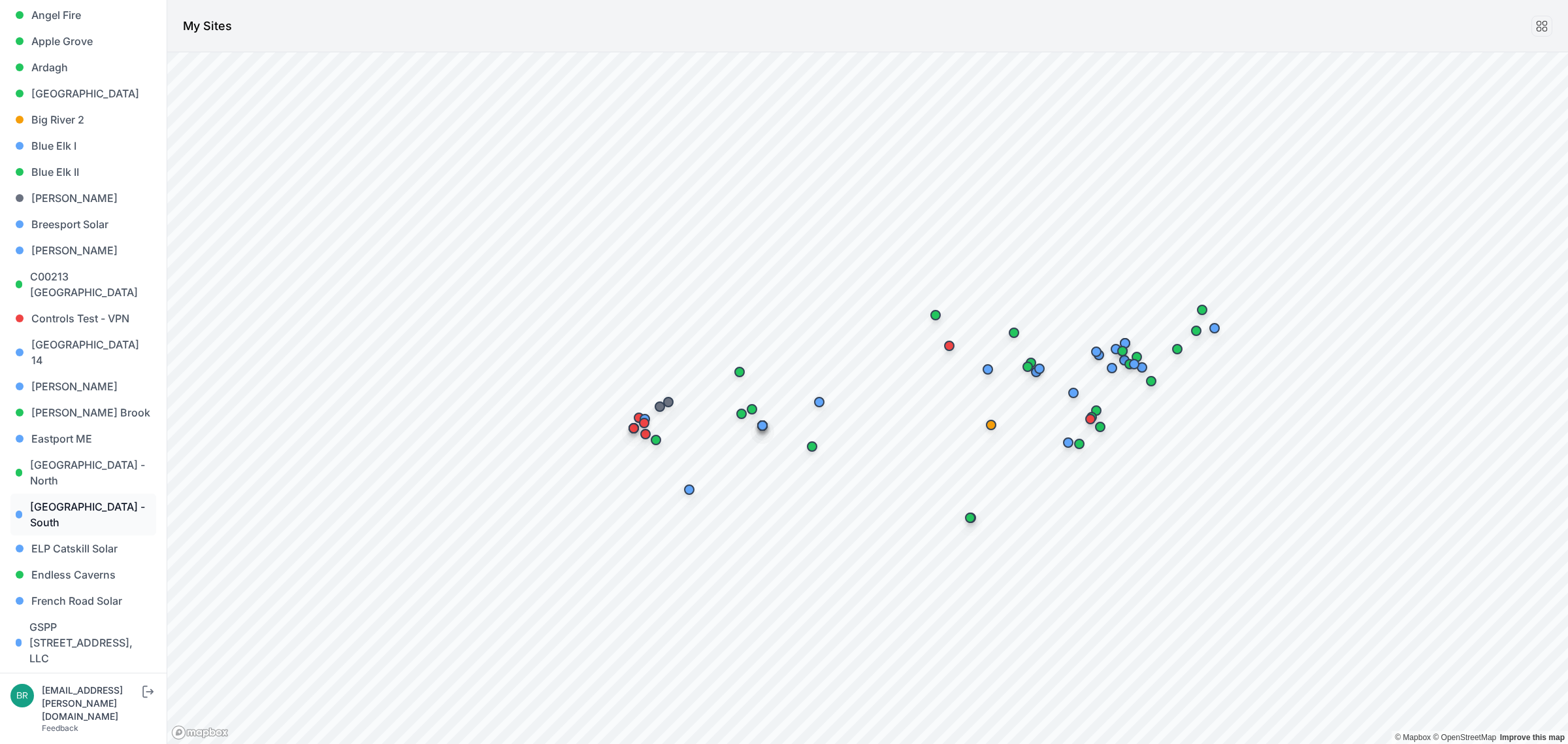
scroll to position [327, 0]
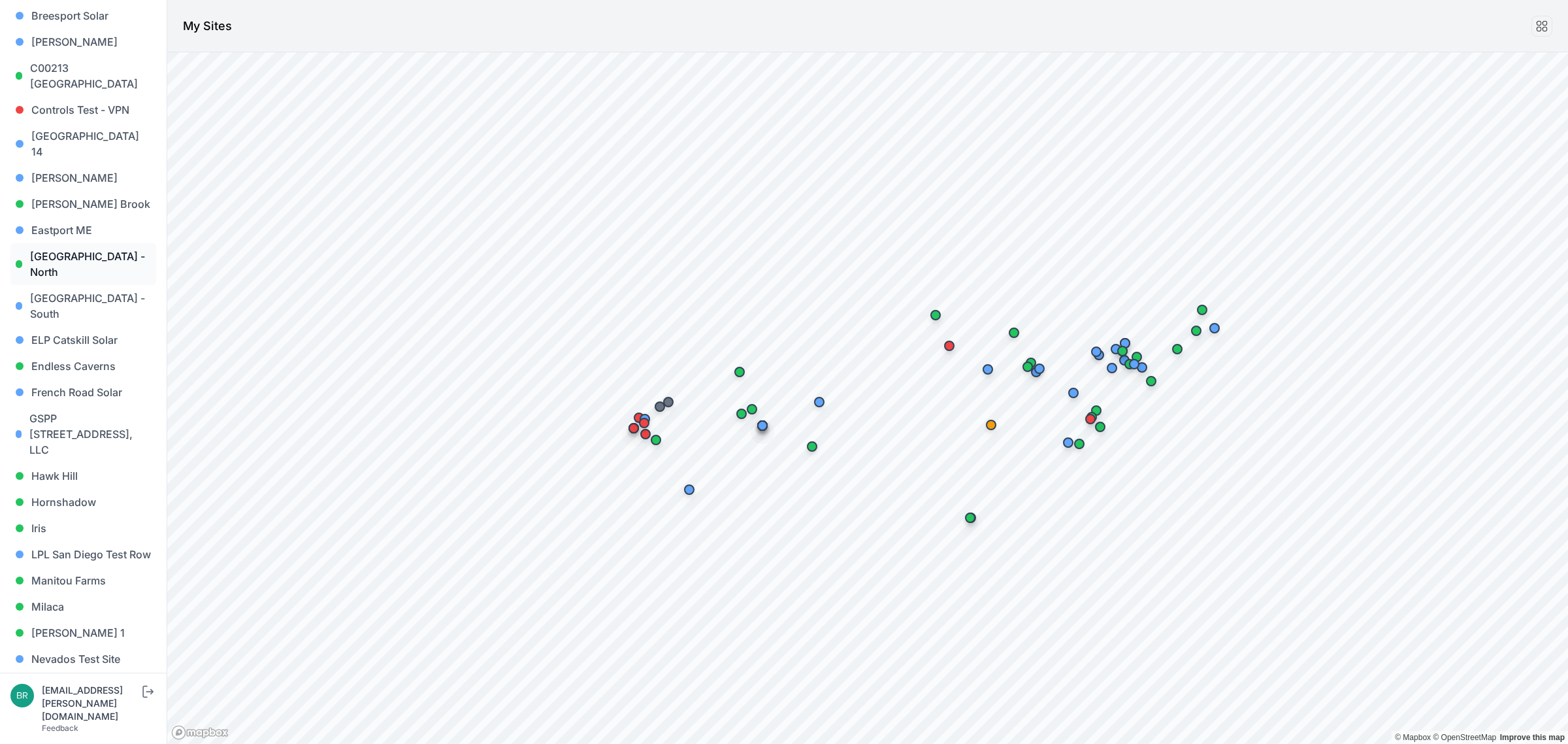
click at [105, 244] on link "[GEOGRAPHIC_DATA] - North" at bounding box center [84, 264] width 146 height 42
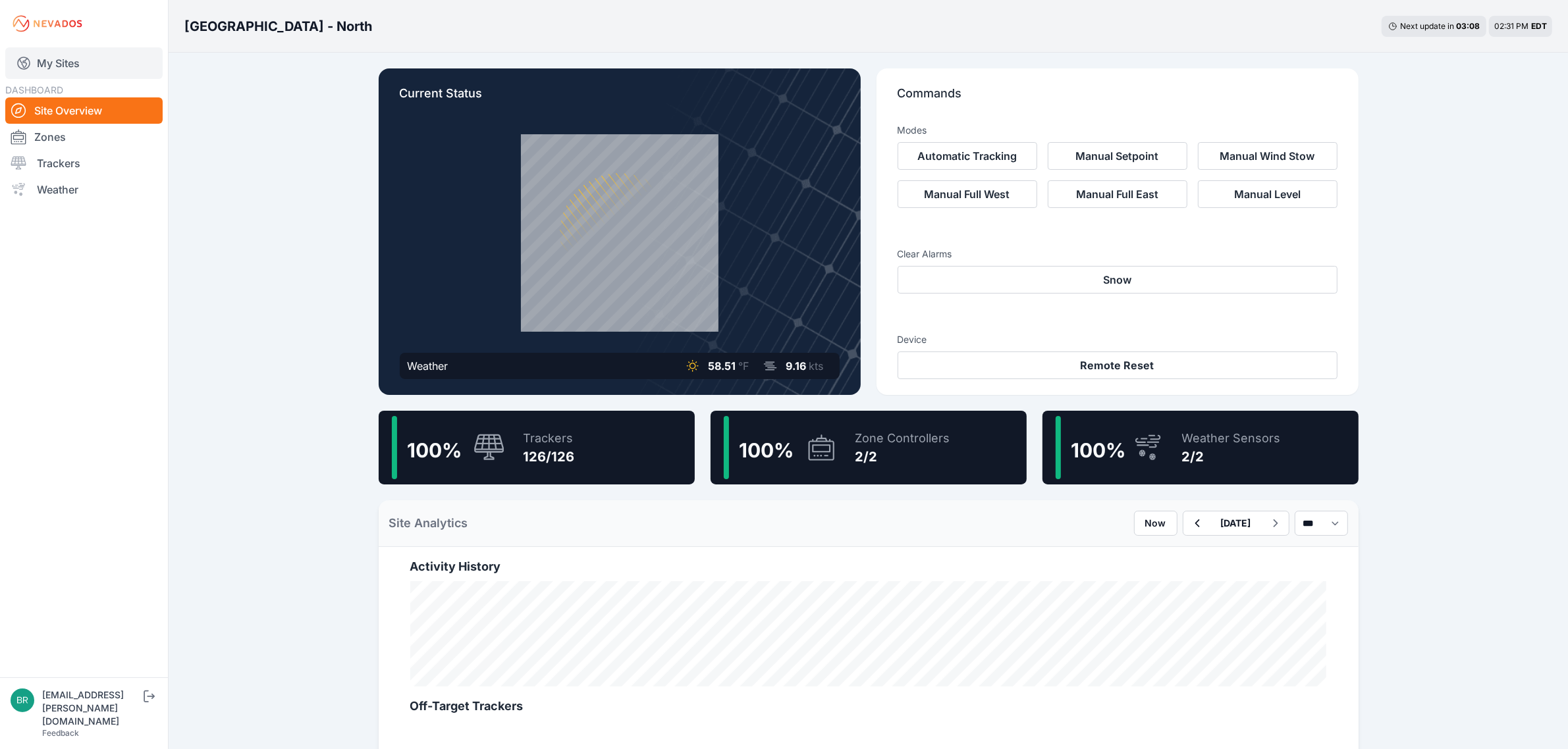
click at [92, 57] on link "My Sites" at bounding box center [84, 63] width 157 height 32
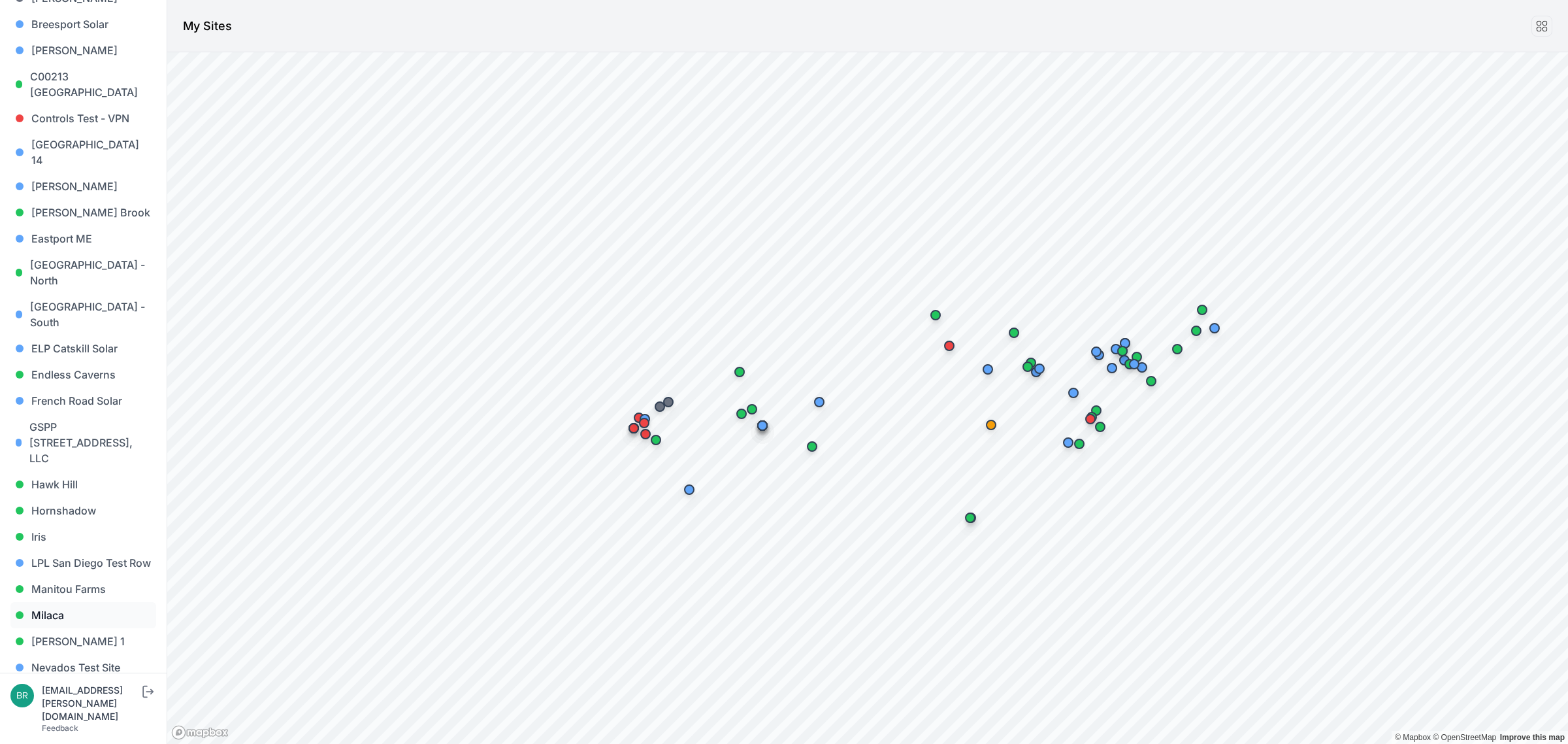
scroll to position [327, 0]
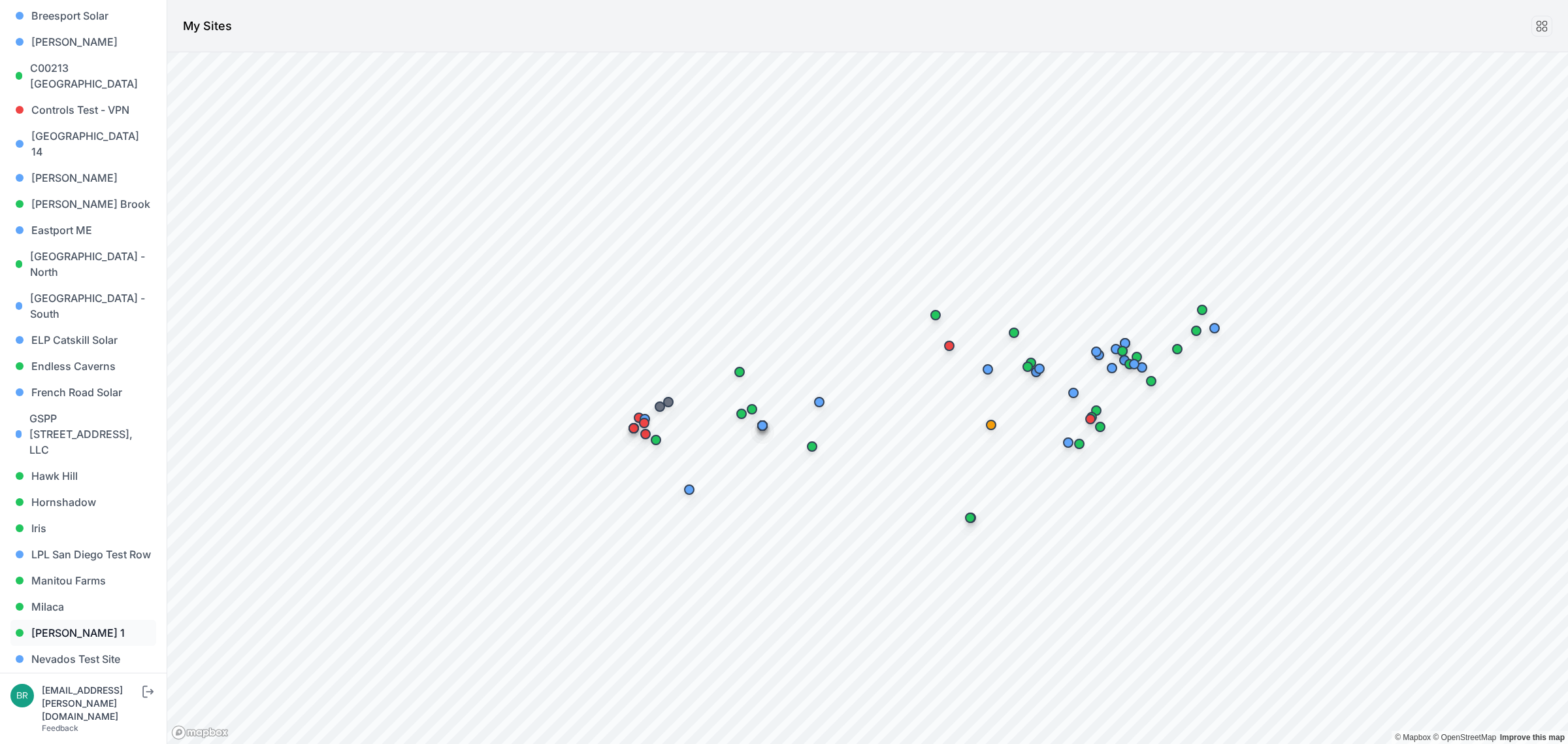
click at [86, 620] on link "[PERSON_NAME] 1" at bounding box center [84, 633] width 146 height 26
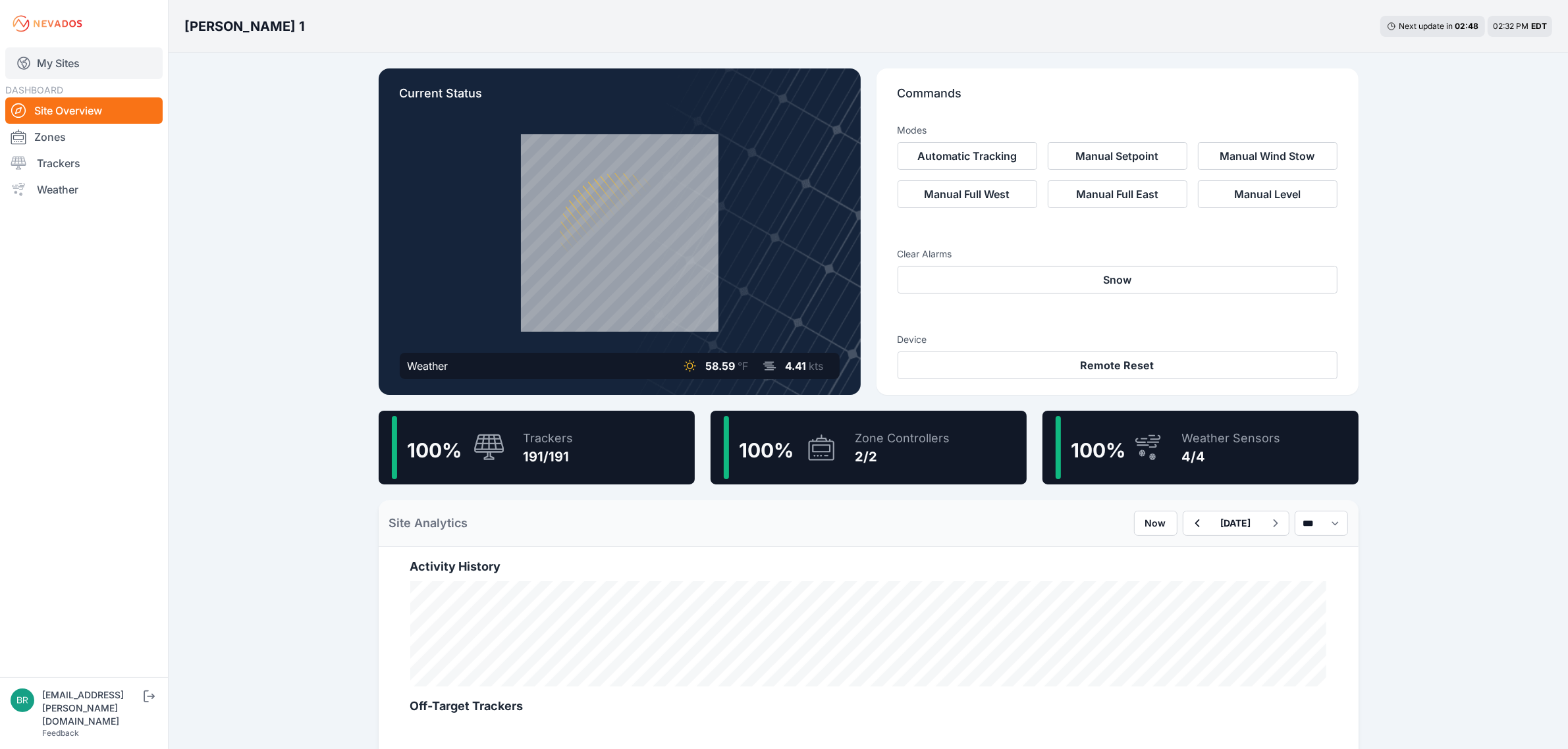
click at [97, 66] on link "My Sites" at bounding box center [84, 63] width 157 height 32
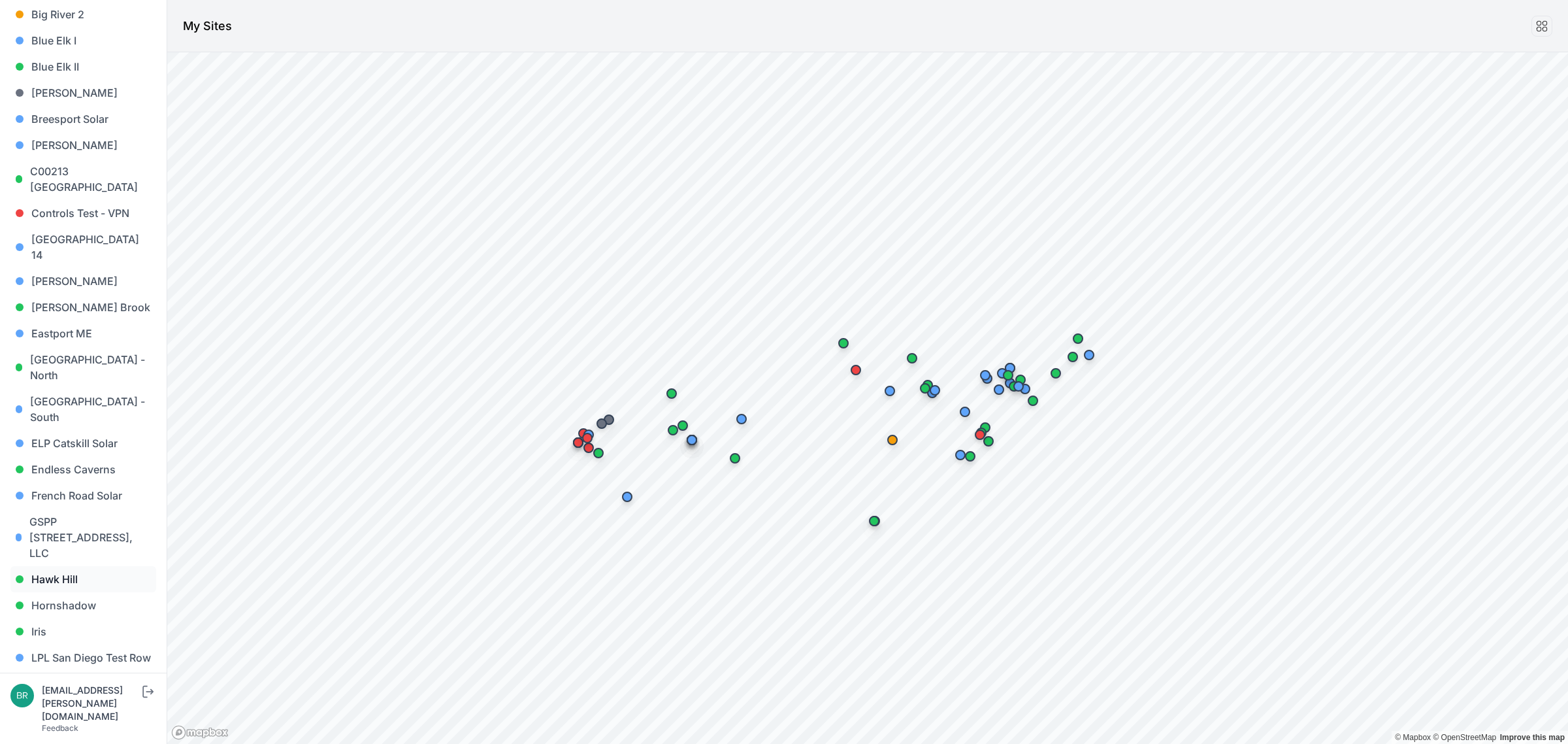
scroll to position [245, 0]
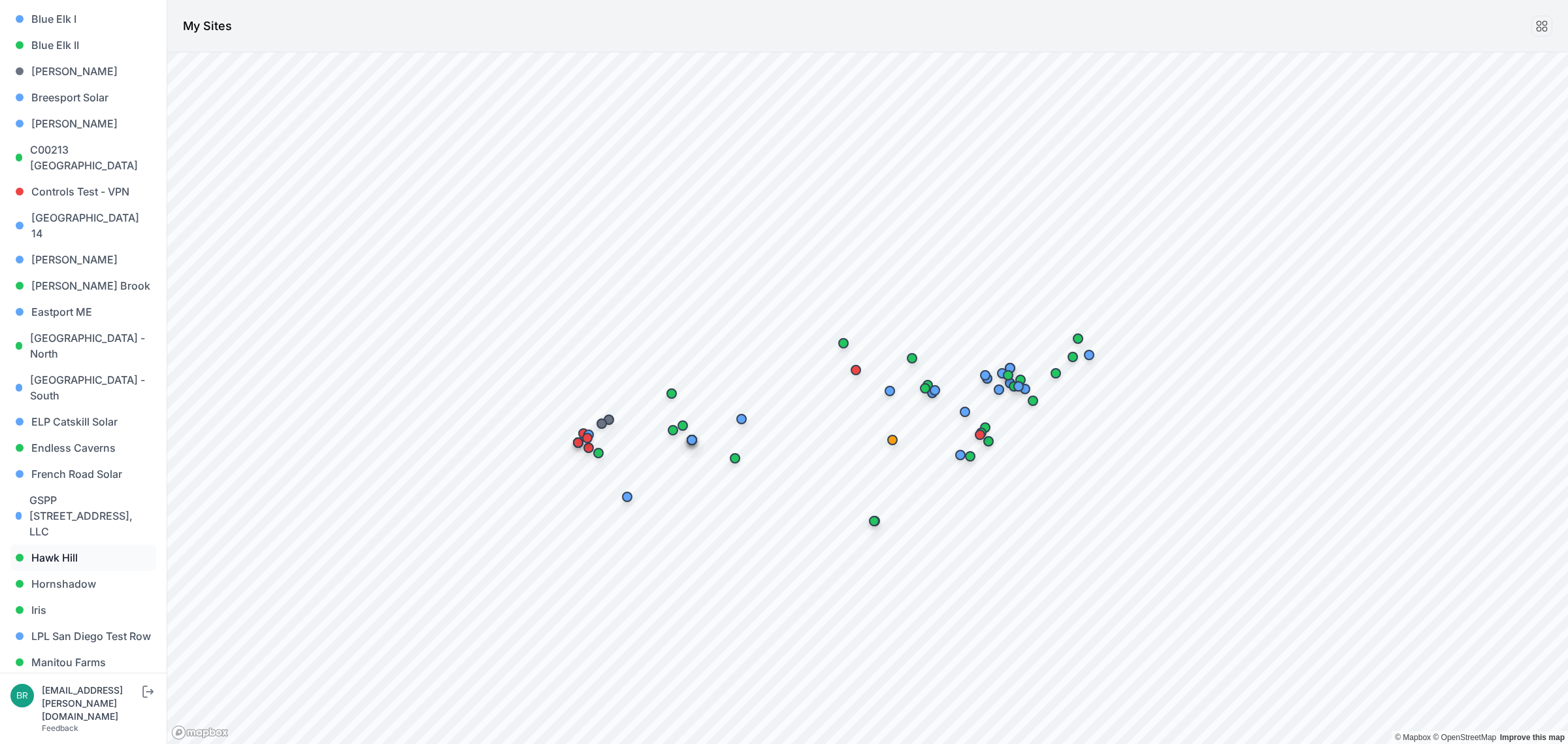
click at [49, 544] on link "Hawk Hill" at bounding box center [84, 557] width 146 height 26
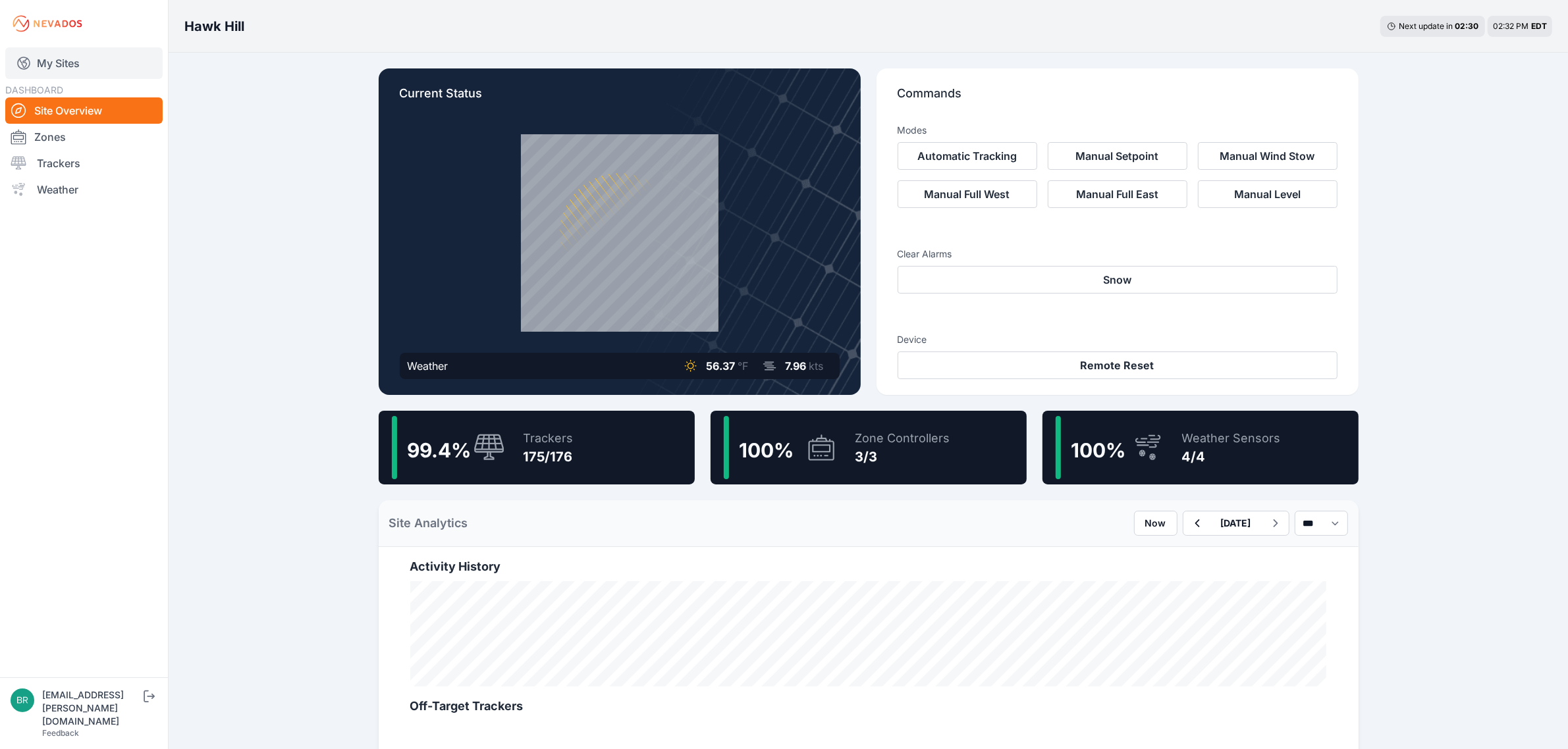
click at [115, 67] on link "My Sites" at bounding box center [84, 63] width 157 height 32
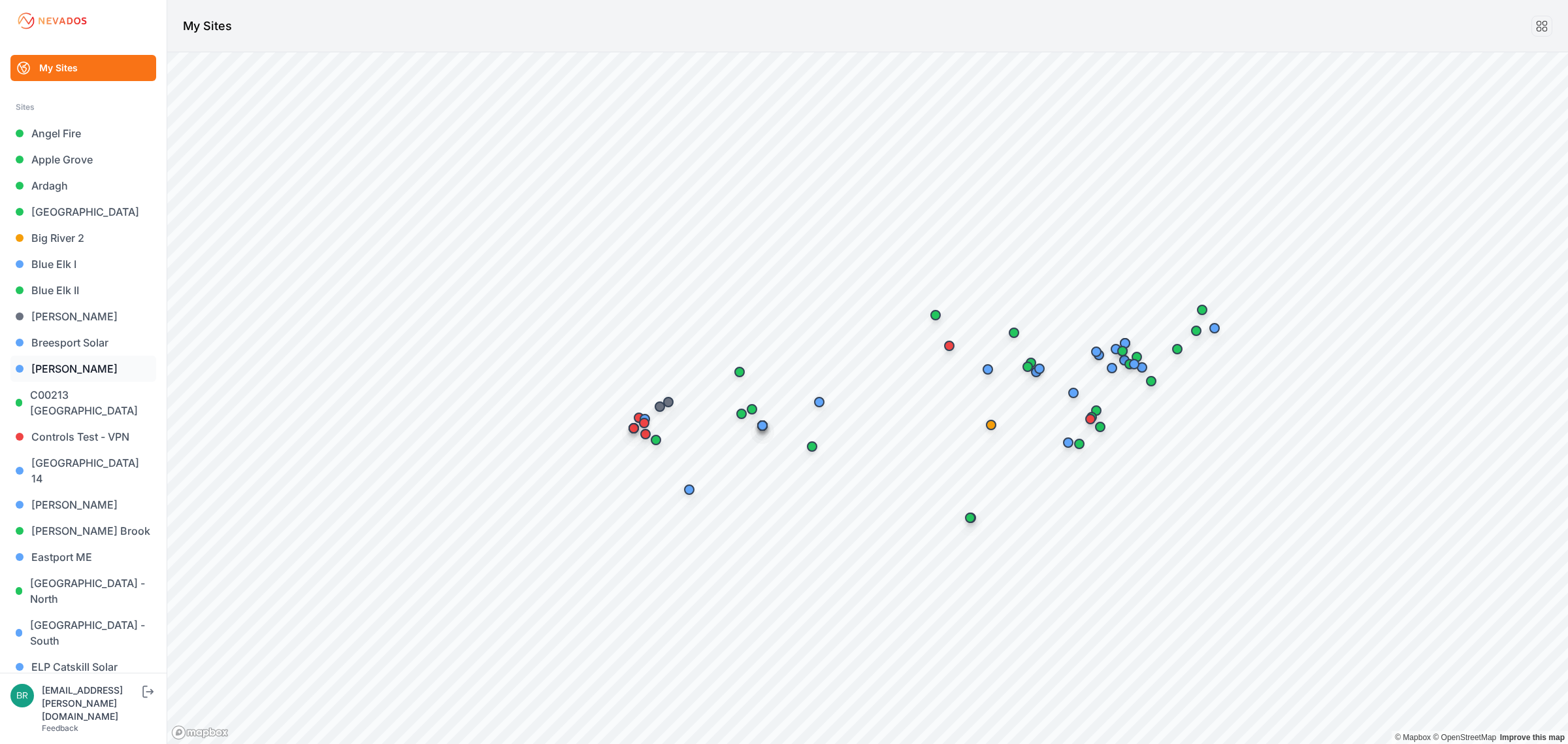
click at [74, 364] on link "[PERSON_NAME]" at bounding box center [84, 368] width 146 height 26
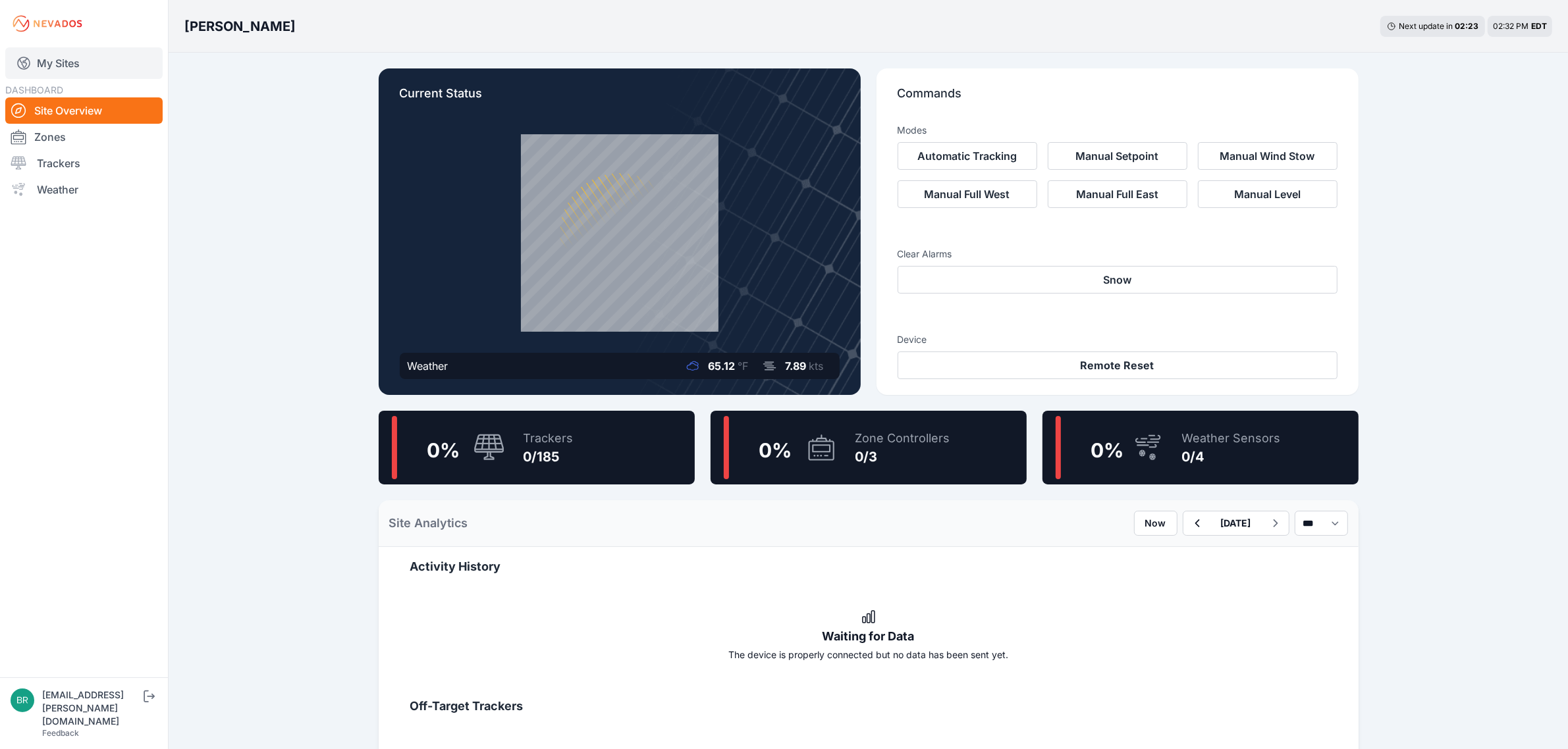
click at [61, 53] on link "My Sites" at bounding box center [84, 63] width 157 height 32
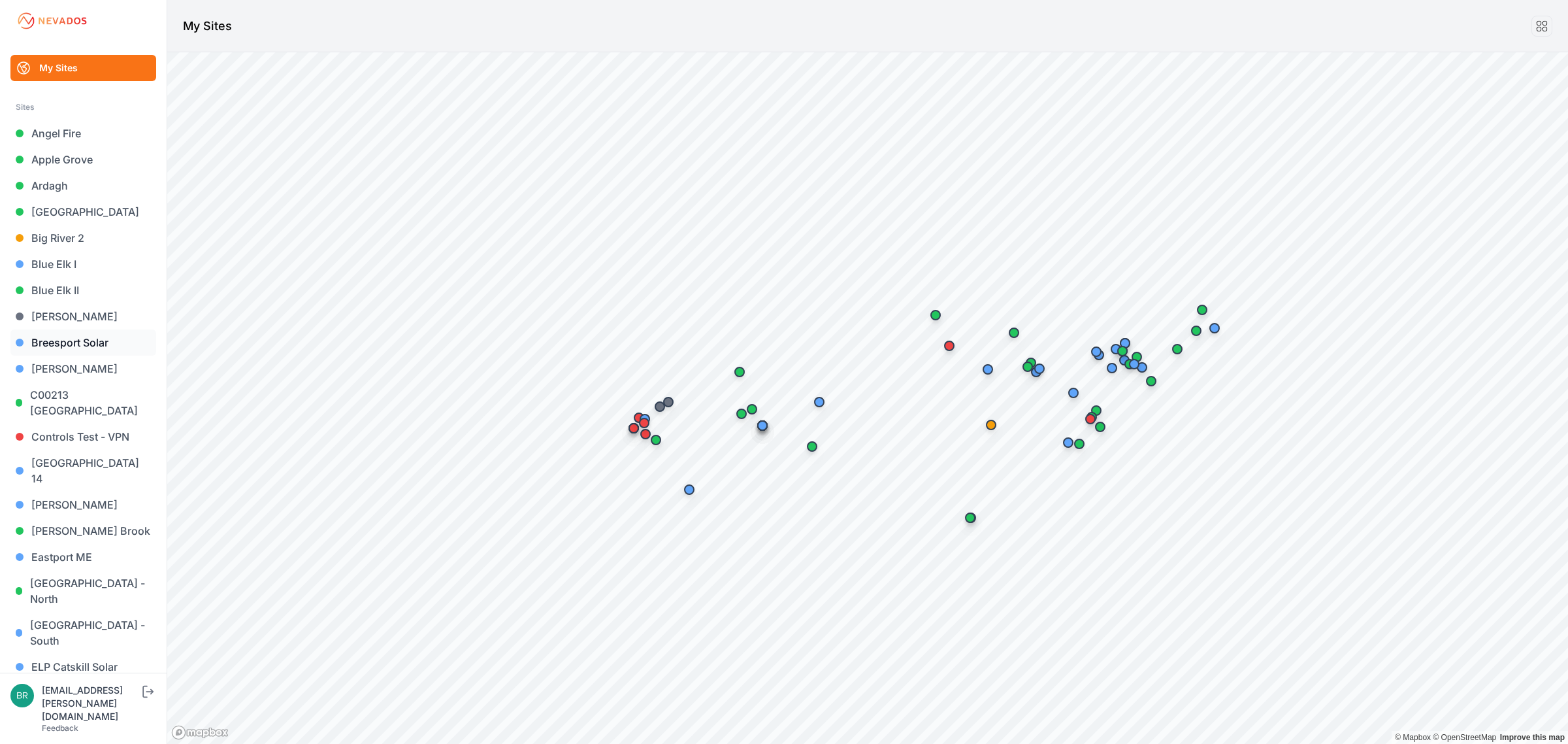
click at [80, 352] on link "Breesport Solar" at bounding box center [84, 342] width 146 height 26
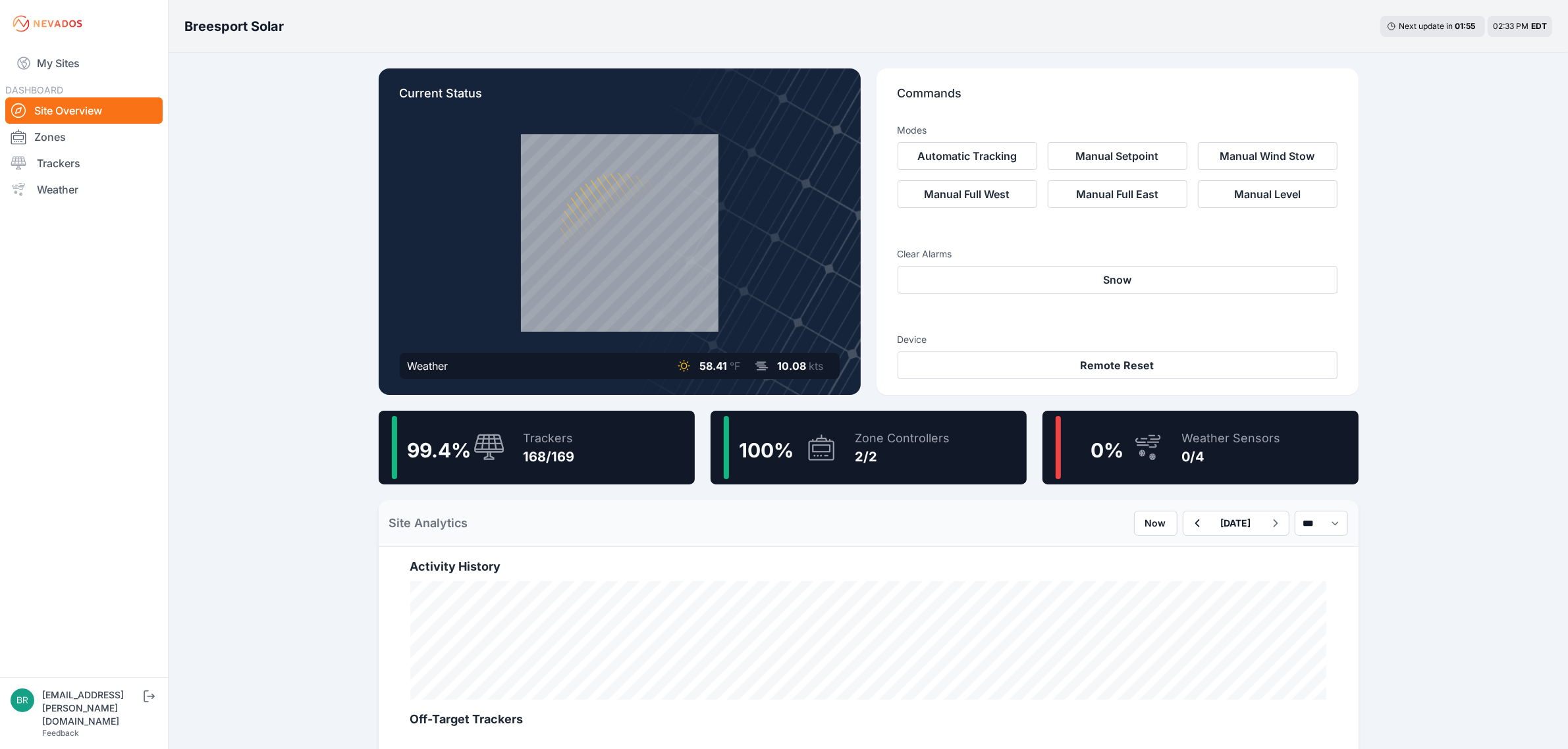
click at [553, 446] on div "Trackers" at bounding box center [549, 438] width 51 height 18
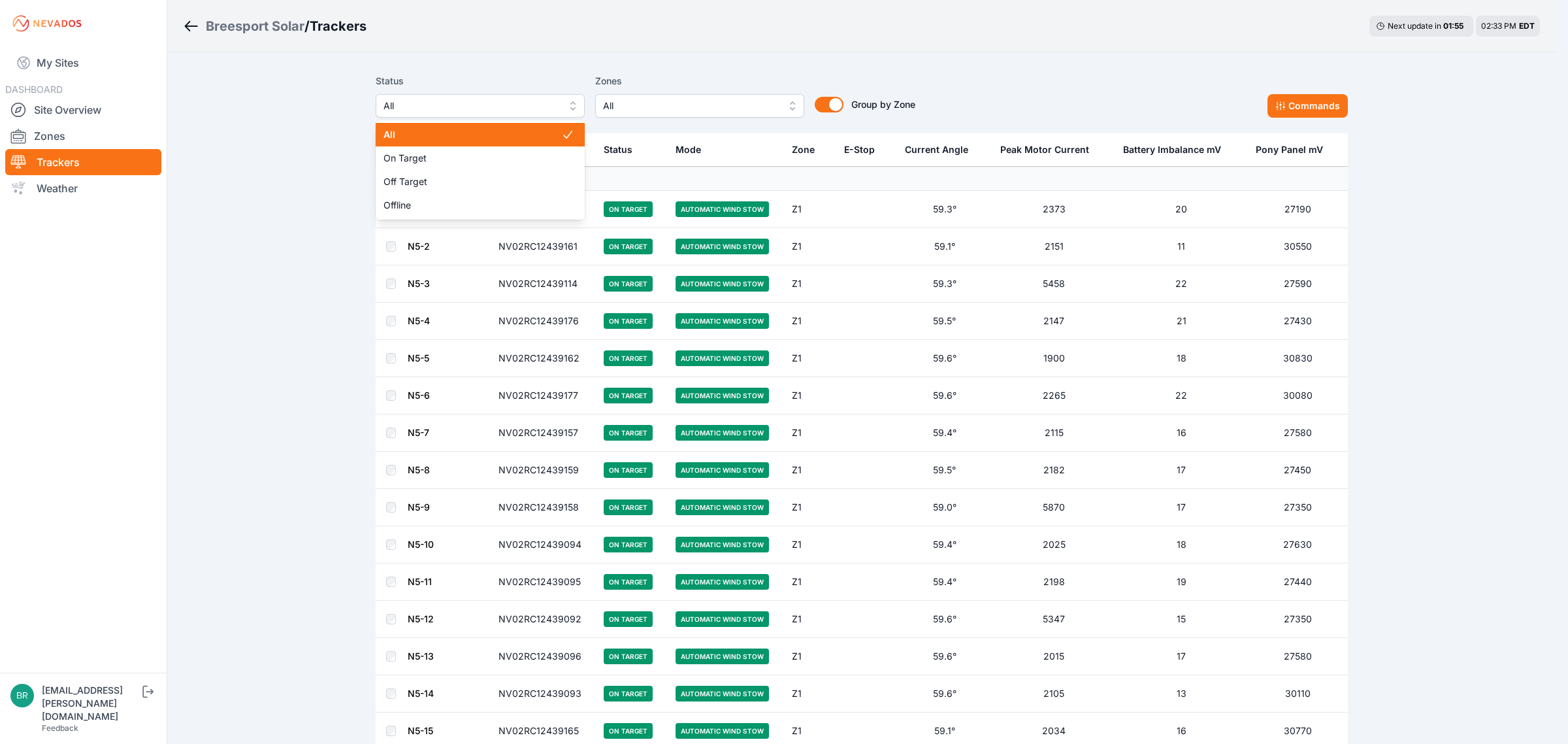
click at [472, 108] on span "All" at bounding box center [471, 105] width 175 height 15
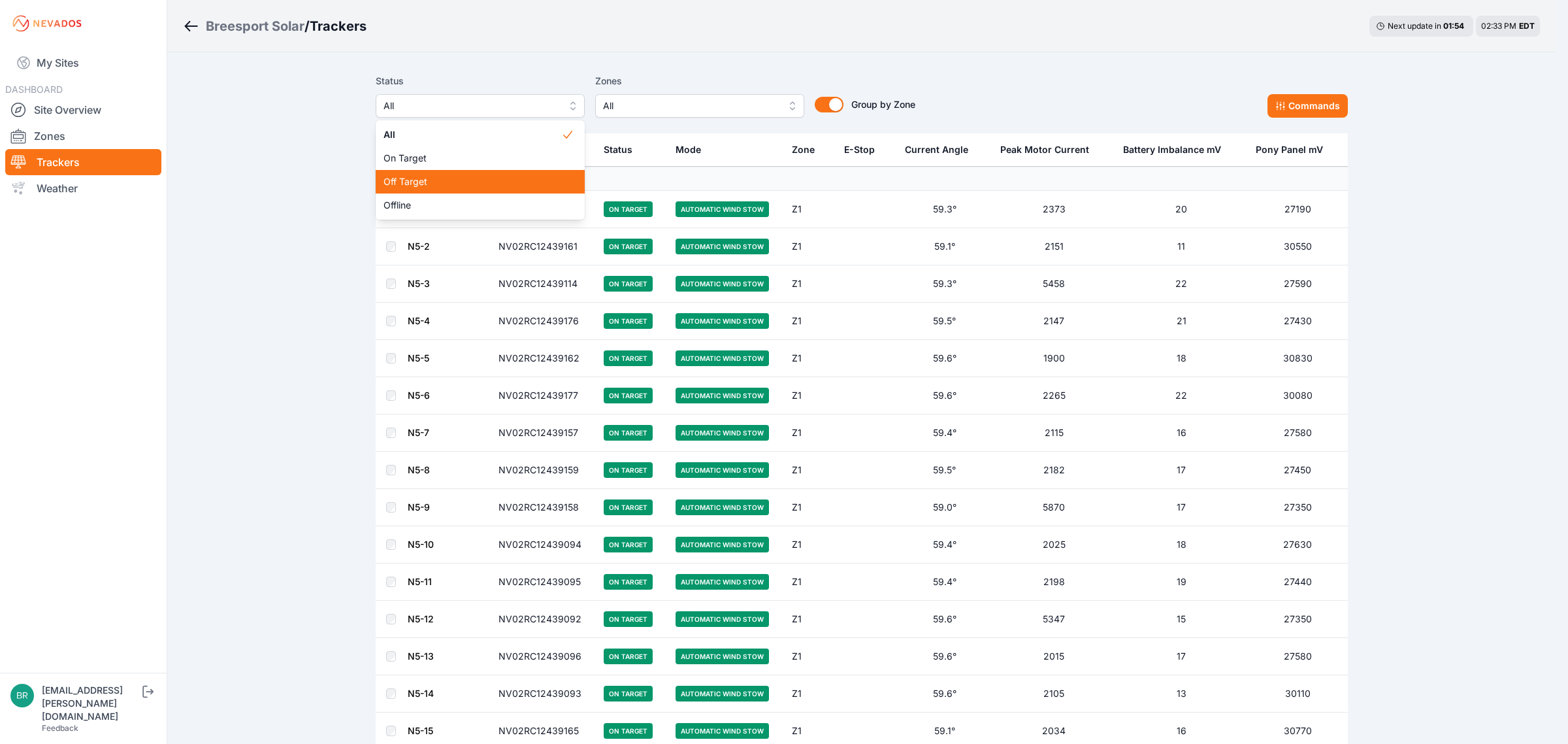
click at [452, 186] on span "Off Target" at bounding box center [472, 182] width 178 height 13
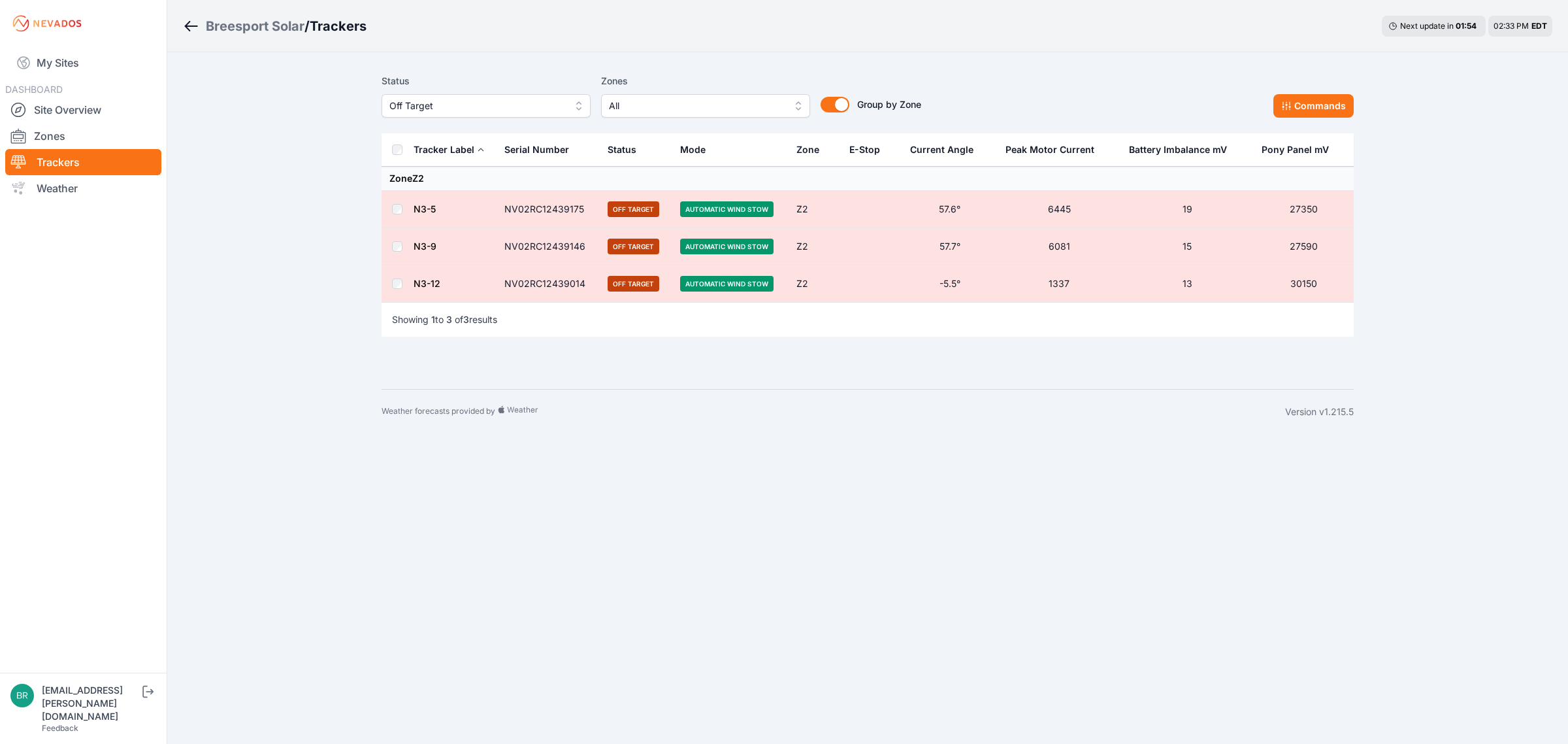
click at [497, 108] on span "Off Target" at bounding box center [477, 105] width 175 height 15
click at [469, 202] on span "Offline" at bounding box center [478, 206] width 178 height 13
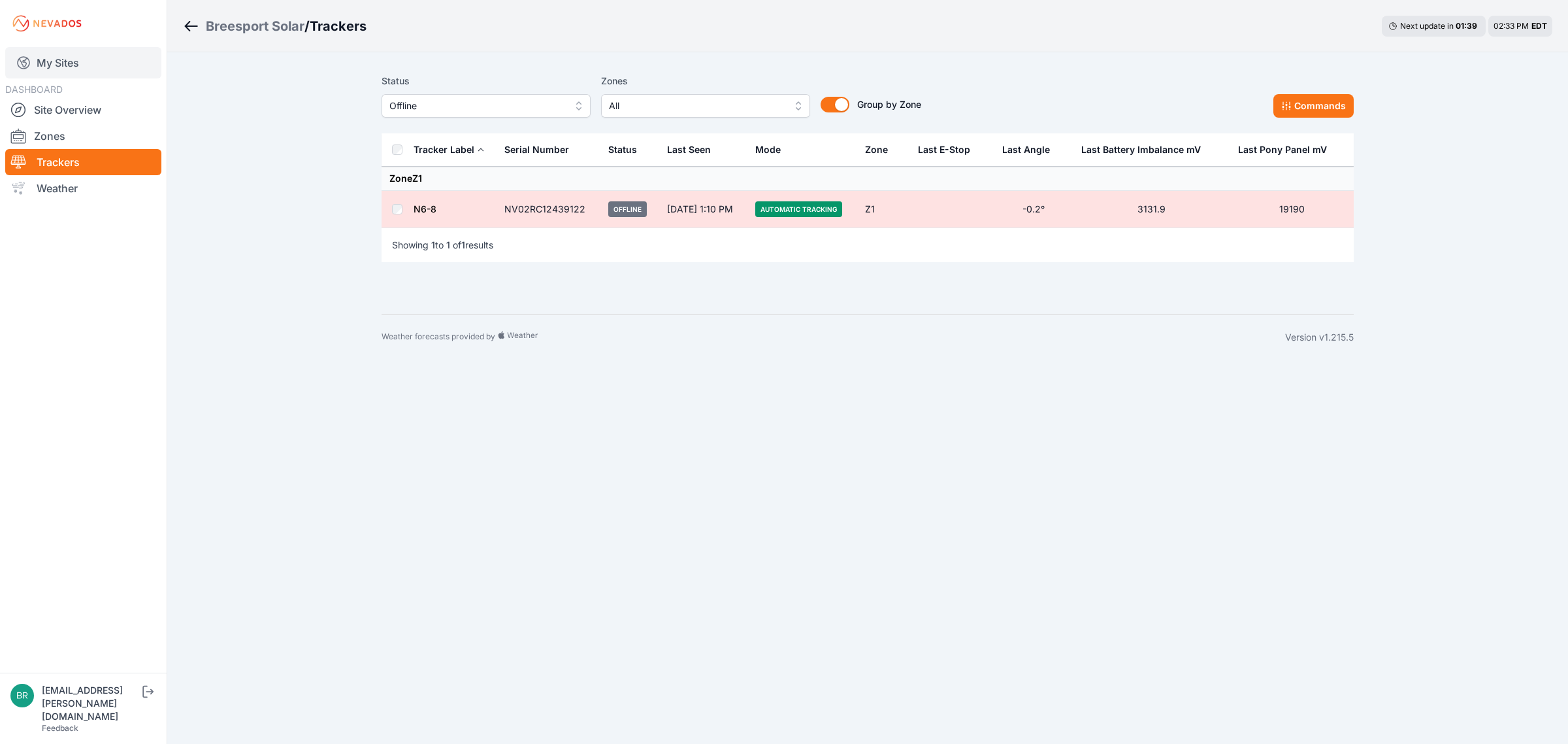
click at [43, 54] on link "My Sites" at bounding box center [83, 62] width 156 height 31
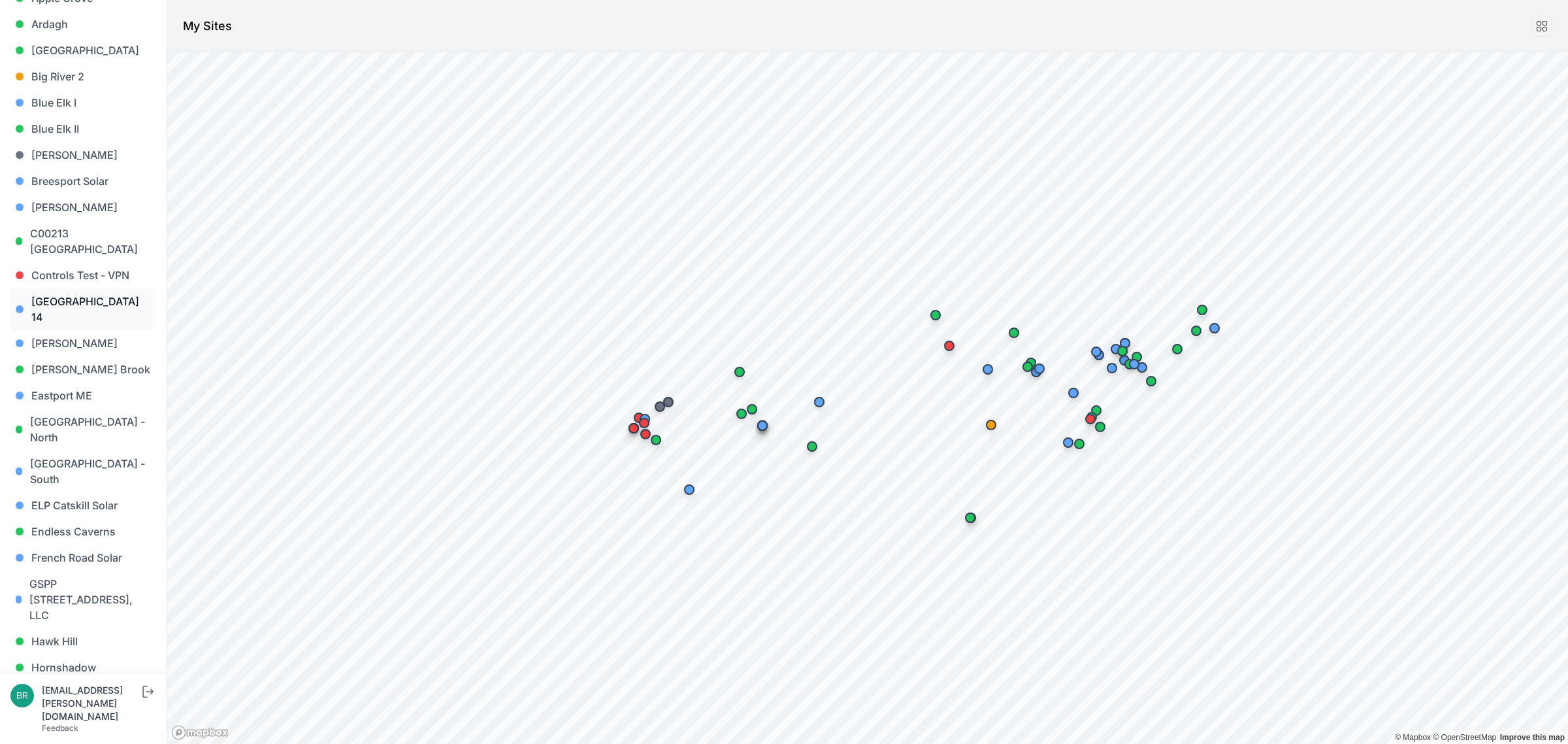
scroll to position [163, 0]
click at [106, 490] on link "ELP Catskill Solar" at bounding box center [84, 503] width 146 height 26
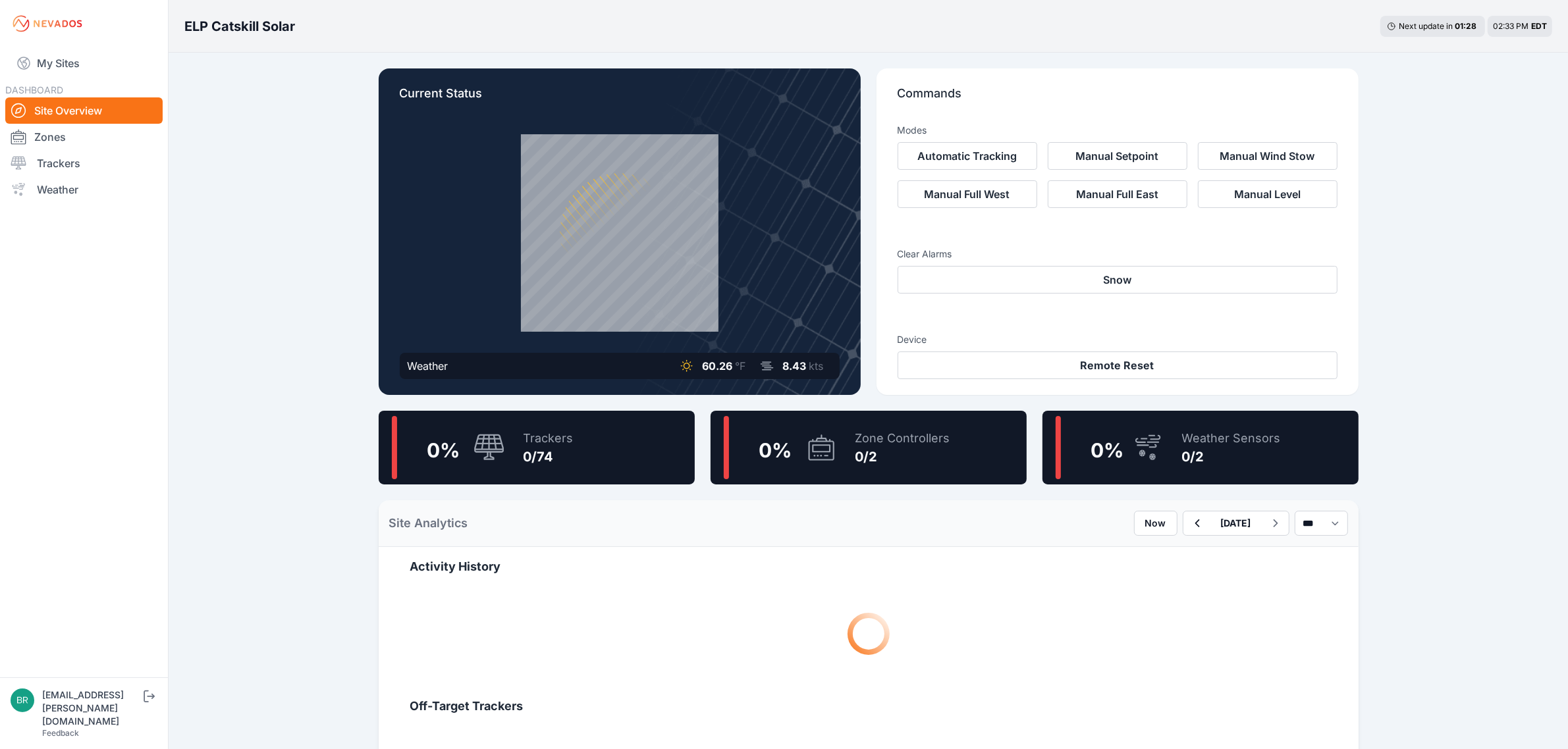
click at [119, 420] on nav "My Sites DASHBOARD Site Overview Zones Trackers Weather" at bounding box center [84, 357] width 168 height 620
click at [84, 57] on link "My Sites" at bounding box center [84, 63] width 157 height 32
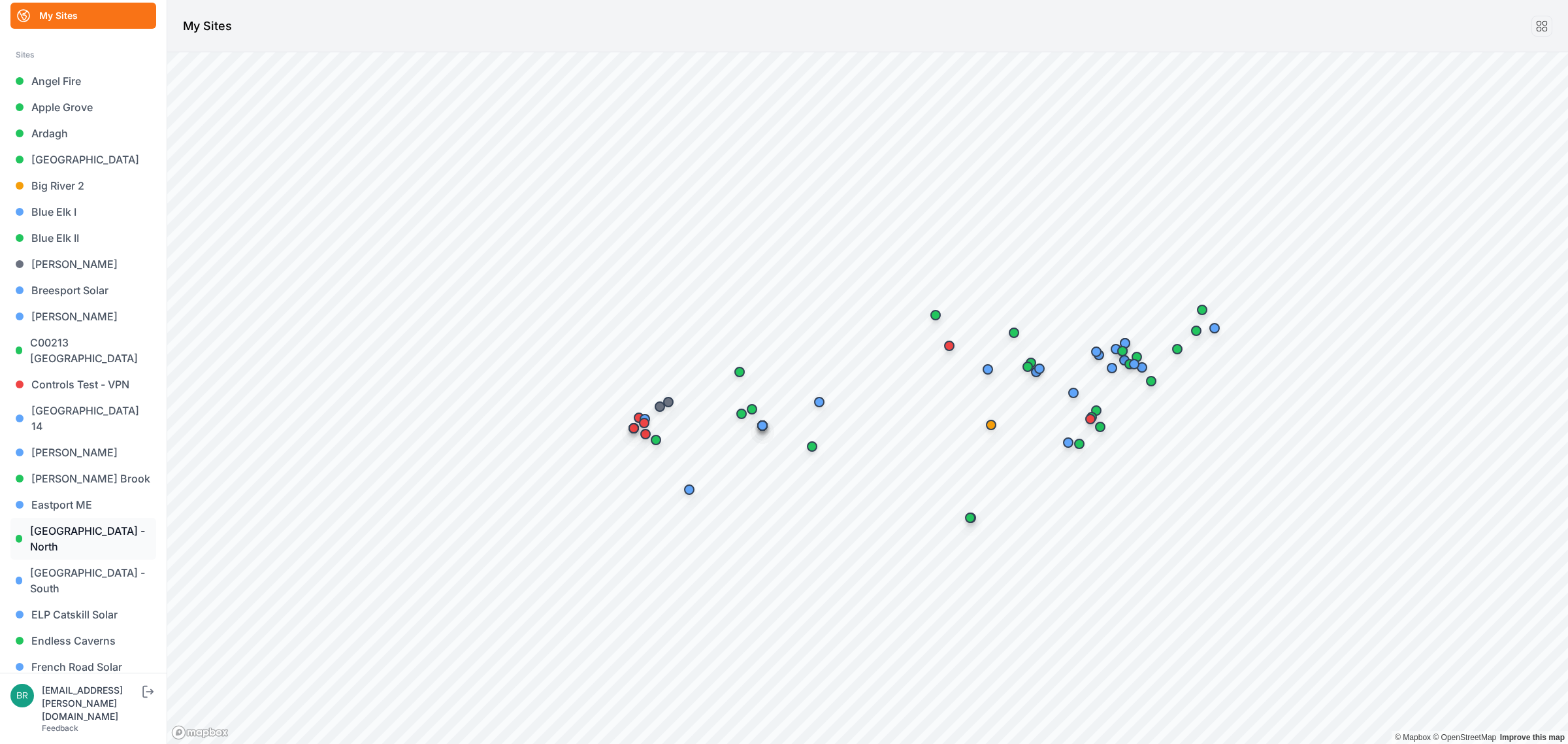
scroll to position [82, 0]
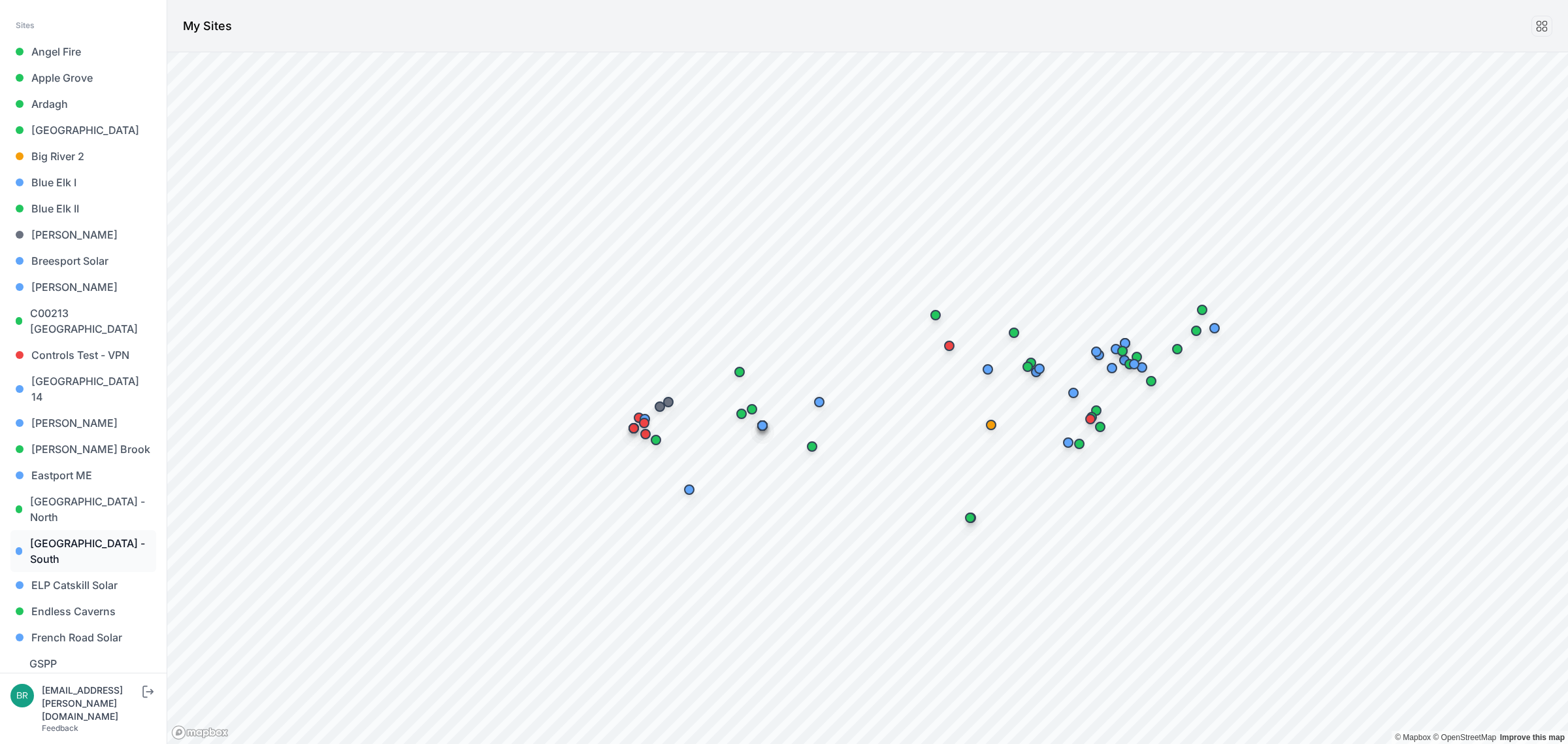
click at [102, 530] on link "[GEOGRAPHIC_DATA] - South" at bounding box center [84, 551] width 146 height 42
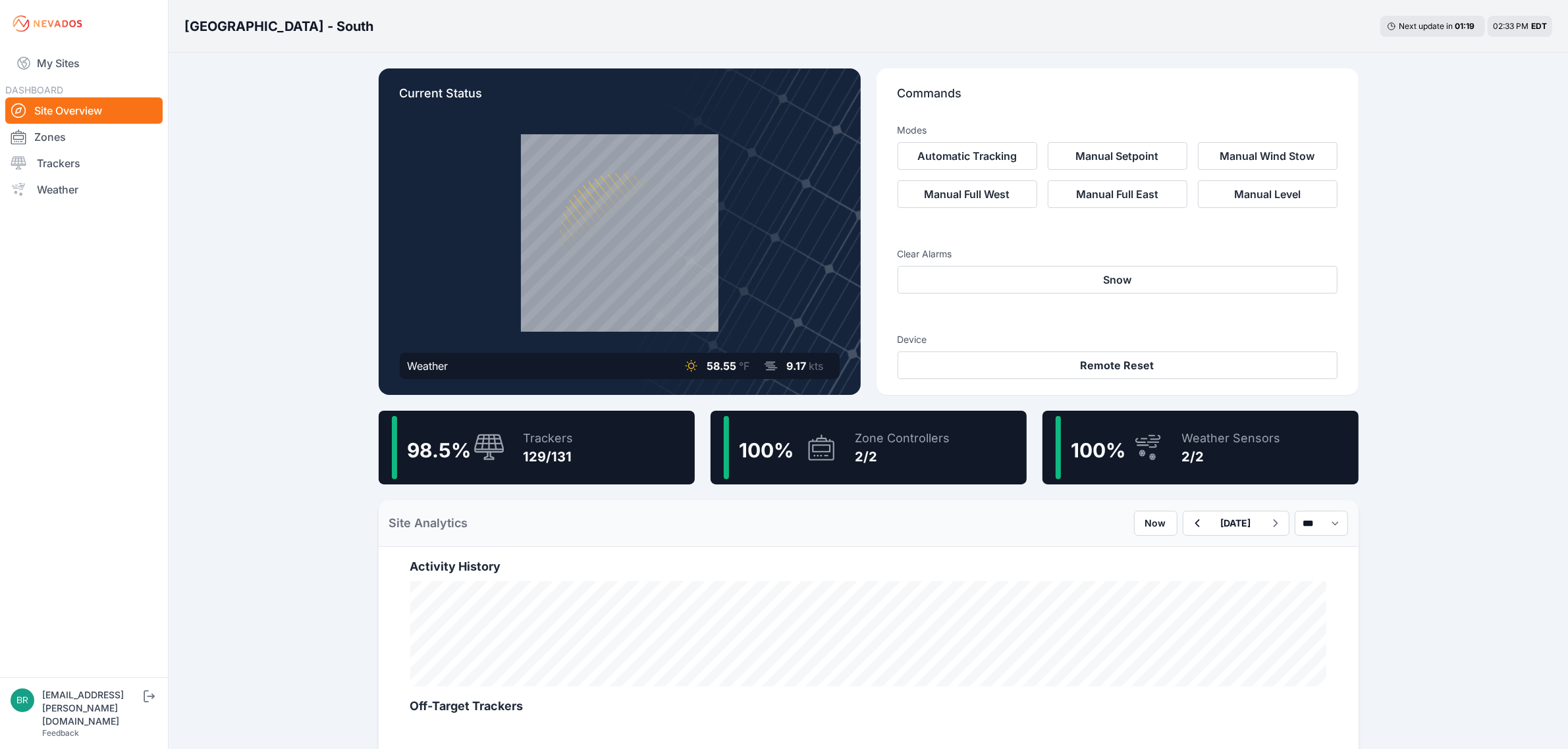
click at [506, 487] on div "Current Status Weather 58.55 °F 9.17 kts Commands Modes Automatic Tracking Manu…" at bounding box center [869, 731] width 1012 height 1358
click at [518, 452] on div "Trackers 129/131" at bounding box center [542, 448] width 63 height 63
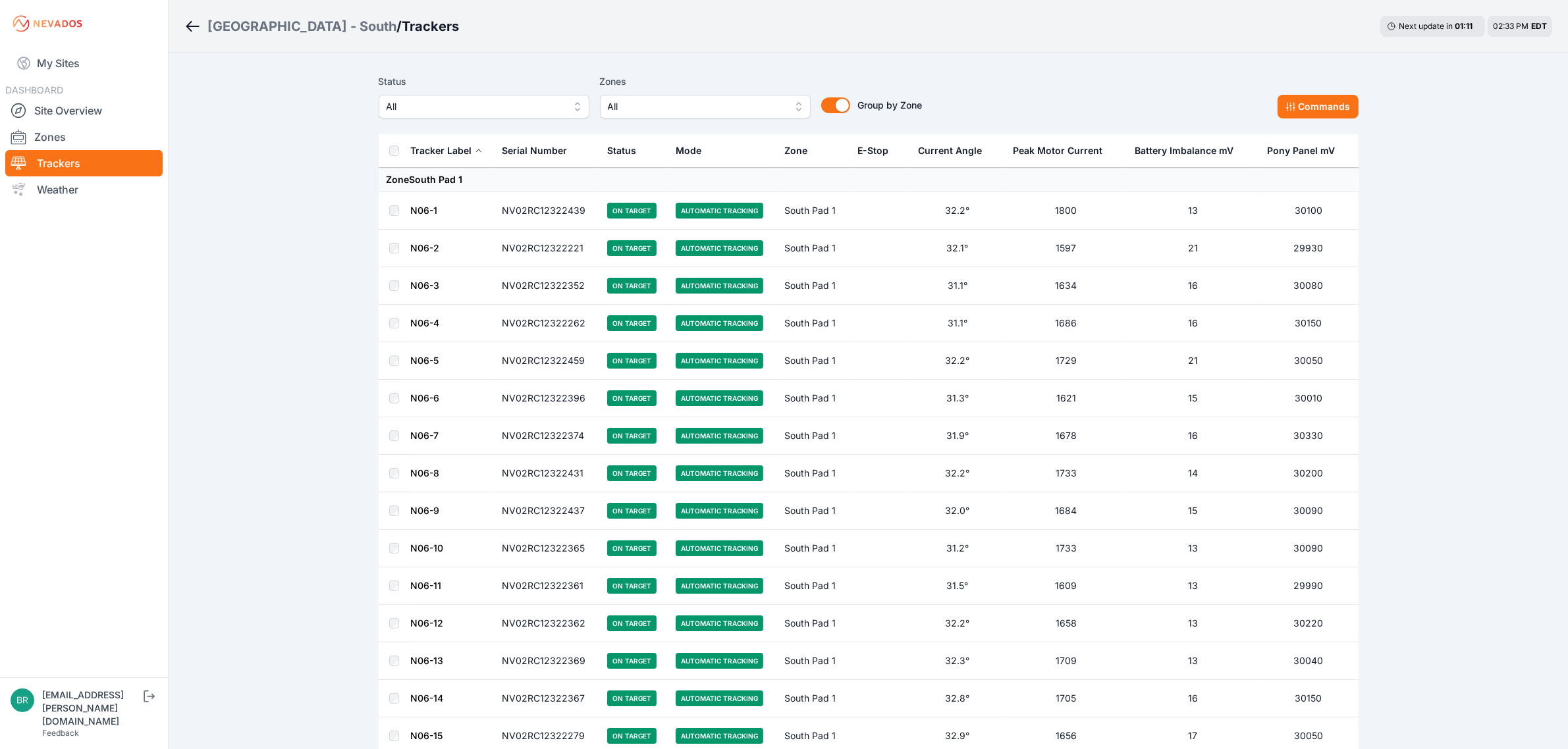
click at [504, 114] on span "All" at bounding box center [475, 106] width 177 height 16
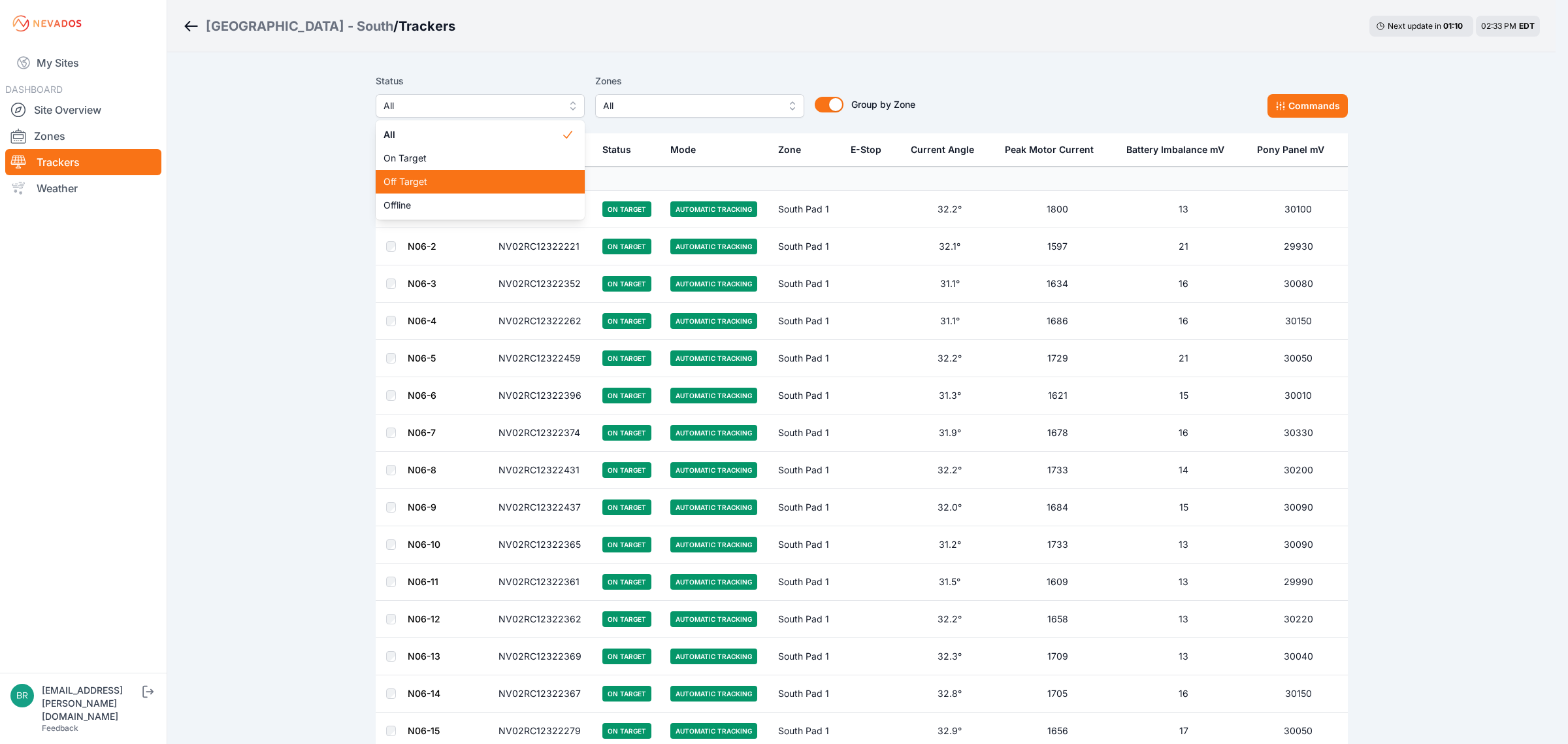
click at [457, 181] on span "Off Target" at bounding box center [472, 182] width 178 height 13
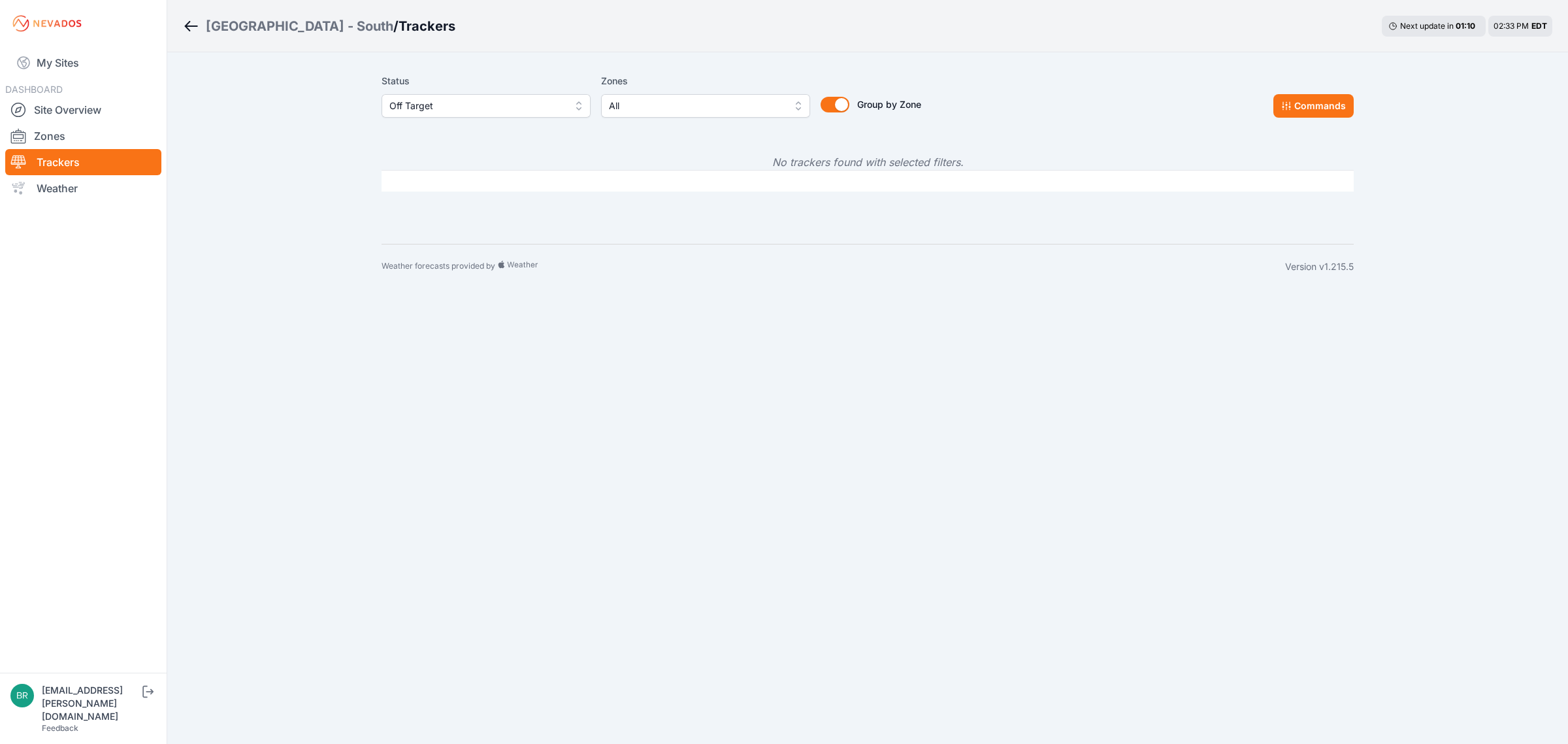
click at [436, 98] on span "Off Target" at bounding box center [477, 105] width 175 height 15
click at [428, 203] on span "Offline" at bounding box center [478, 206] width 178 height 13
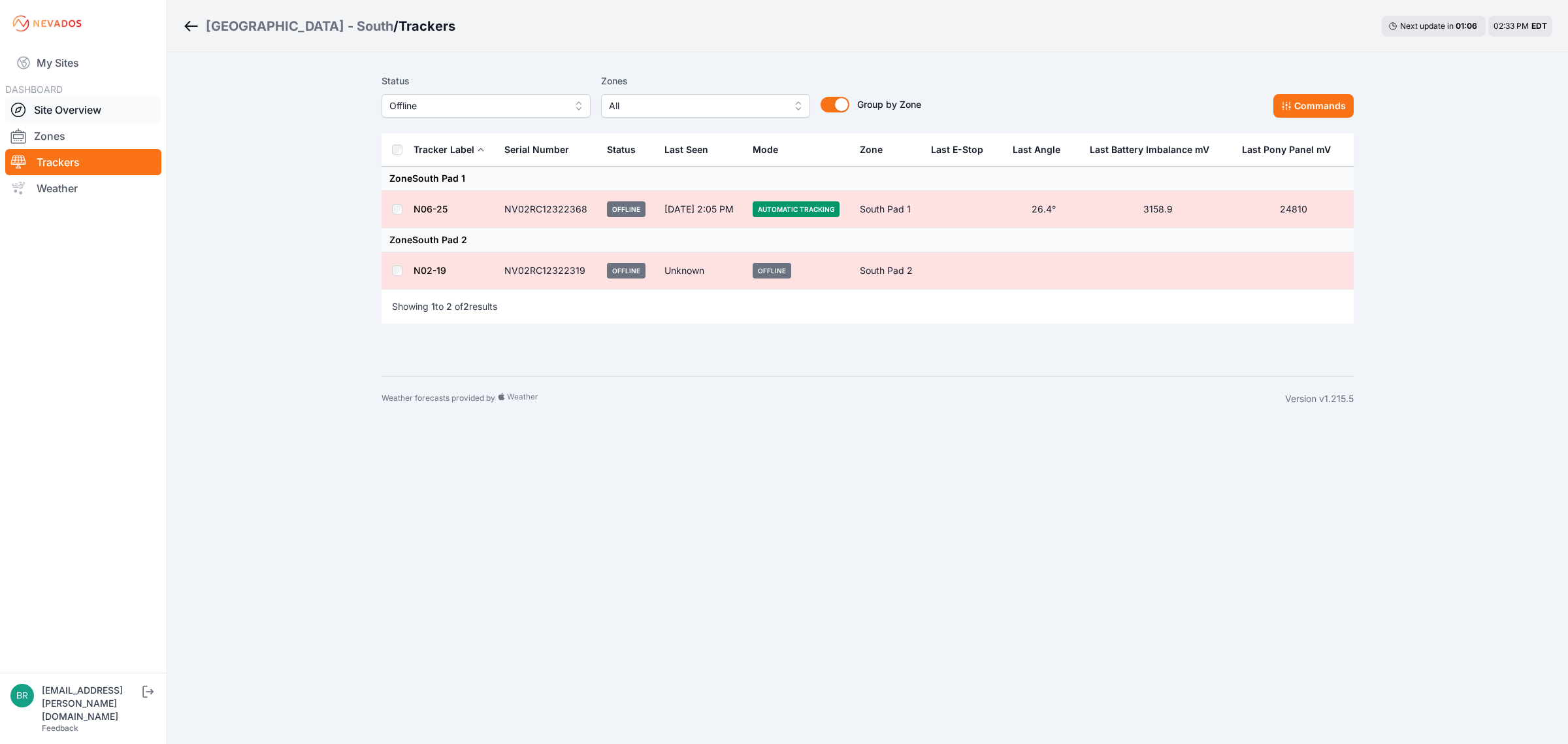
click at [124, 109] on link "Site Overview" at bounding box center [83, 109] width 156 height 26
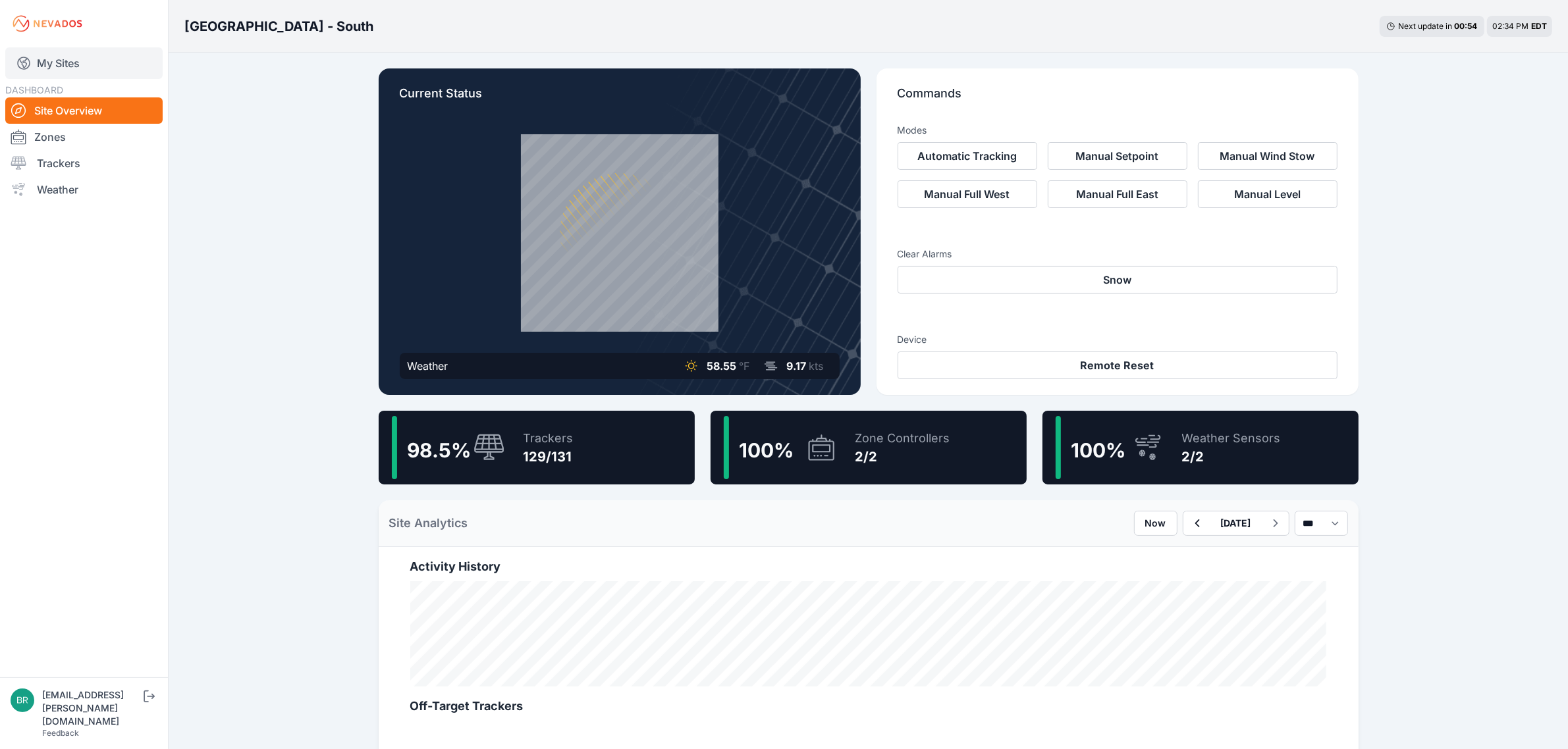
click at [92, 77] on link "My Sites" at bounding box center [84, 63] width 157 height 32
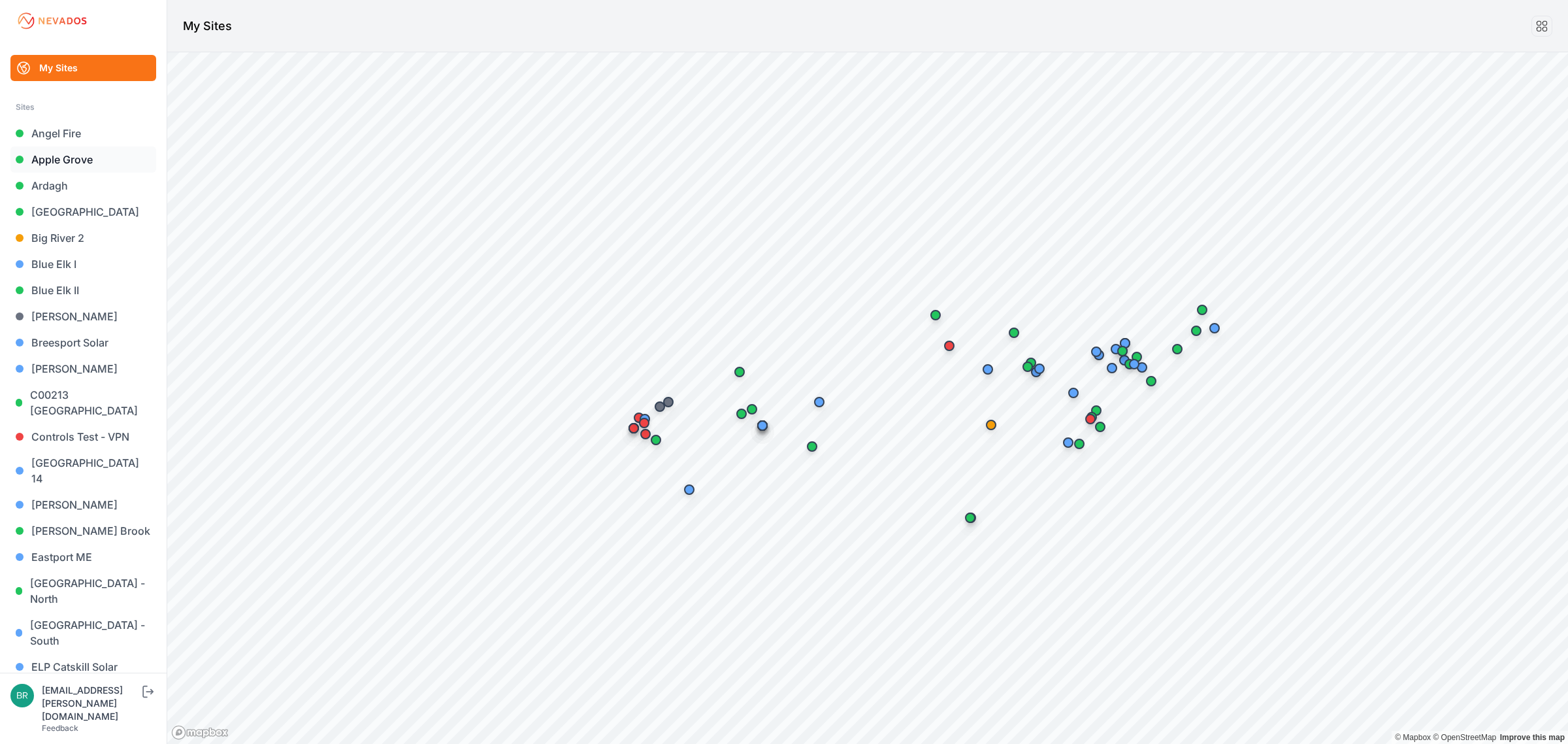
click at [98, 165] on link "Apple Grove" at bounding box center [84, 159] width 146 height 26
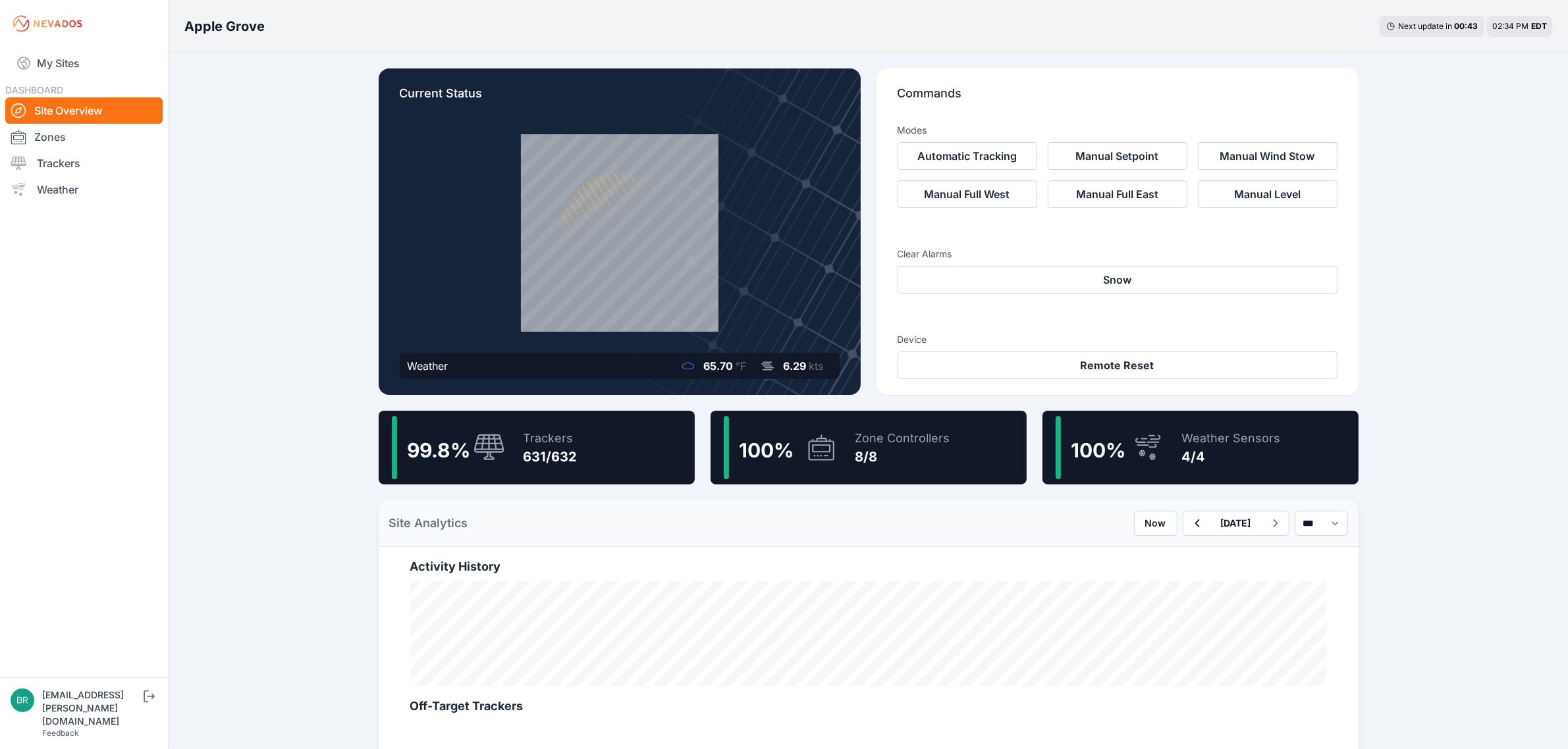
click at [573, 459] on div "631/632" at bounding box center [550, 456] width 54 height 18
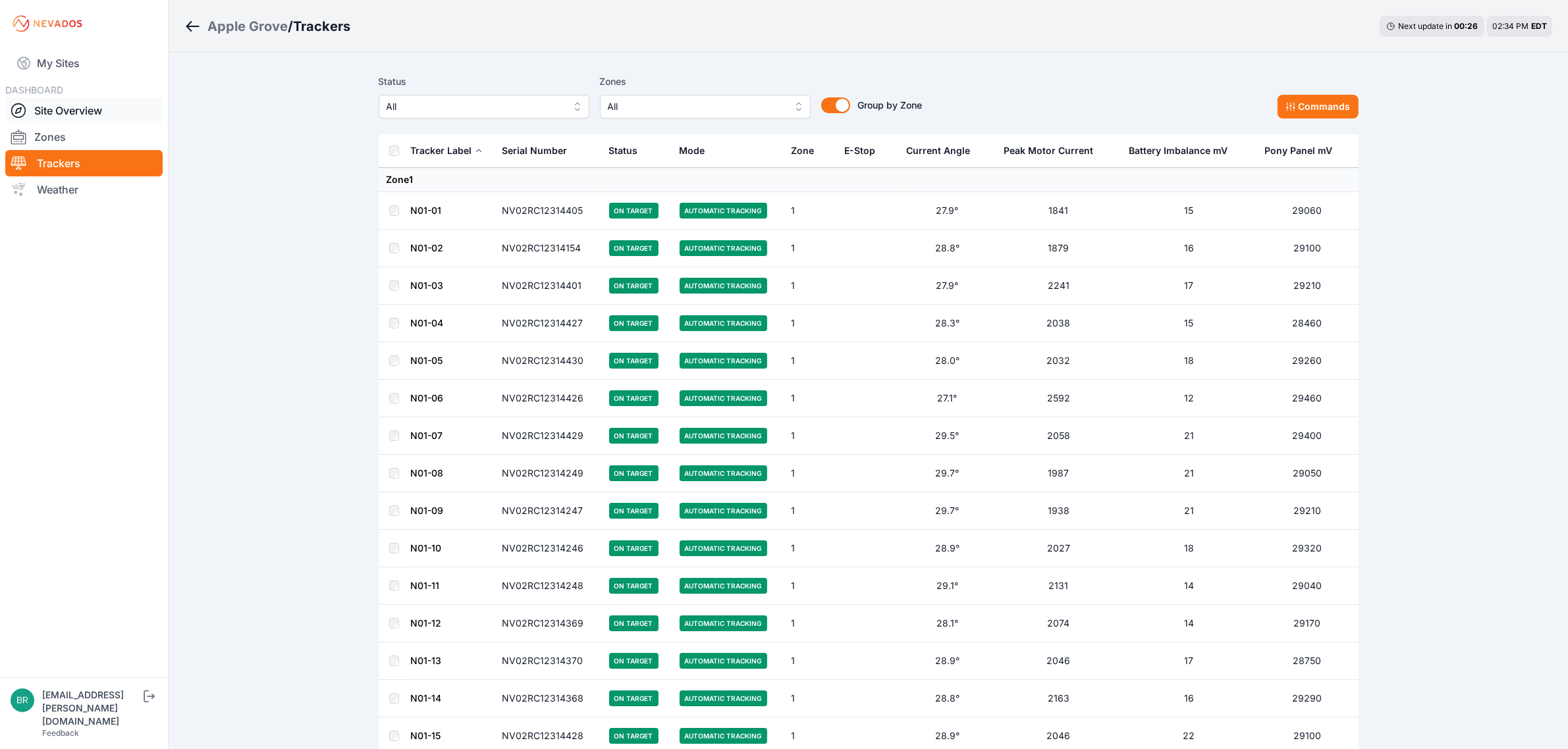
click at [109, 123] on link "Site Overview" at bounding box center [84, 110] width 157 height 26
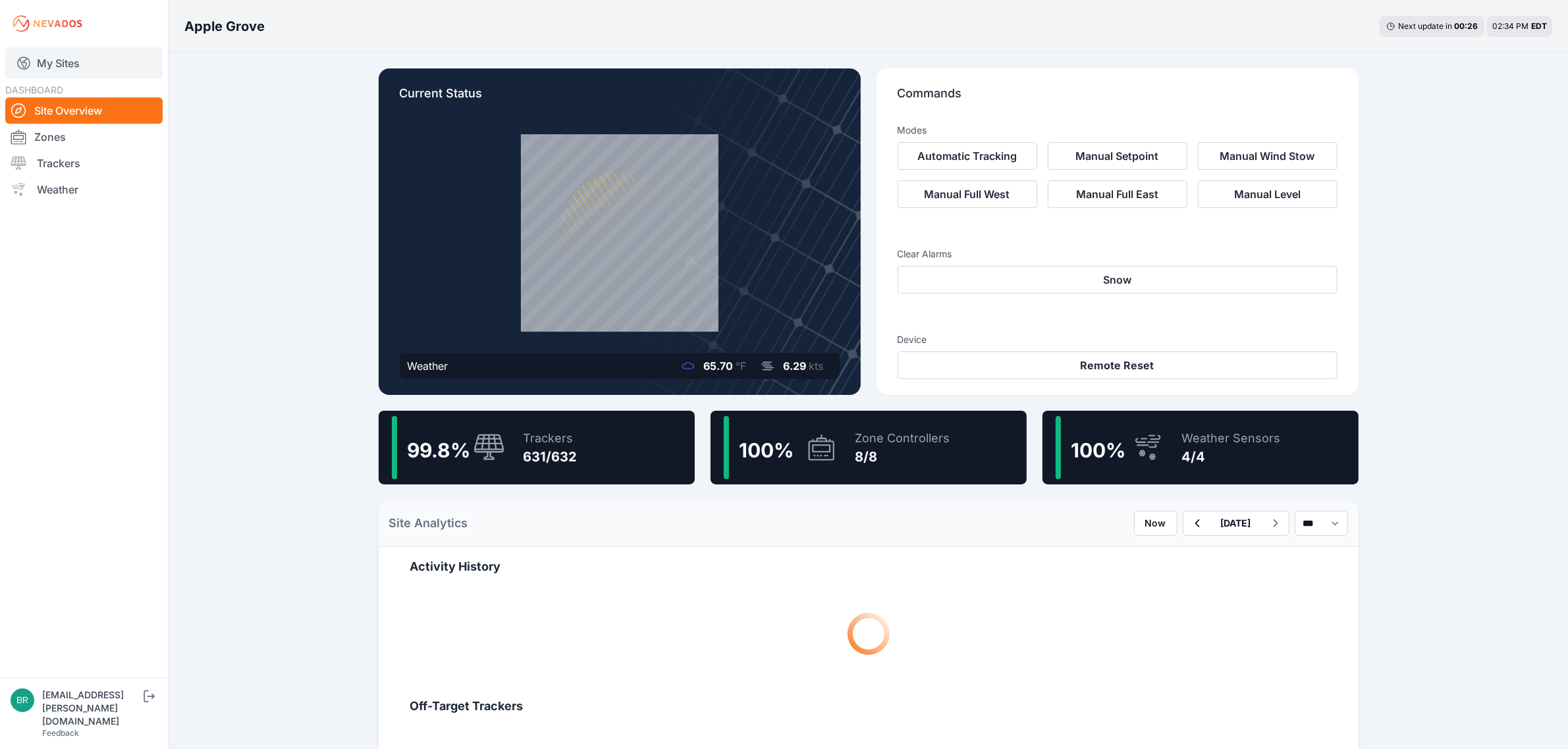
click at [56, 53] on link "My Sites" at bounding box center [84, 63] width 157 height 32
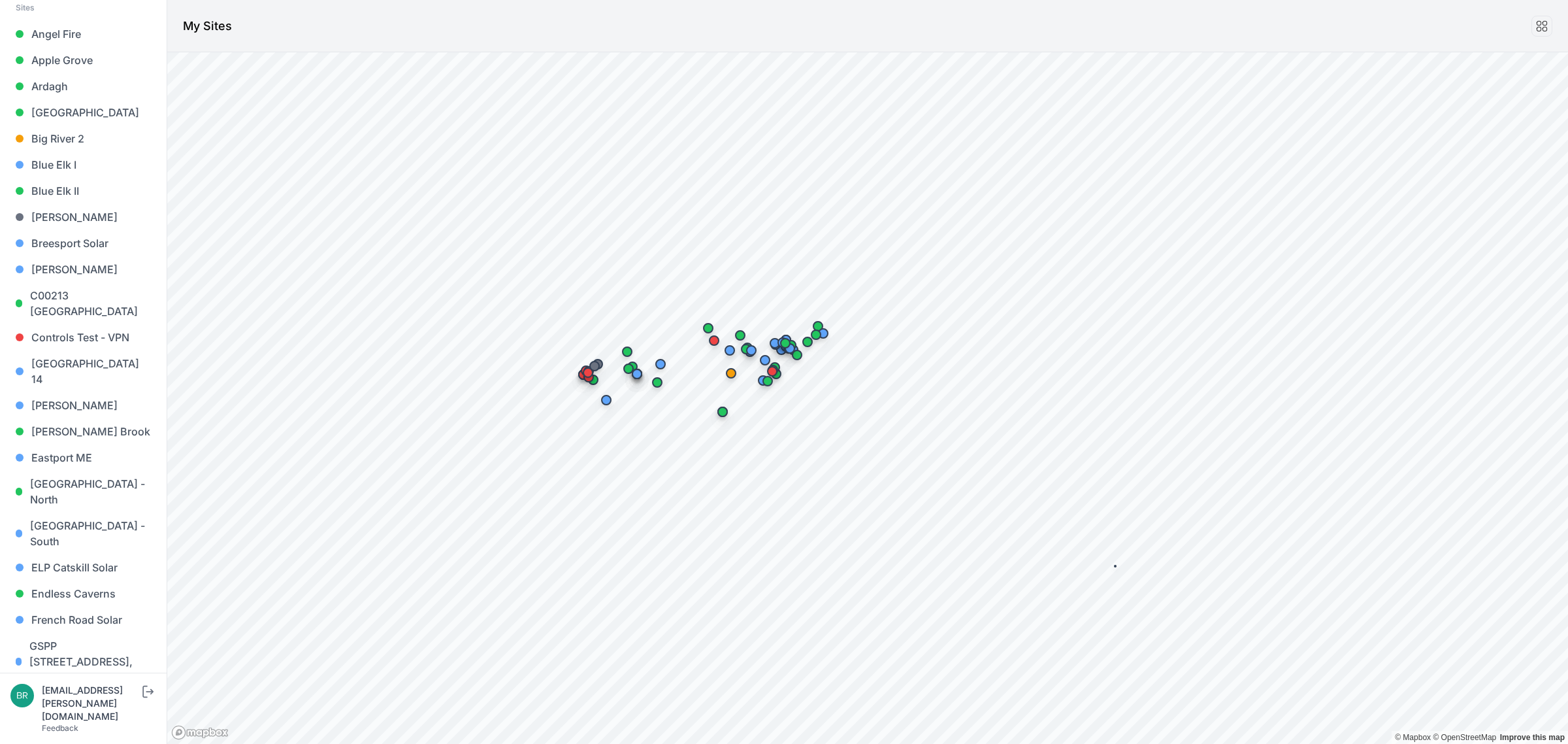
scroll to position [490, 0]
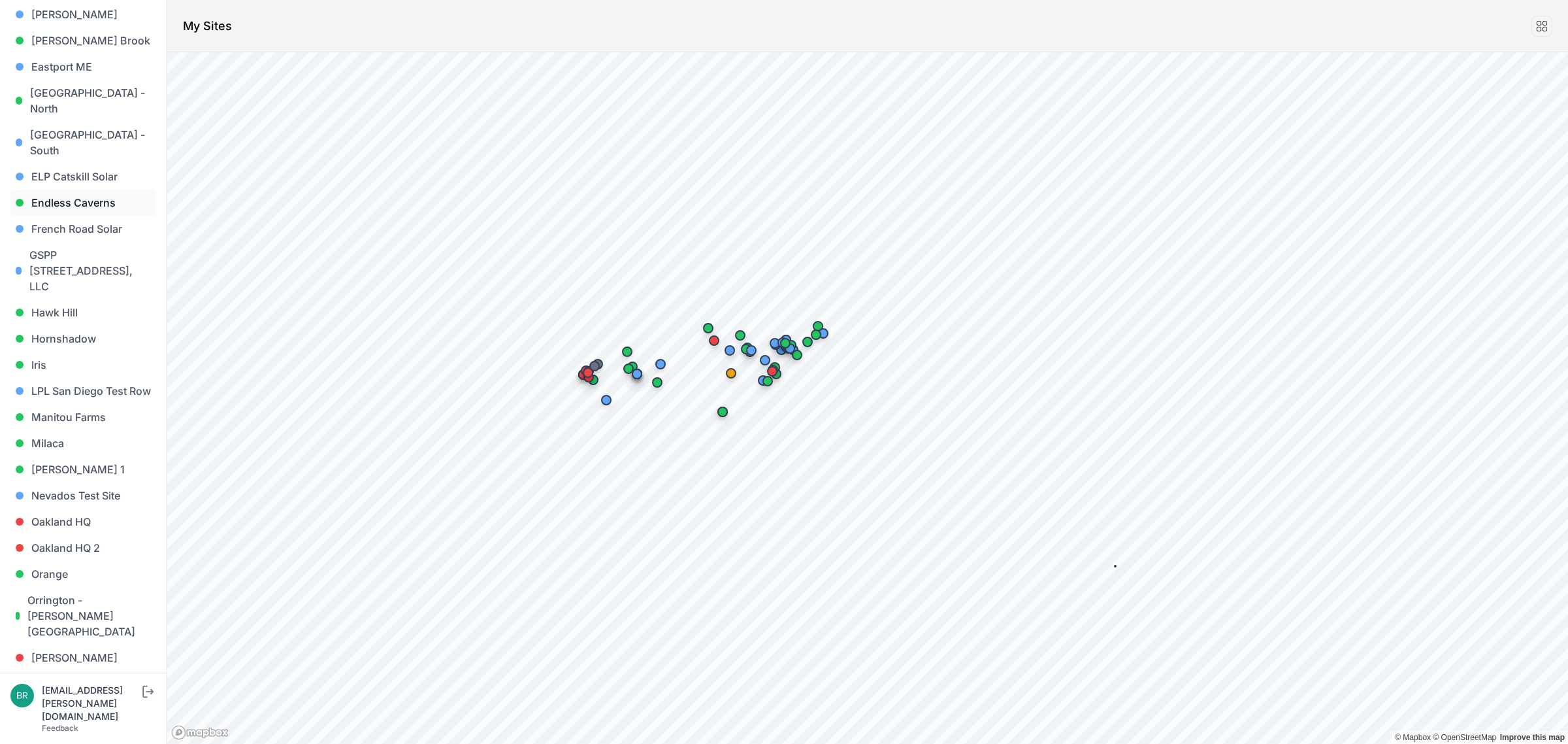
click at [80, 190] on link "Endless Caverns" at bounding box center [84, 202] width 146 height 26
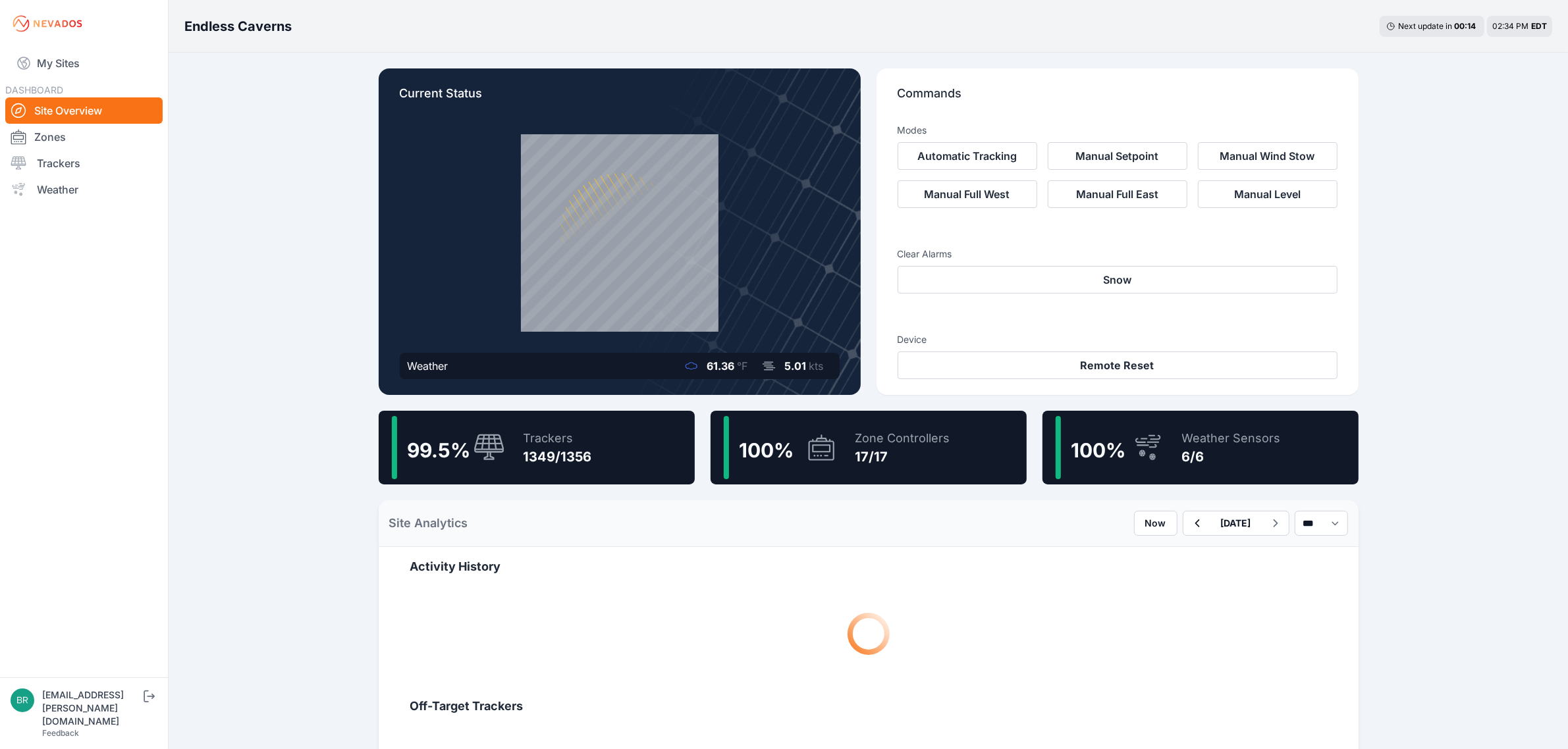
click at [556, 441] on div "Trackers" at bounding box center [558, 438] width 69 height 18
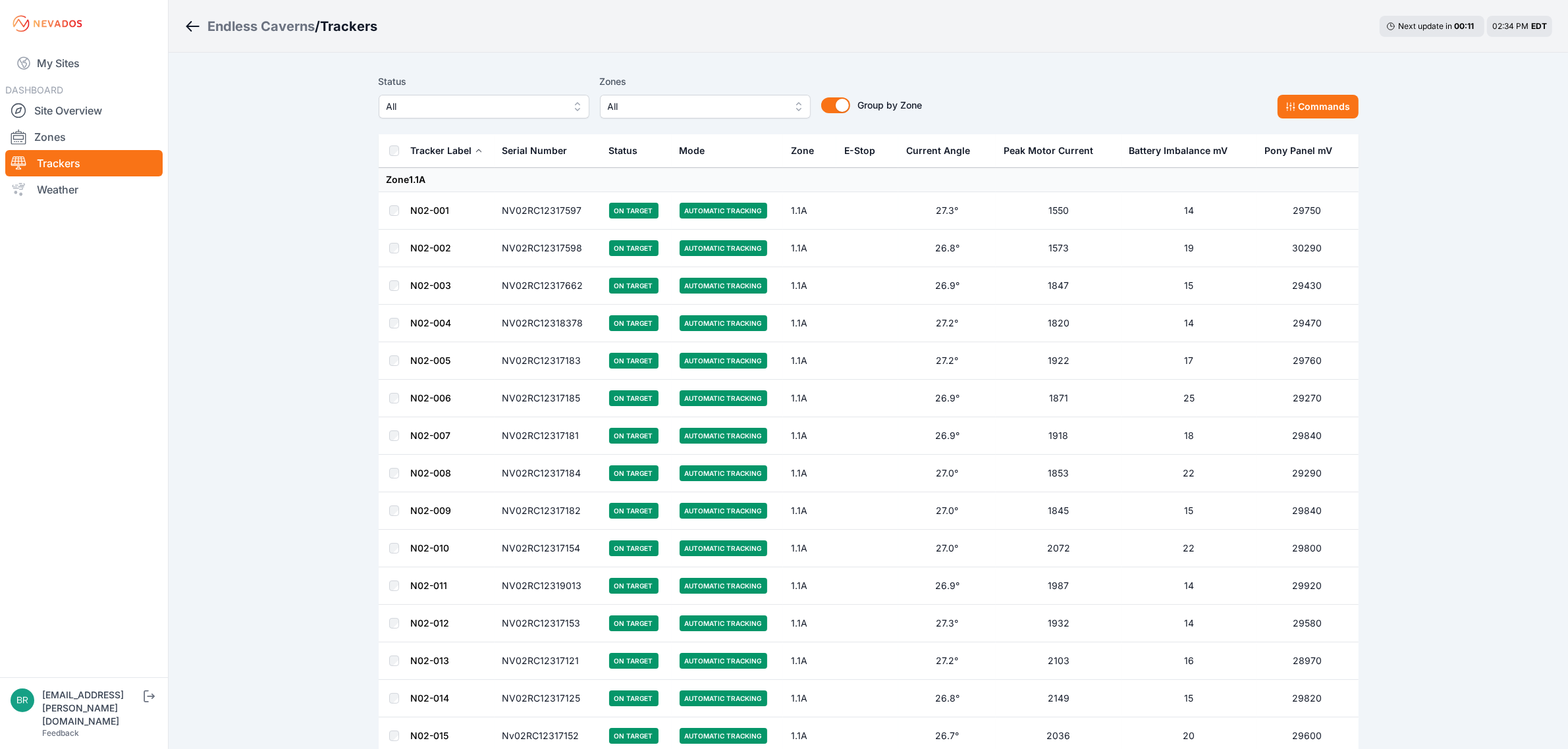
click at [445, 114] on span "All" at bounding box center [475, 106] width 177 height 16
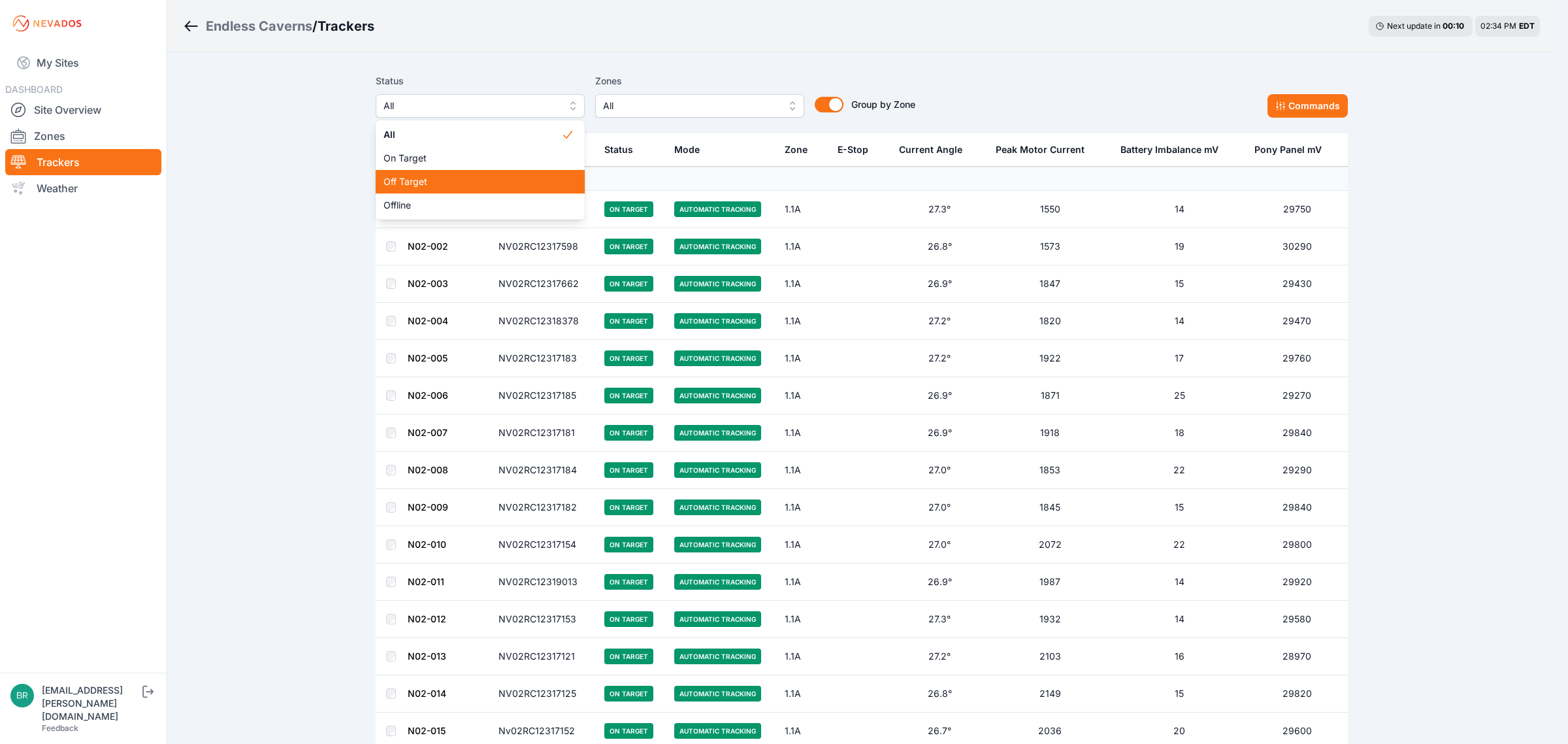
click at [420, 188] on div "Off Target" at bounding box center [480, 181] width 209 height 23
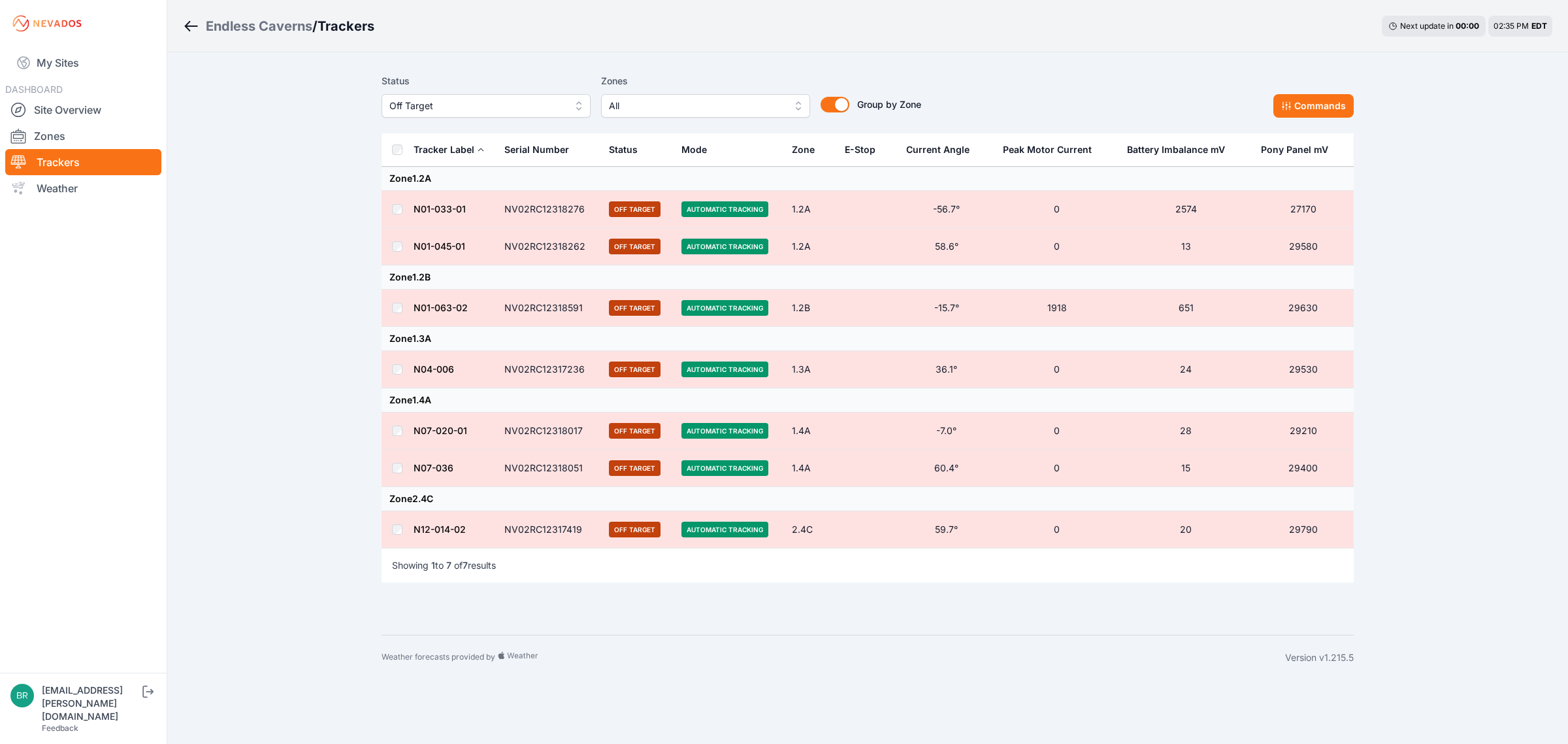
click at [446, 113] on span "Off Target" at bounding box center [477, 105] width 175 height 15
click at [422, 206] on span "Offline" at bounding box center [478, 206] width 178 height 13
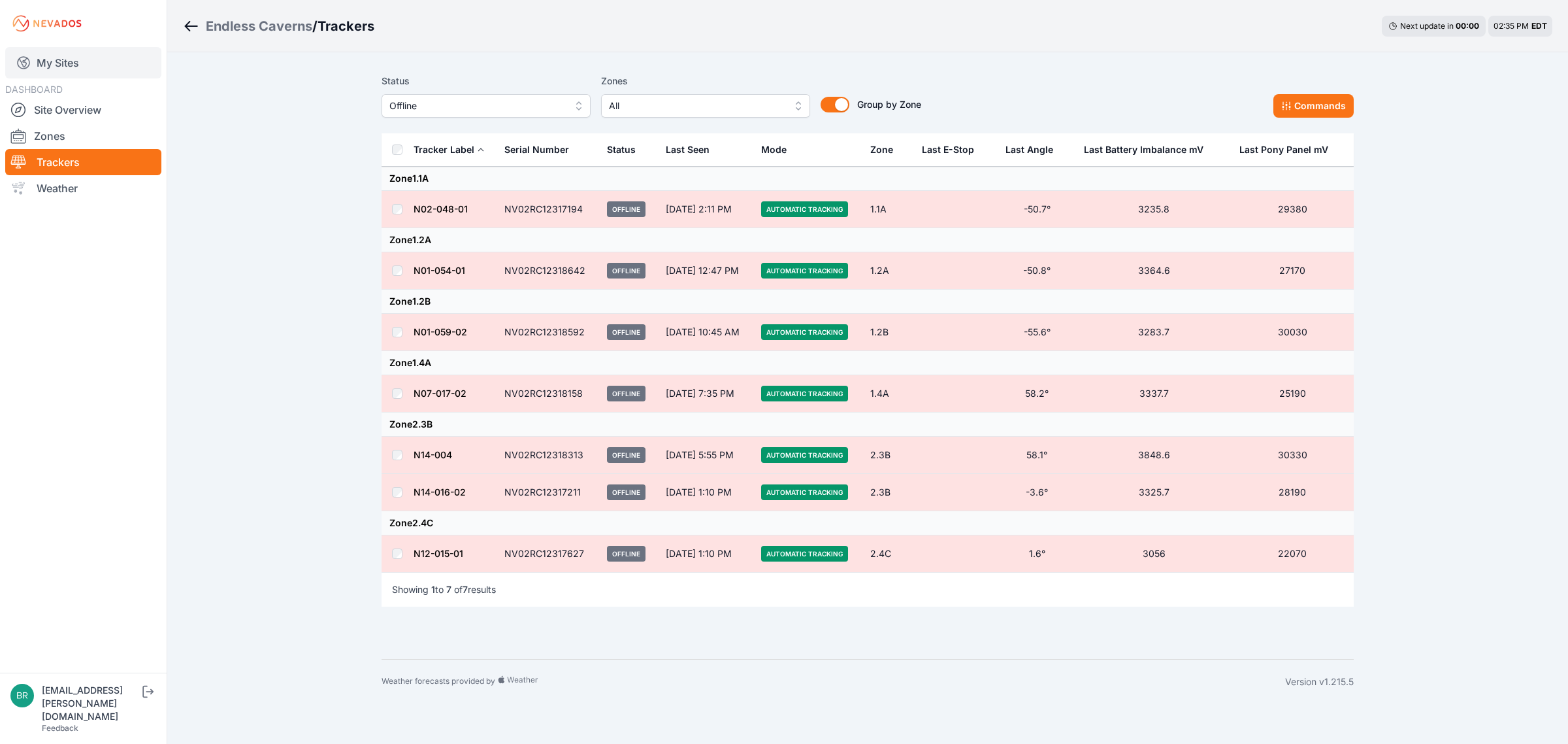
click at [102, 64] on link "My Sites" at bounding box center [83, 62] width 156 height 31
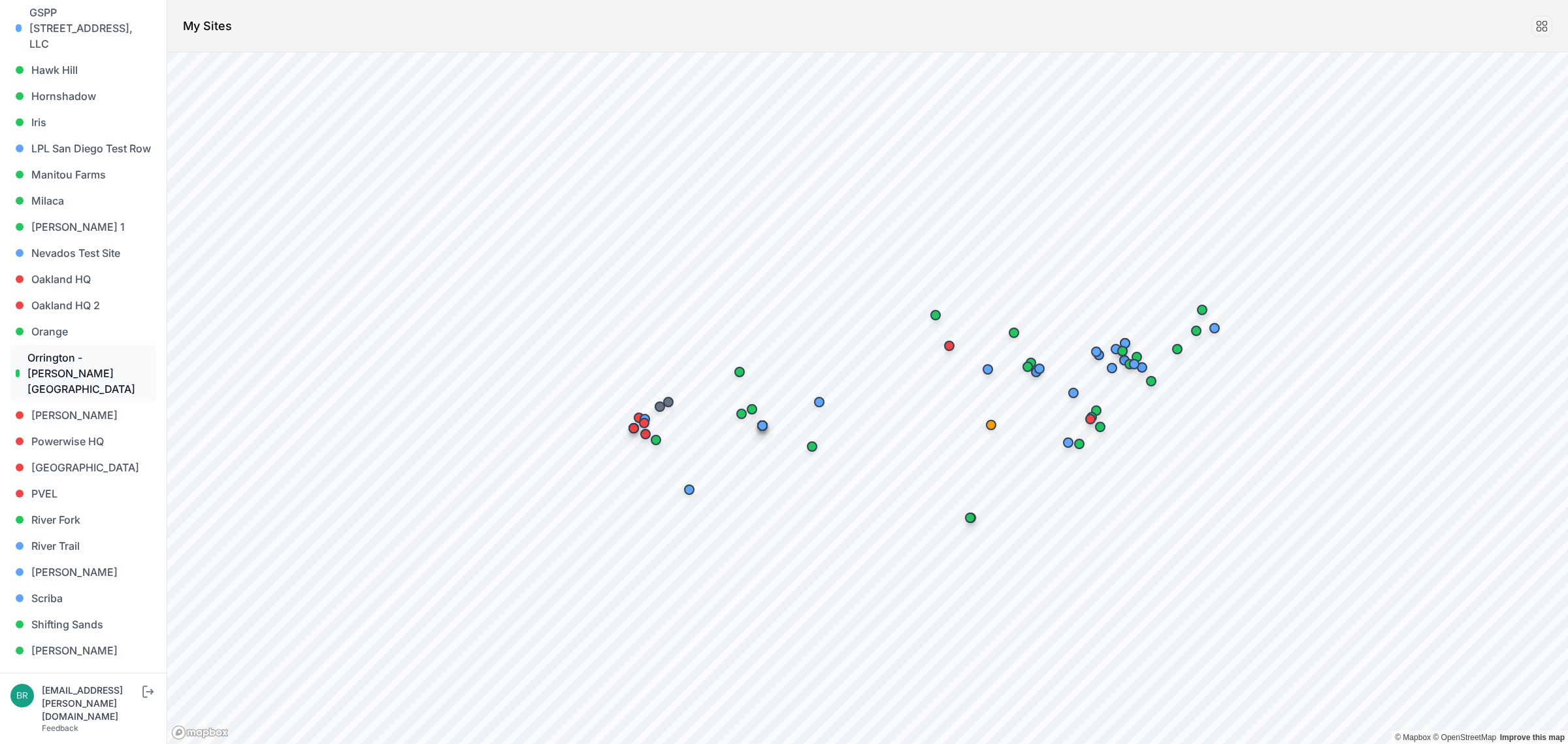
scroll to position [1115, 0]
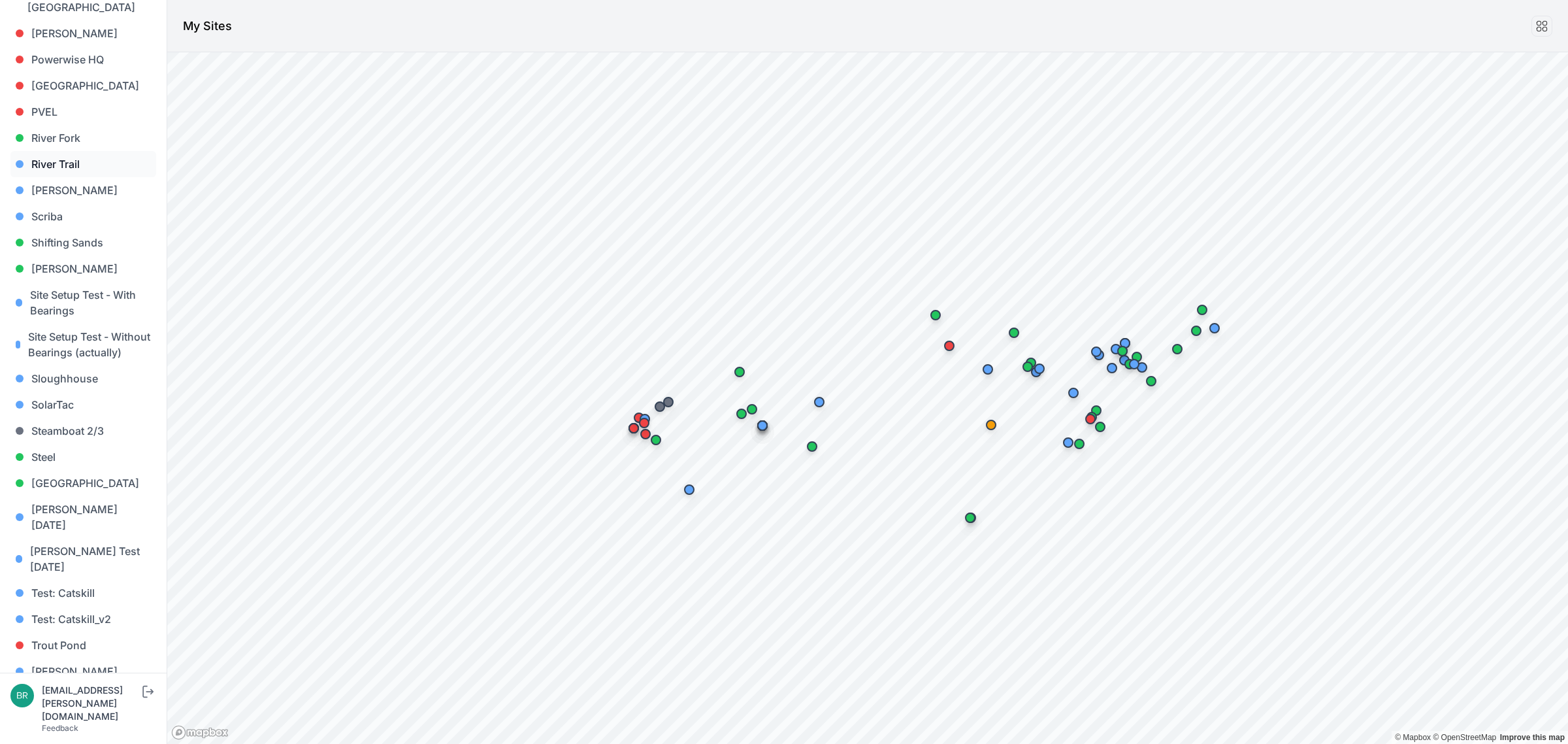
click at [82, 151] on link "River Trail" at bounding box center [84, 164] width 146 height 26
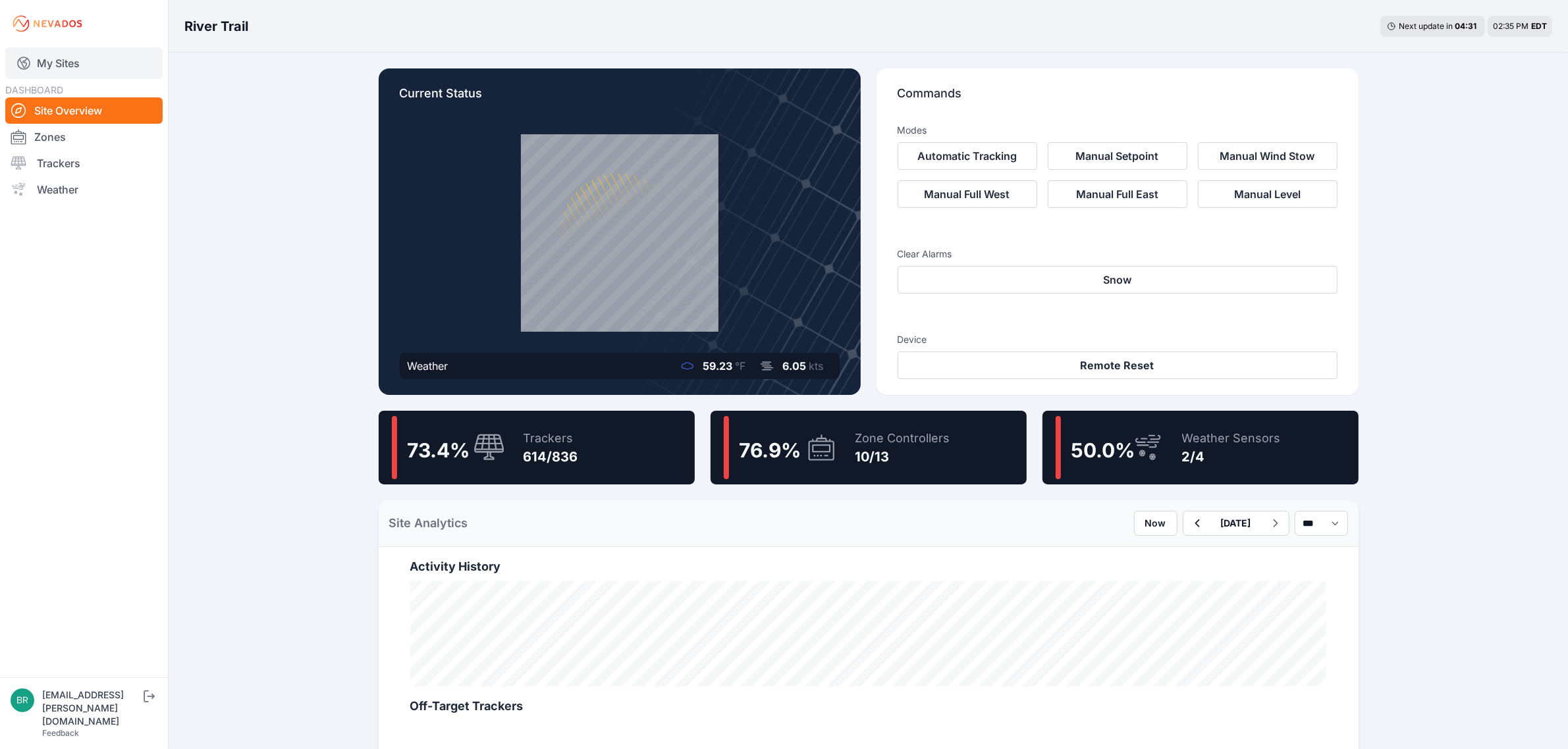
click at [47, 53] on link "My Sites" at bounding box center [84, 63] width 157 height 32
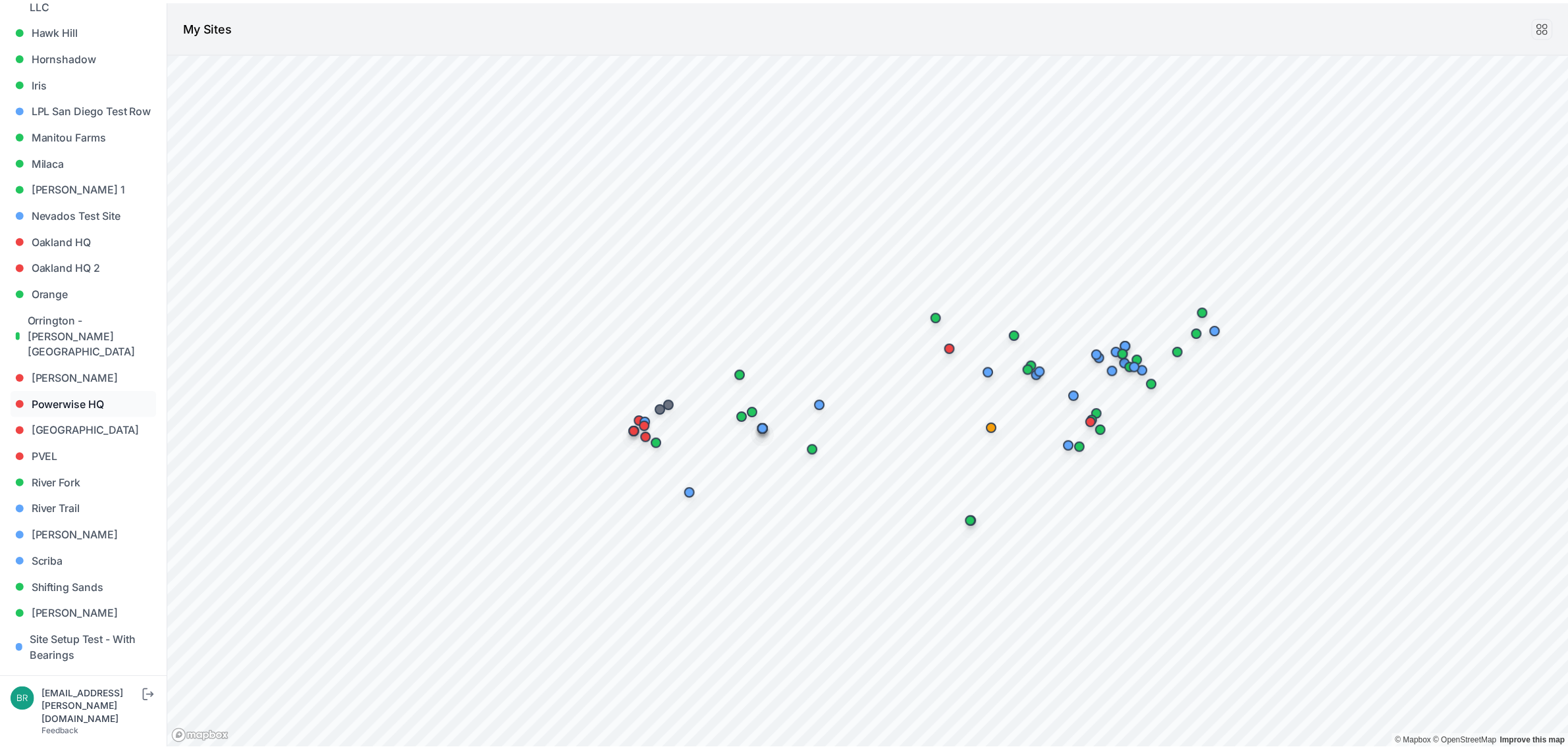
scroll to position [1122, 0]
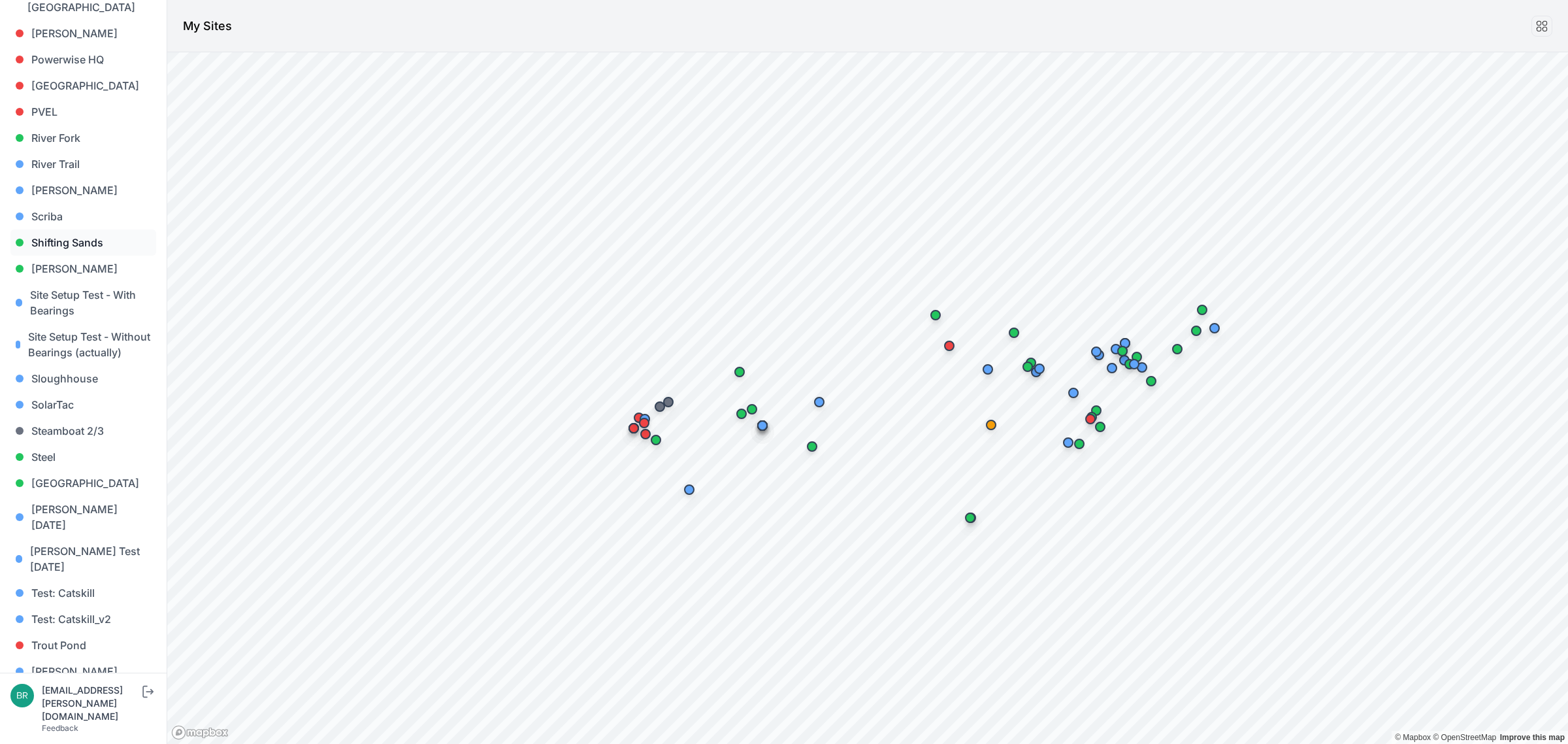
click at [69, 230] on link "Shifting Sands" at bounding box center [84, 242] width 146 height 26
